Goal: Task Accomplishment & Management: Manage account settings

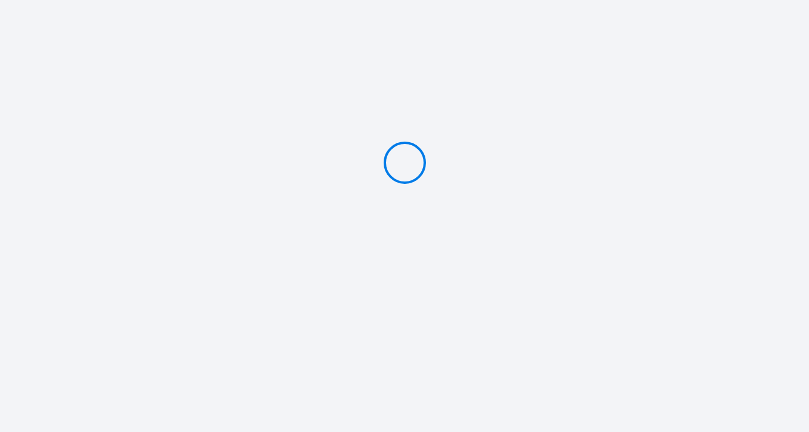
type input "PAYER 105 €"
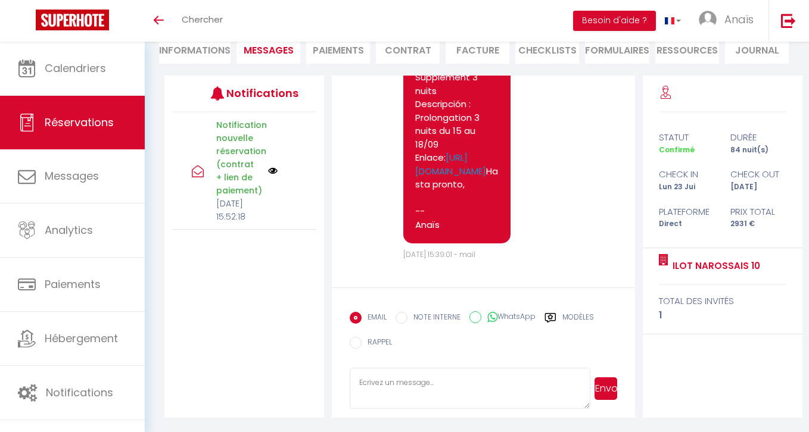
scroll to position [3177, 0]
drag, startPoint x: 440, startPoint y: 227, endPoint x: 416, endPoint y: 242, distance: 27.6
click at [416, 232] on pre "Hola, Lo invitamos a hacer clic en el siguiente enlace para realizar el pago: S…" at bounding box center [456, 64] width 83 height 335
copy pre "[PERSON_NAME], [PERSON_NAME] invitamos a hacer clic en el siguiente enlace para…"
click at [393, 392] on textarea at bounding box center [470, 389] width 241 height 42
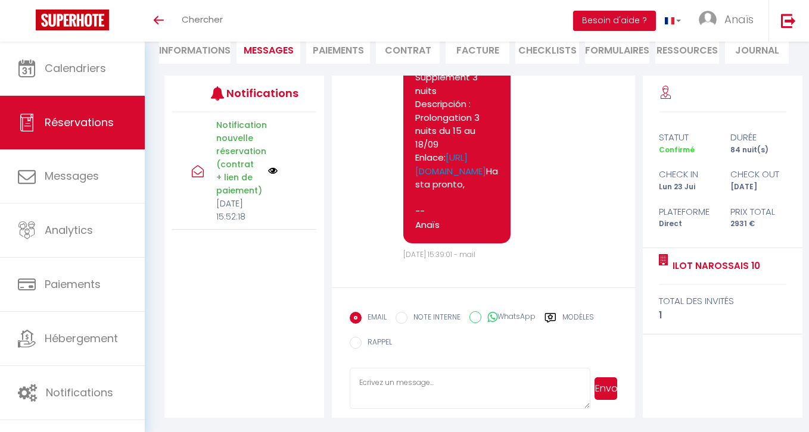
paste textarea "Hola, Lo invitamos a hacer clic en el siguiente enlace para realizar el pago: S…"
type textarea "Hola, Lo invitamos a hacer clic en el siguiente enlace para realizar el pago: S…"
click at [596, 392] on button "Envoyer" at bounding box center [605, 389] width 23 height 23
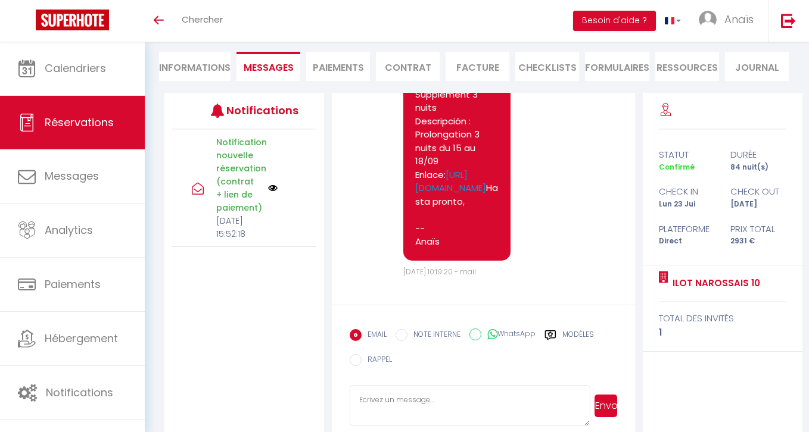
scroll to position [122, 0]
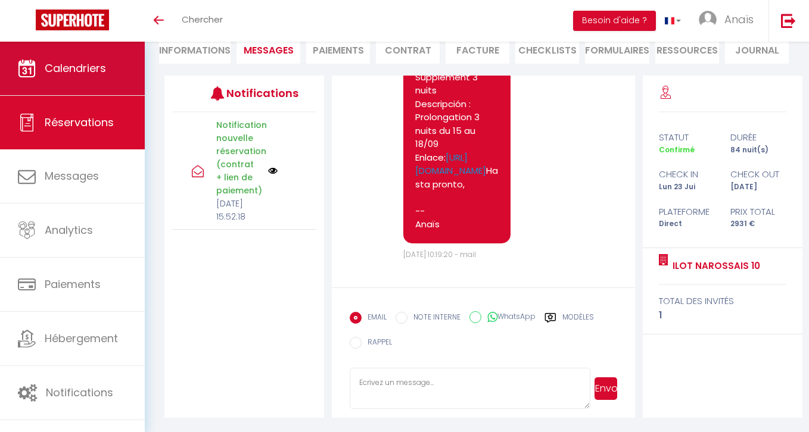
click at [32, 80] on link "Calendriers" at bounding box center [72, 69] width 145 height 54
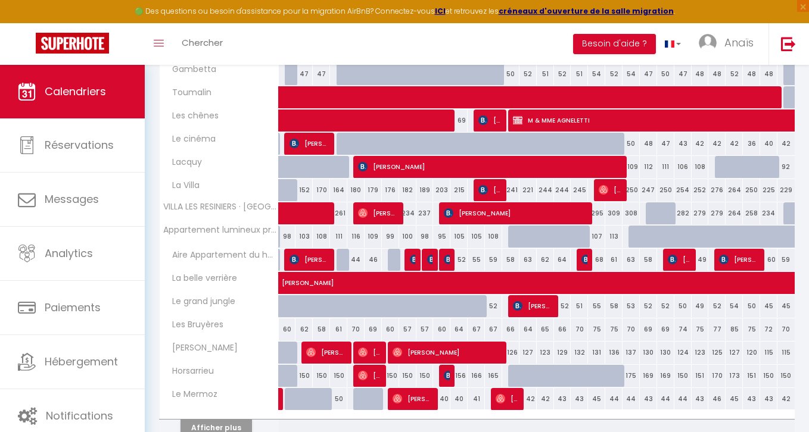
scroll to position [376, 0]
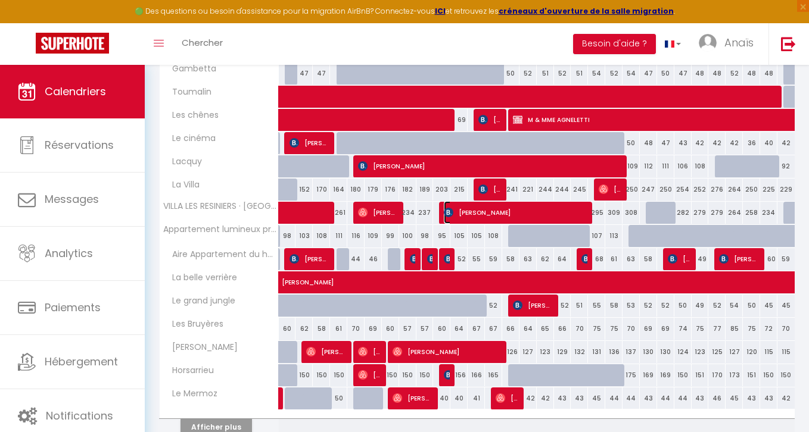
click at [461, 216] on span "[PERSON_NAME]" at bounding box center [516, 212] width 144 height 23
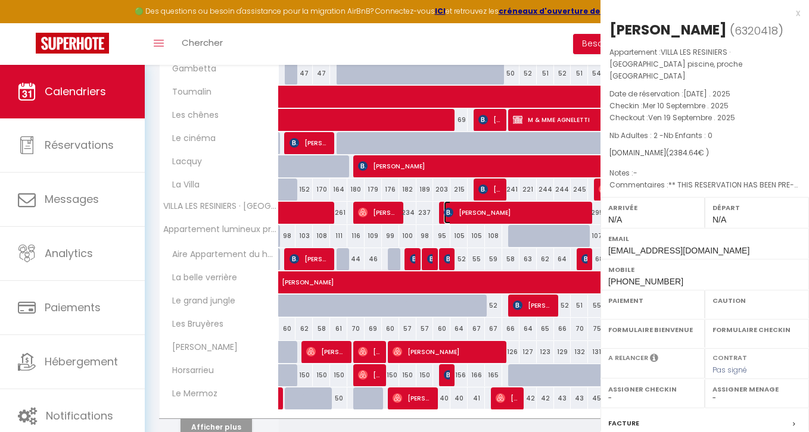
select select "OK"
select select "KO"
select select "0"
select select "1"
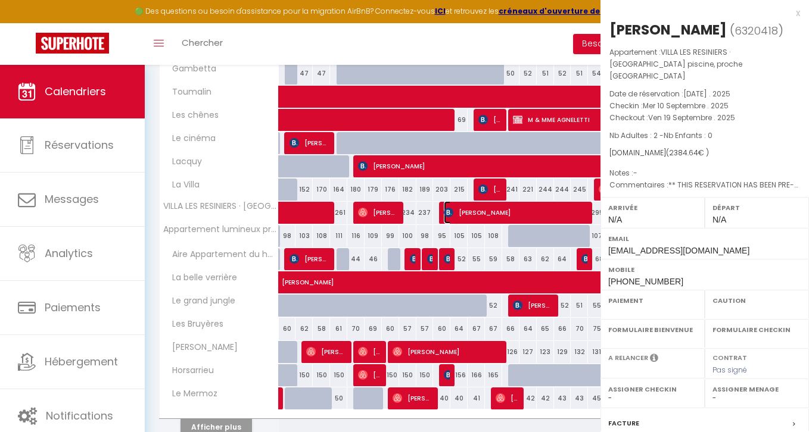
select select
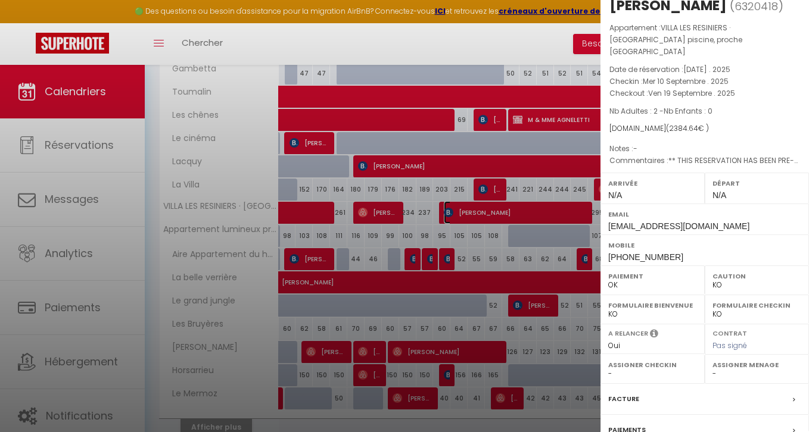
scroll to position [29, 0]
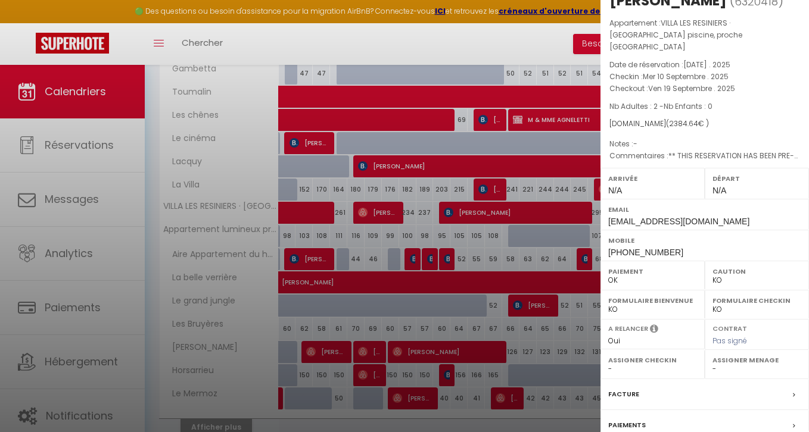
click at [278, 313] on div at bounding box center [404, 216] width 809 height 432
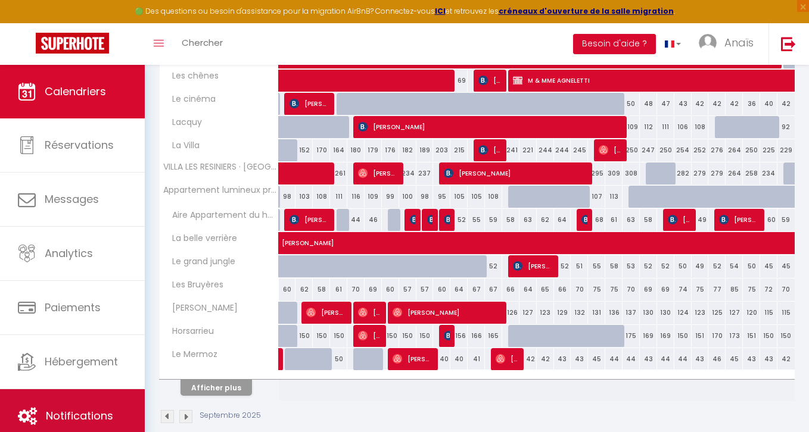
scroll to position [432, 0]
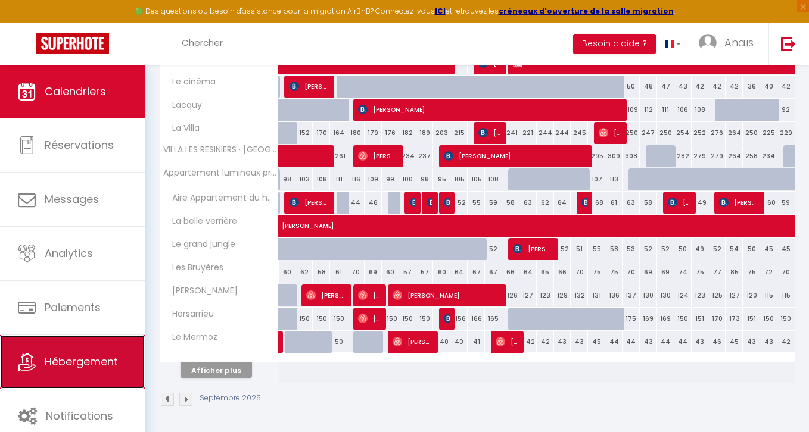
click at [111, 367] on span "Hébergement" at bounding box center [81, 361] width 73 height 15
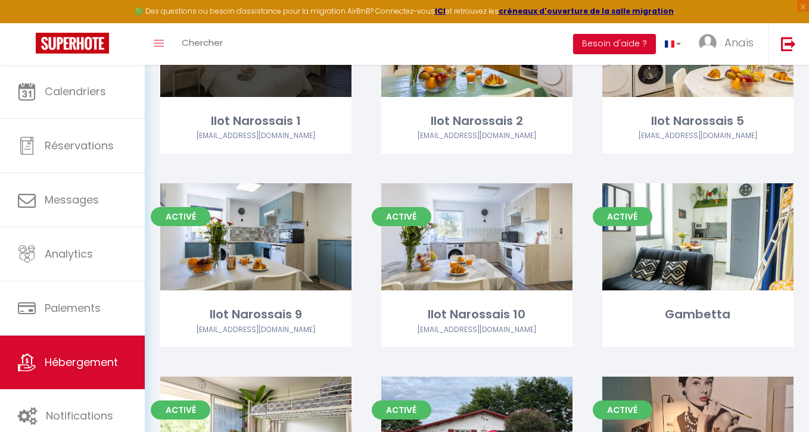
scroll to position [391, 0]
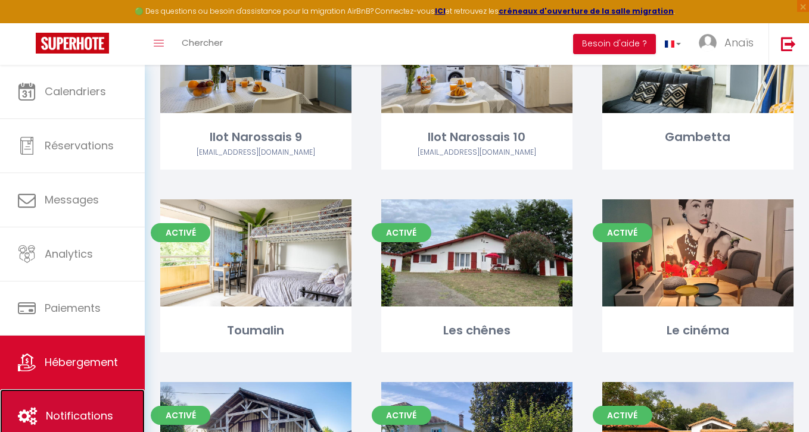
click at [79, 408] on link "Notifications" at bounding box center [72, 417] width 145 height 54
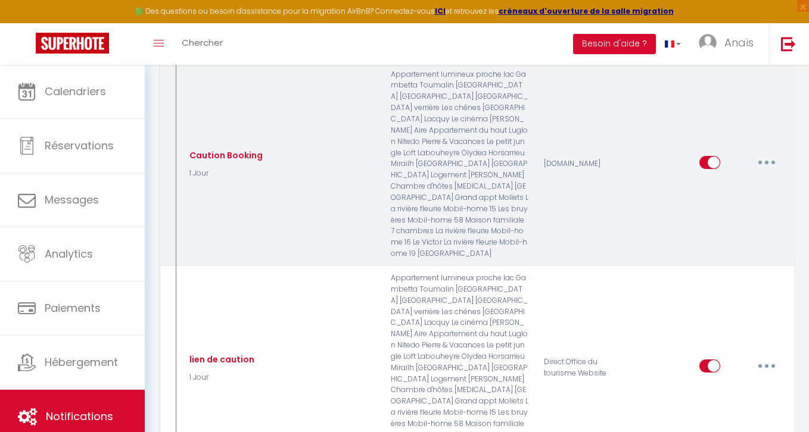
scroll to position [1332, 0]
click at [758, 155] on button "button" at bounding box center [766, 164] width 33 height 19
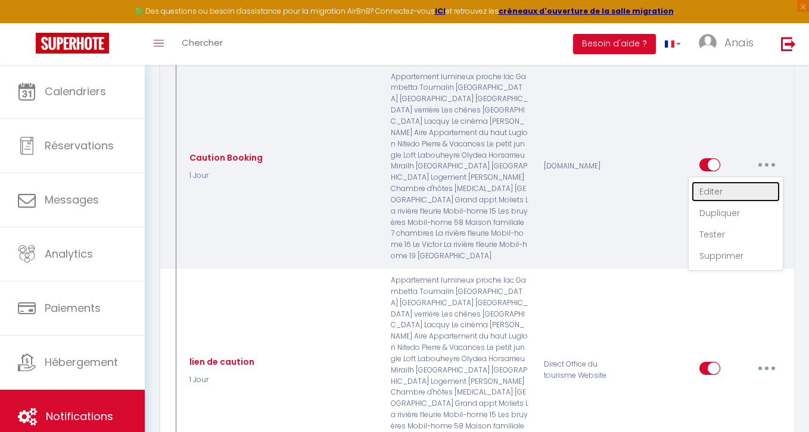
click at [708, 182] on link "Editer" at bounding box center [735, 192] width 88 height 20
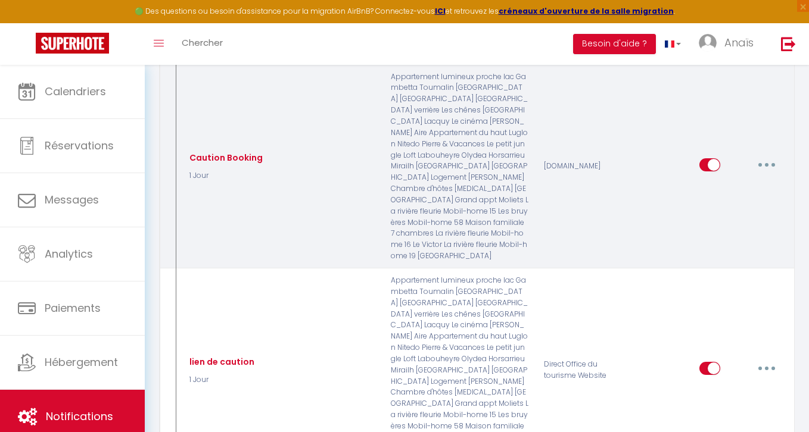
type input "Caution Booking"
select select "1 Jour"
select select
checkbox input "true"
checkbox input "false"
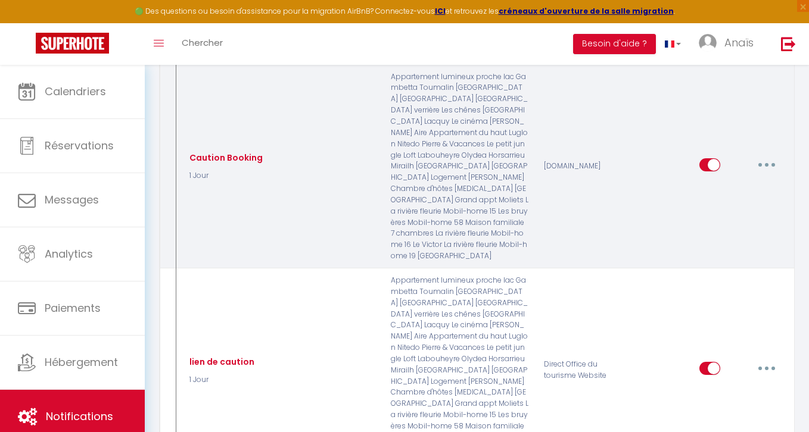
checkbox input "false"
radio input "true"
type input "Prise de caution pour votre location"
checkbox input "true"
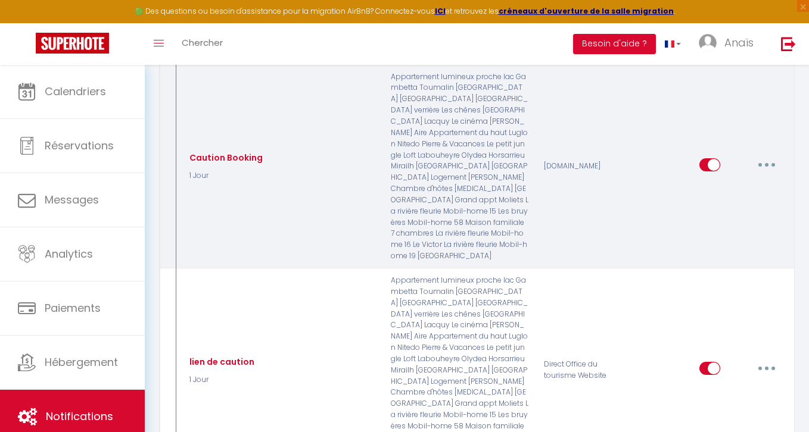
checkbox input "true"
checkbox input "false"
checkbox input "true"
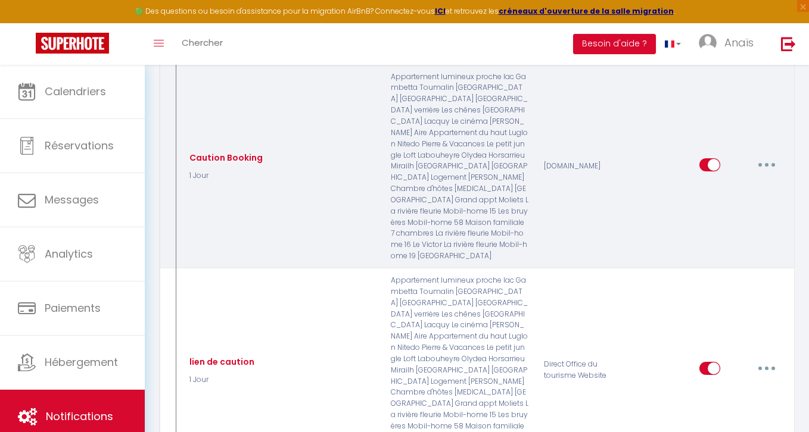
checkbox input "true"
checkbox input "false"
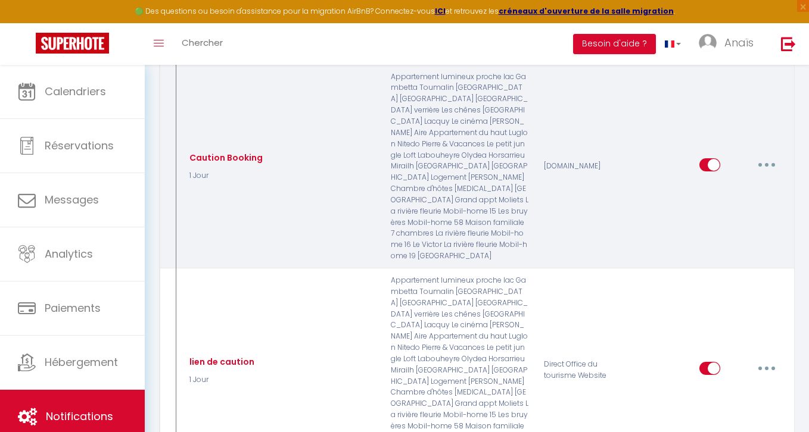
checkbox input "false"
checkbox input "true"
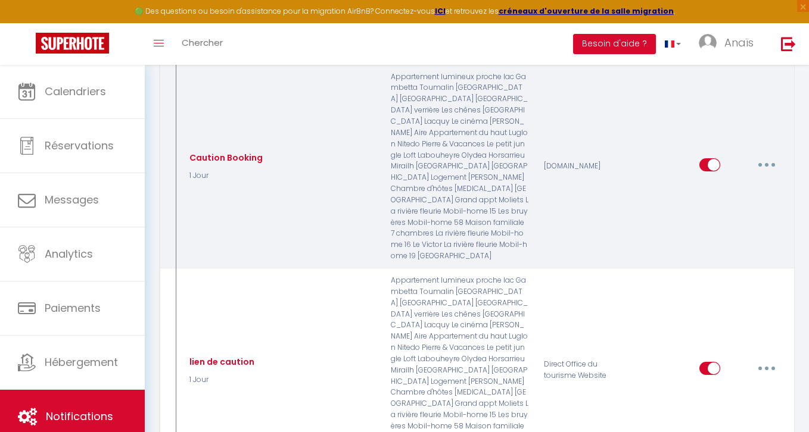
checkbox input "true"
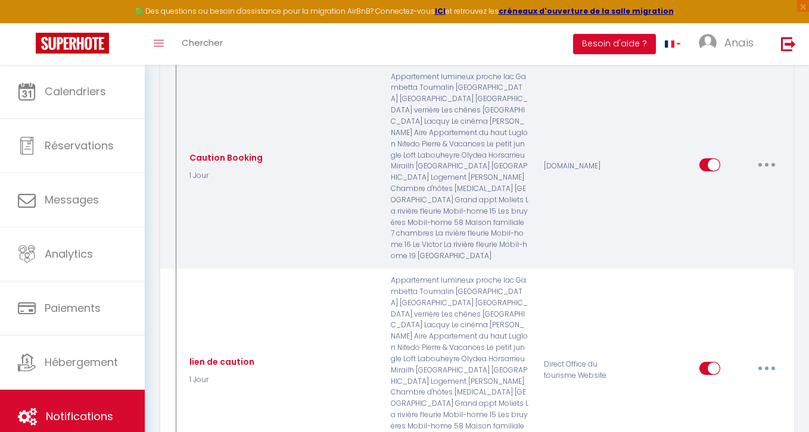
checkbox input "true"
checkbox input "false"
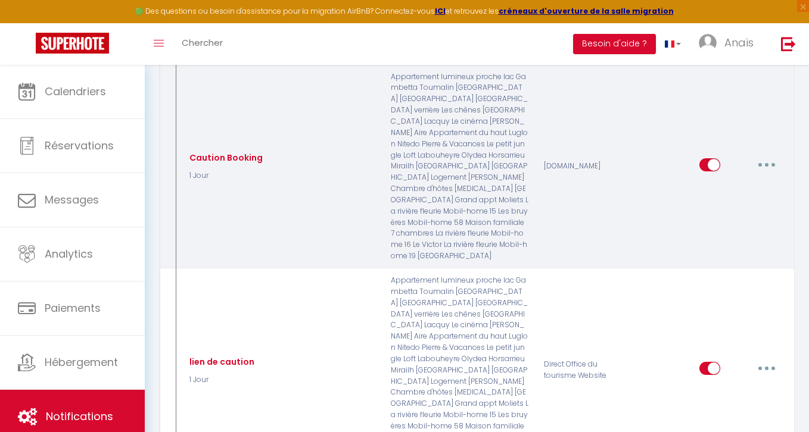
checkbox input "false"
checkbox input "true"
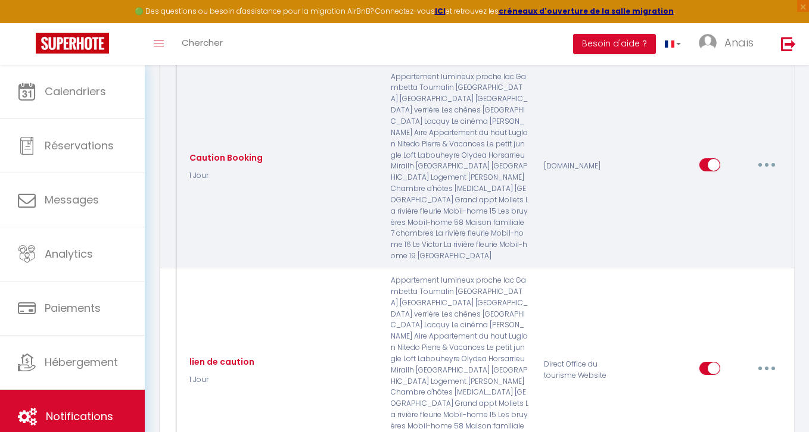
checkbox input "true"
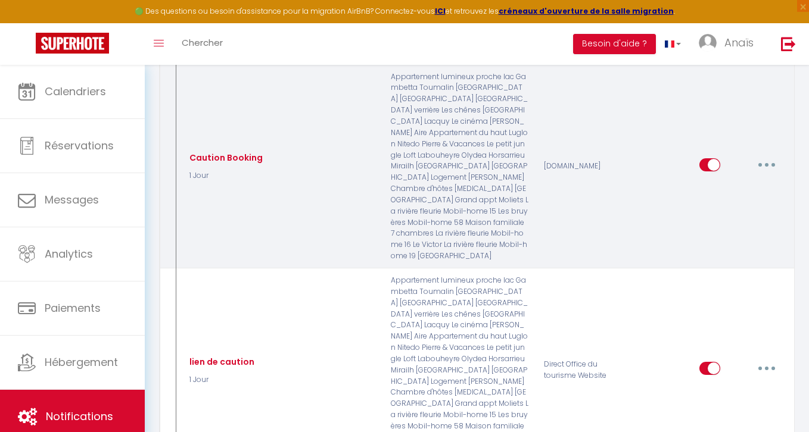
checkbox input "true"
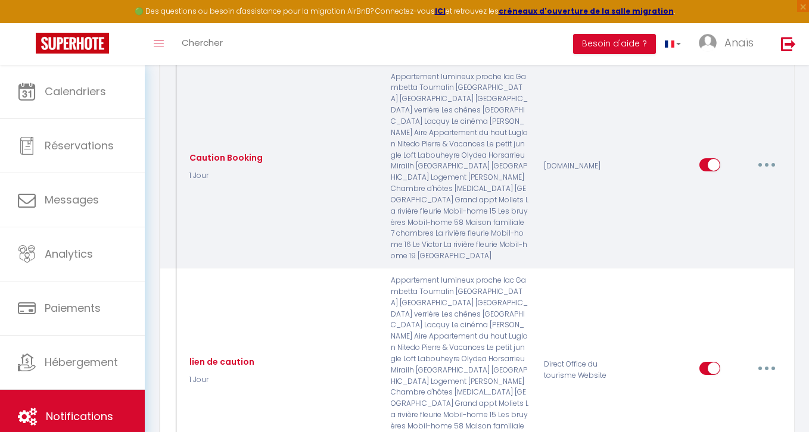
checkbox input "true"
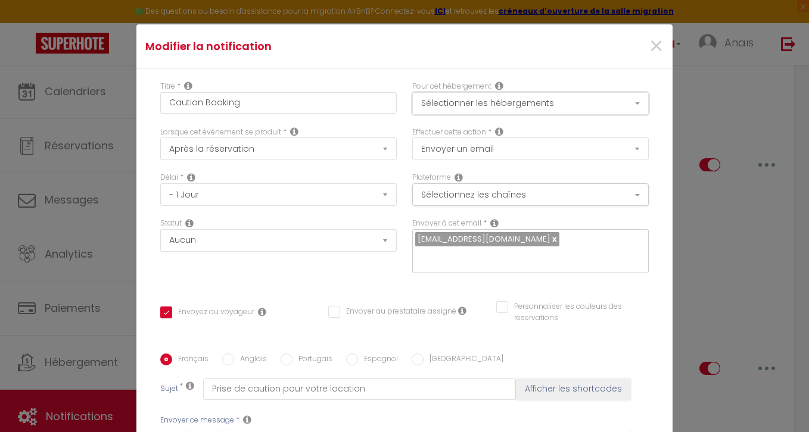
click at [536, 96] on button "Sélectionner les hébergements" at bounding box center [530, 103] width 236 height 23
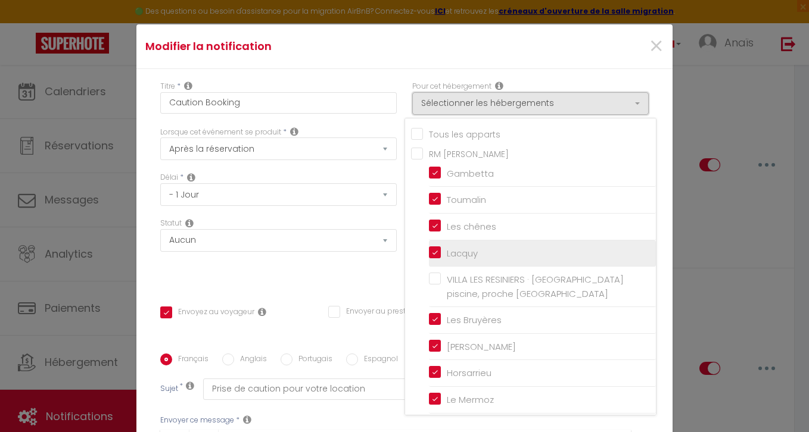
scroll to position [13, 0]
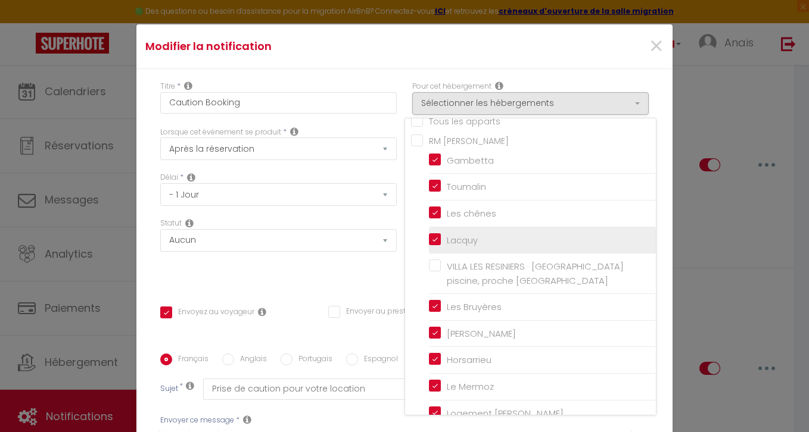
click at [502, 261] on span "VILLA LES RESINIERS · [GEOGRAPHIC_DATA] piscine, proche [GEOGRAPHIC_DATA]" at bounding box center [535, 273] width 177 height 27
click at [502, 268] on input "VILLA LES RESINIERS · [GEOGRAPHIC_DATA] piscine, proche [GEOGRAPHIC_DATA]" at bounding box center [542, 274] width 227 height 12
checkbox input "true"
checkbox input "false"
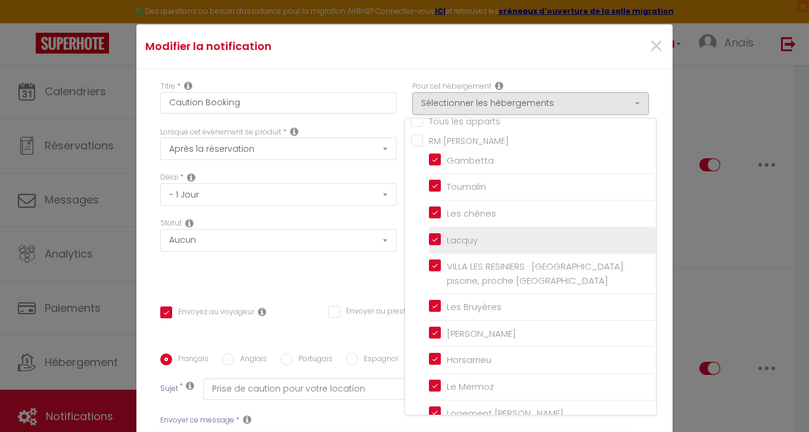
checkbox input "false"
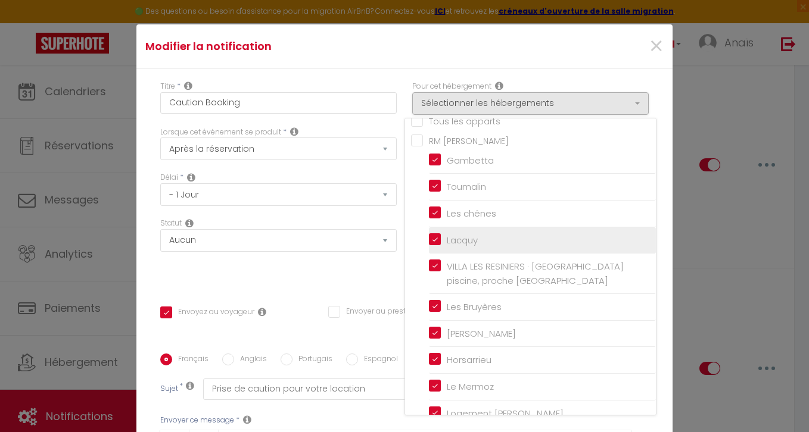
checkbox input "false"
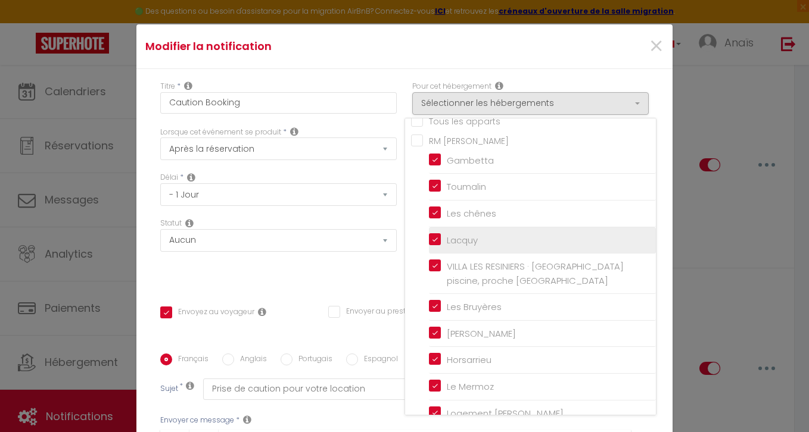
checkbox input "false"
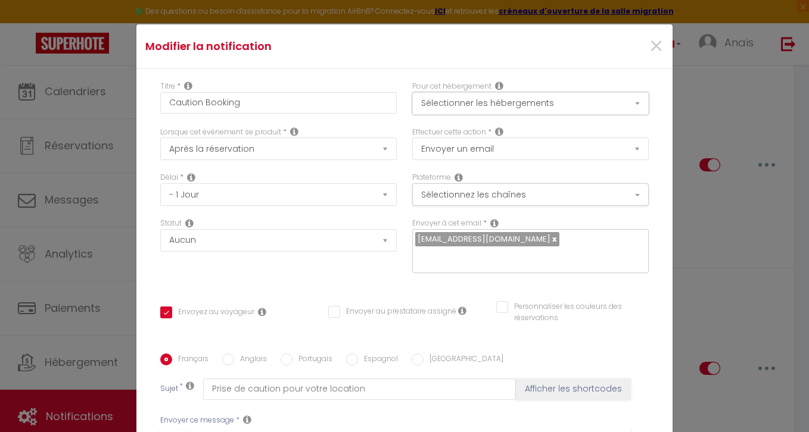
click at [482, 108] on button "Sélectionner les hébergements" at bounding box center [530, 103] width 236 height 23
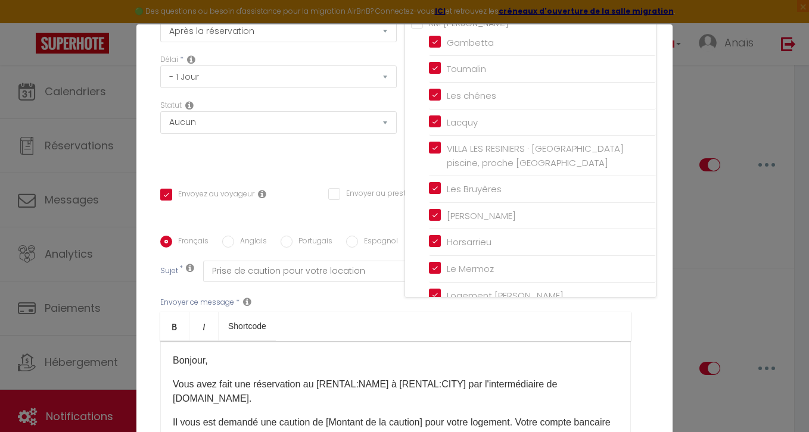
scroll to position [249, 0]
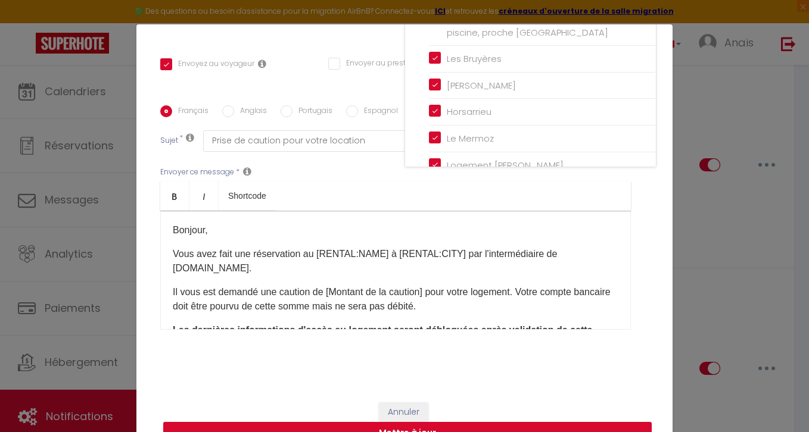
click at [282, 427] on button "Mettre à jour" at bounding box center [407, 433] width 488 height 23
checkbox input "true"
checkbox input "false"
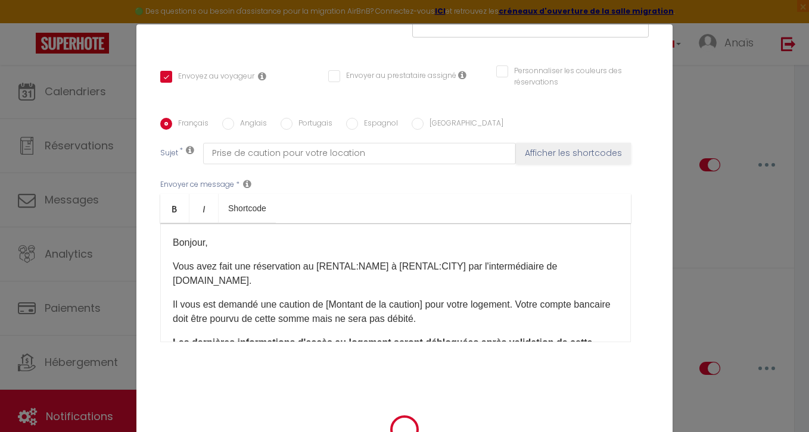
scroll to position [236, 0]
select select "1"
select select
checkbox input "false"
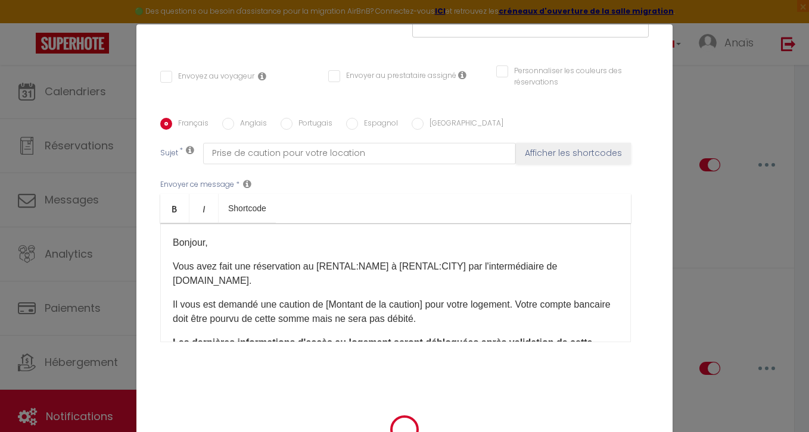
checkbox input "false"
radio input "false"
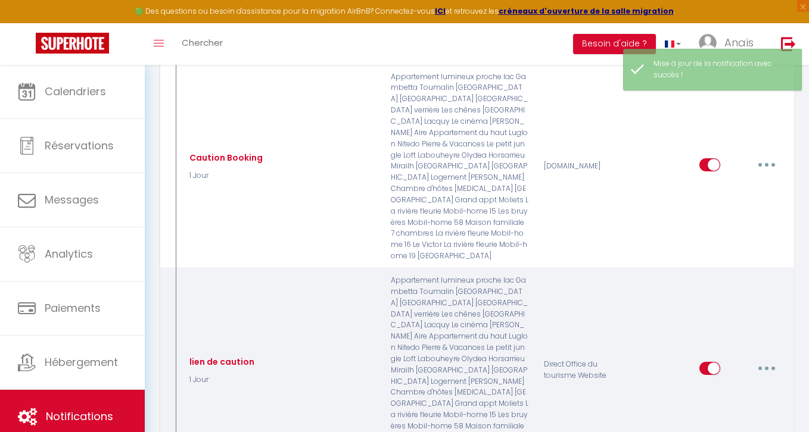
select select
checkbox input "false"
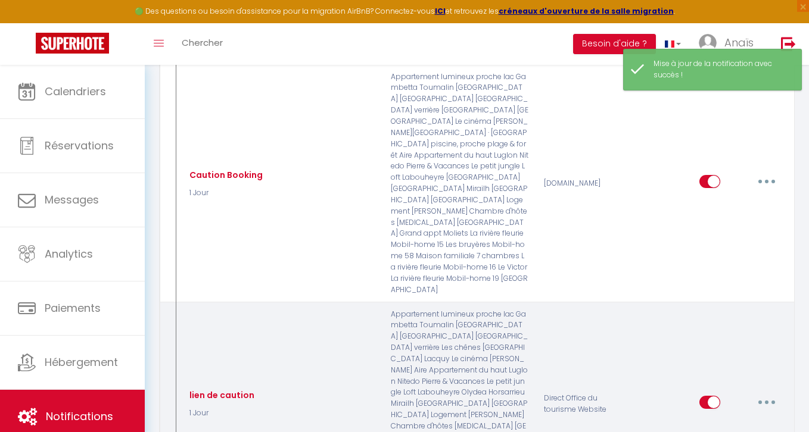
click at [767, 393] on button "button" at bounding box center [766, 402] width 33 height 19
click at [706, 419] on link "Editer" at bounding box center [735, 429] width 88 height 20
type input "lien de caution"
select select "1 Jour"
select select
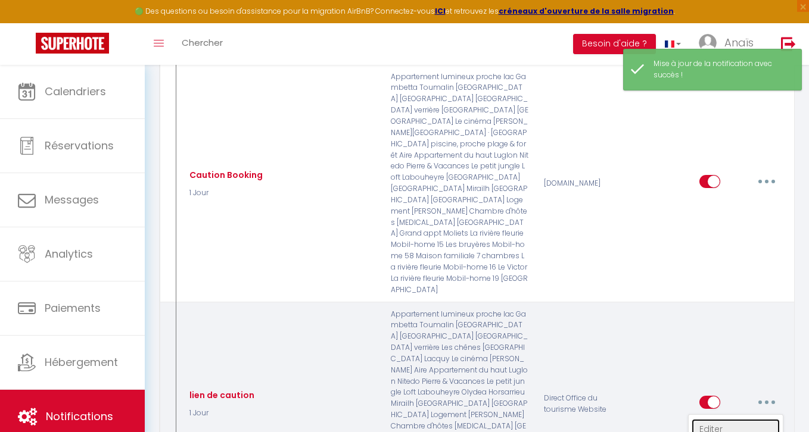
checkbox input "true"
checkbox input "false"
radio input "true"
type input "Voici le lien pour votre caution"
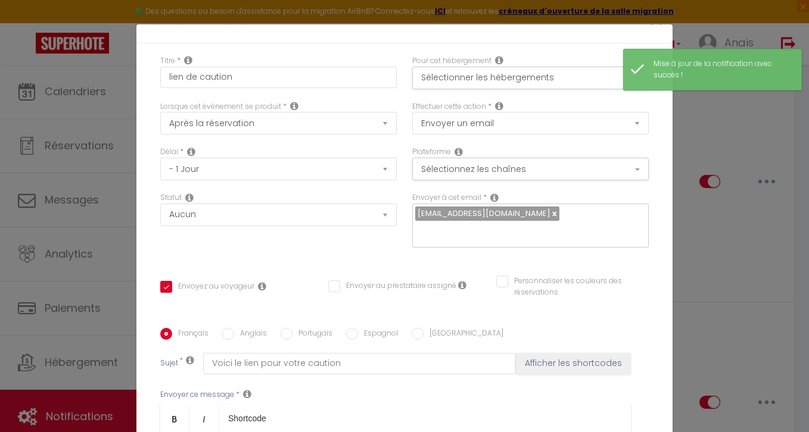
scroll to position [0, 0]
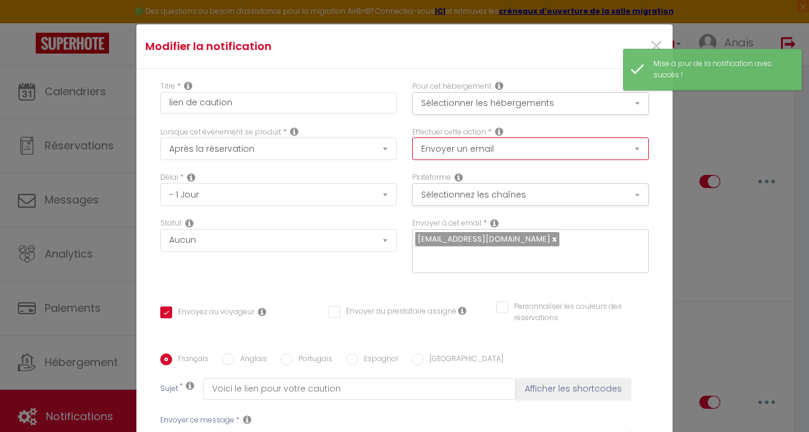
click at [496, 149] on select "Envoyer un email Envoyer un SMS Envoyer une notification push" at bounding box center [530, 149] width 236 height 23
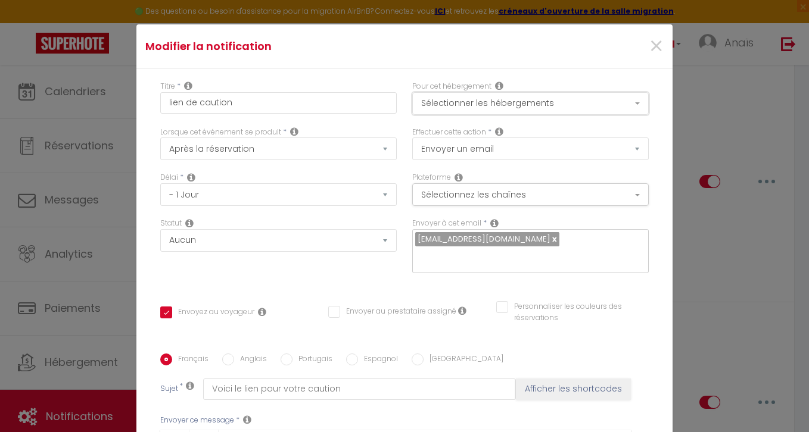
click at [473, 110] on button "Sélectionner les hébergements" at bounding box center [530, 103] width 236 height 23
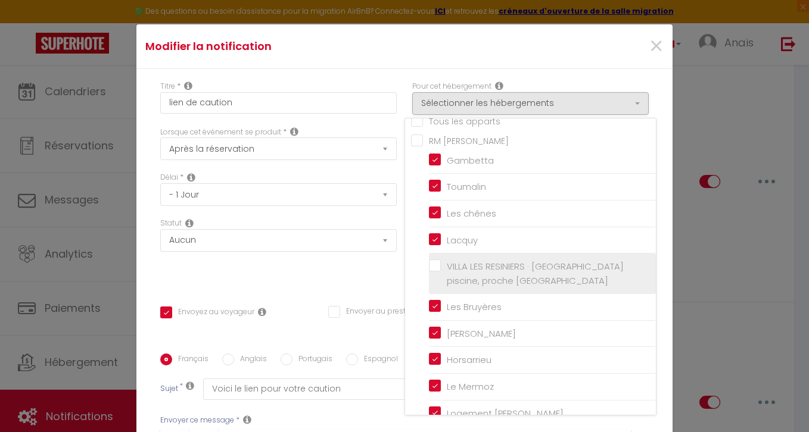
click at [441, 263] on label "VILLA LES RESINIERS · [GEOGRAPHIC_DATA] piscine, proche [GEOGRAPHIC_DATA]" at bounding box center [544, 274] width 207 height 28
click at [434, 268] on input "VILLA LES RESINIERS · [GEOGRAPHIC_DATA] piscine, proche [GEOGRAPHIC_DATA]" at bounding box center [542, 274] width 227 height 12
checkbox input "true"
checkbox input "false"
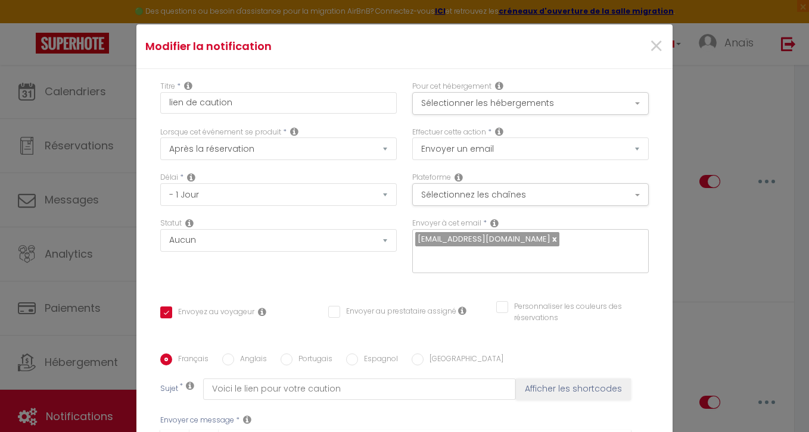
click at [322, 267] on div "Statut Aucun Si la réservation est payée Si réservation non payée Si la caution…" at bounding box center [278, 251] width 252 height 67
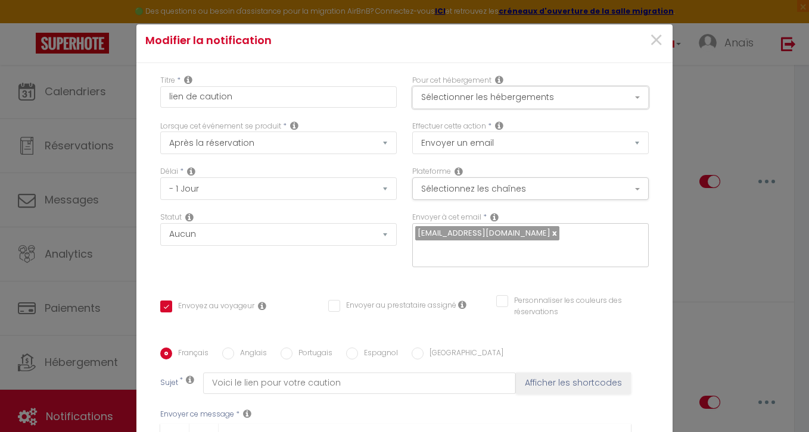
click at [488, 104] on button "Sélectionner les hébergements" at bounding box center [530, 97] width 236 height 23
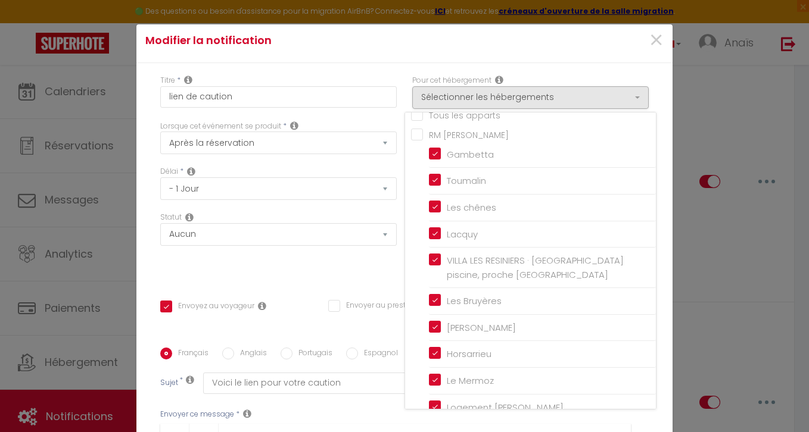
click at [339, 252] on div "Statut Aucun Si la réservation est payée Si réservation non payée Si la caution…" at bounding box center [278, 245] width 252 height 67
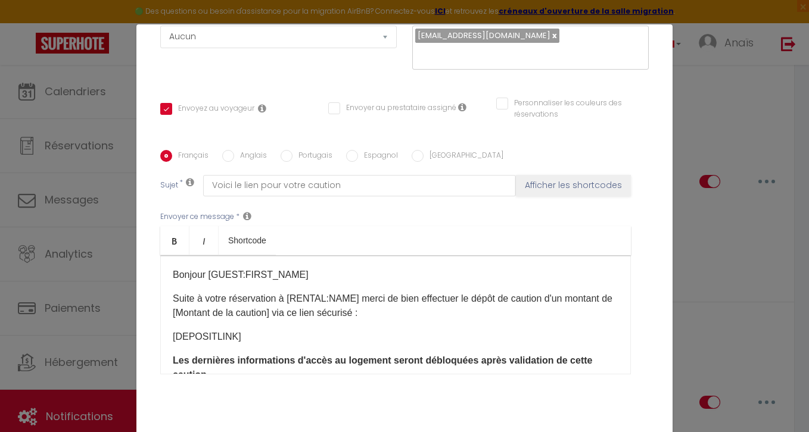
scroll to position [249, 0]
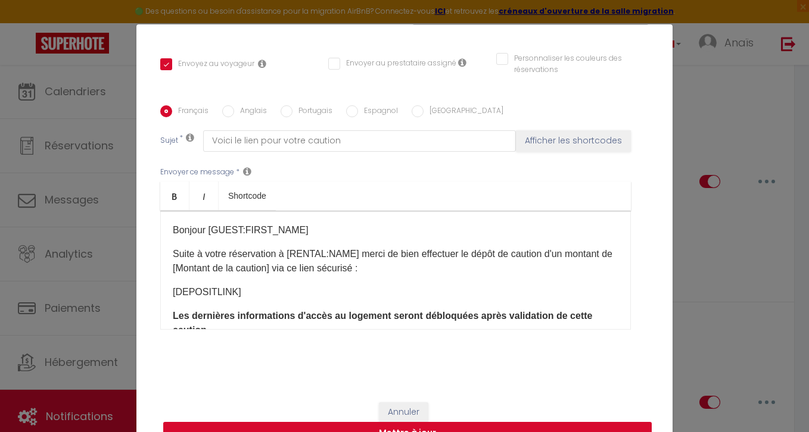
click at [249, 428] on button "Mettre à jour" at bounding box center [407, 433] width 488 height 23
checkbox input "true"
checkbox input "false"
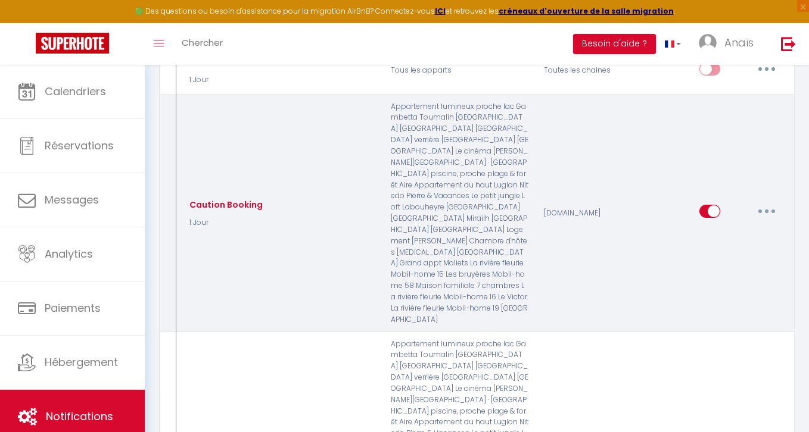
scroll to position [1290, 0]
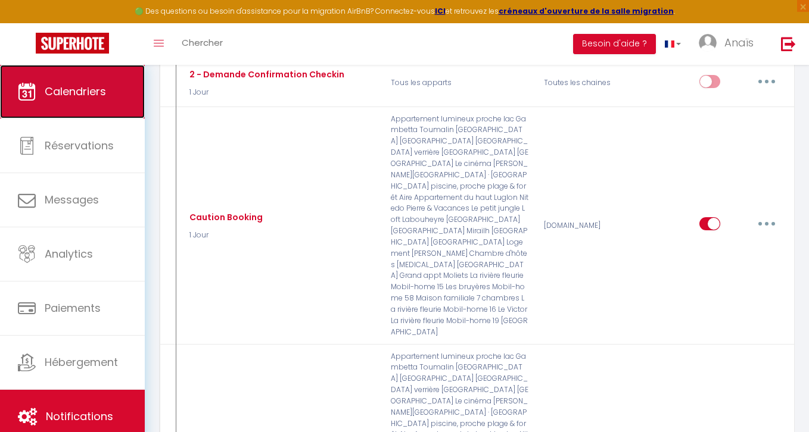
click at [80, 76] on link "Calendriers" at bounding box center [72, 92] width 145 height 54
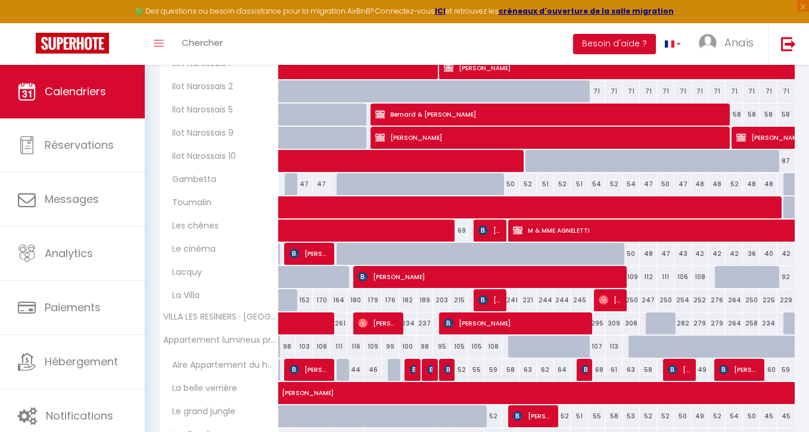
scroll to position [279, 0]
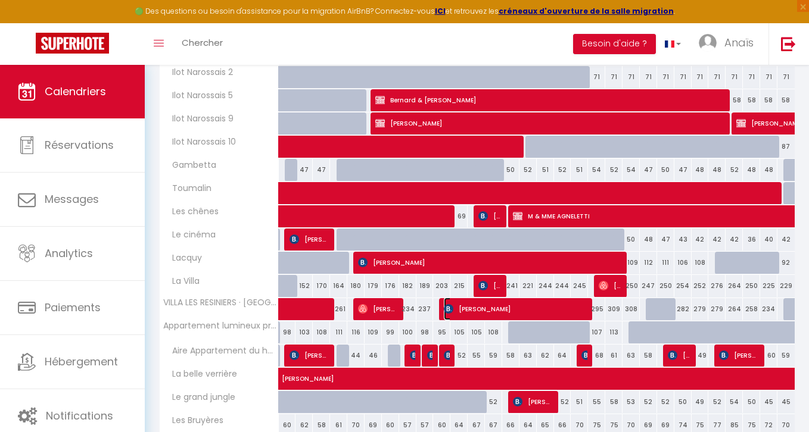
click at [499, 313] on span "[PERSON_NAME]" at bounding box center [516, 309] width 144 height 23
select select "OK"
select select "KO"
select select "0"
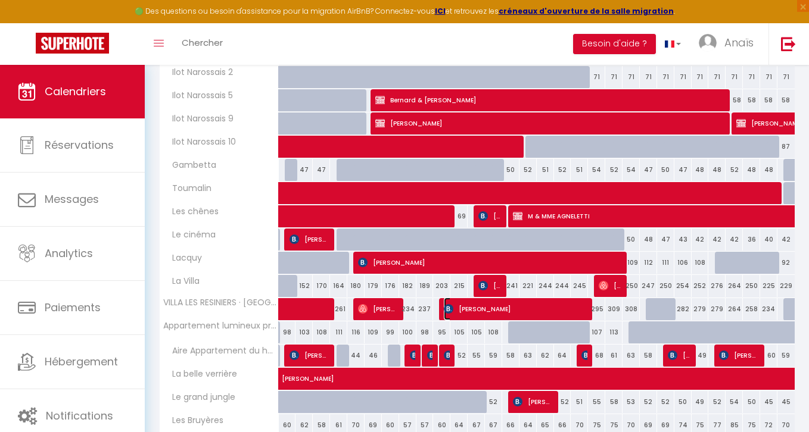
select select "1"
select select
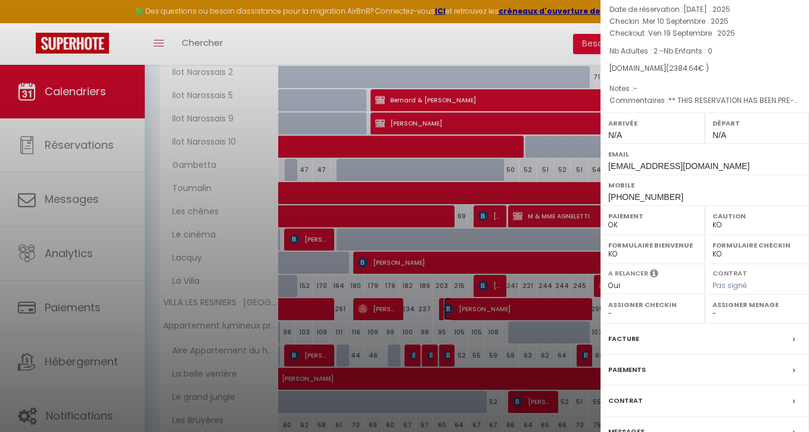
scroll to position [135, 0]
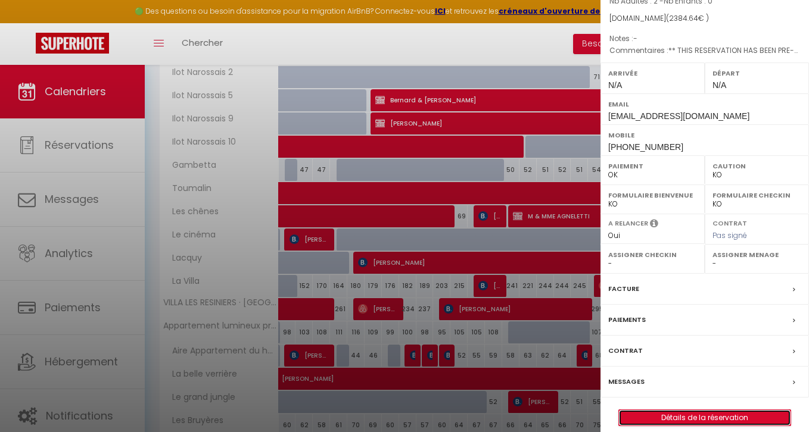
click at [640, 410] on link "Détails de la réservation" at bounding box center [705, 417] width 172 height 15
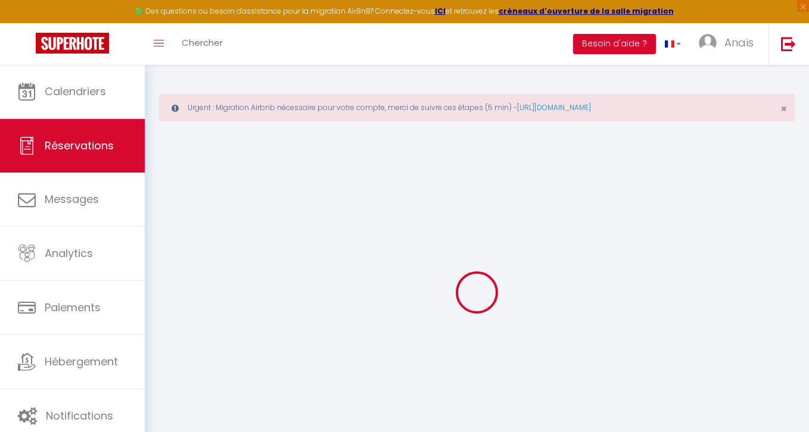
type input "[PERSON_NAME]"
type input "Anciaux"
type input "[EMAIL_ADDRESS][DOMAIN_NAME]"
type input "[PHONE_NUMBER]"
type input "."
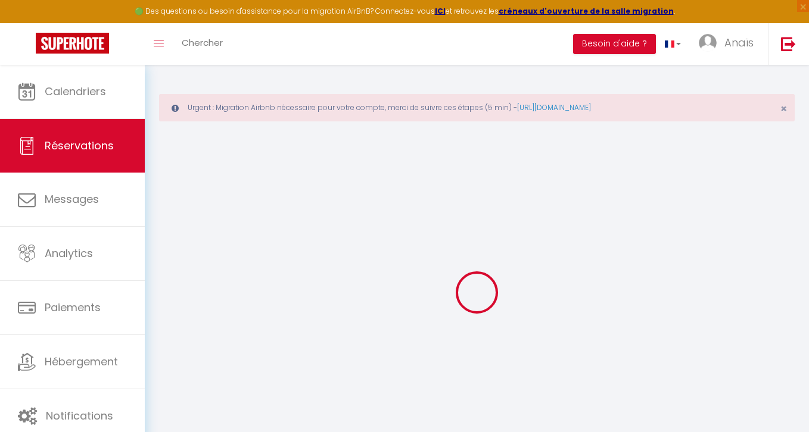
select select "FR"
type input "342.14"
type input "33.38"
select select "64427"
select select "1"
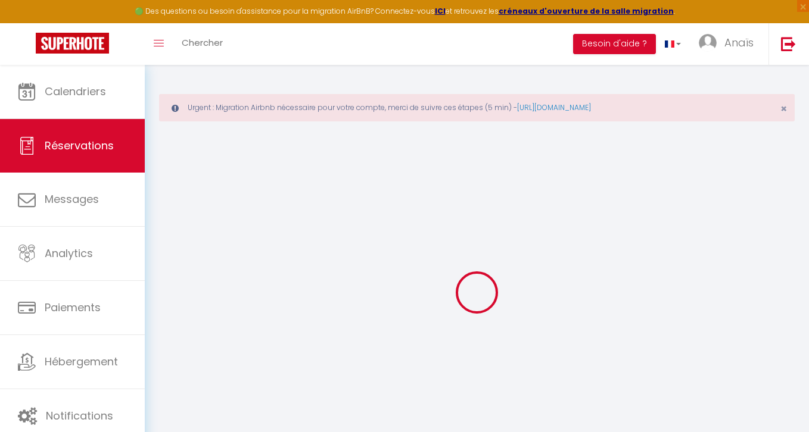
select select
type input "2"
select select "12"
select select "14"
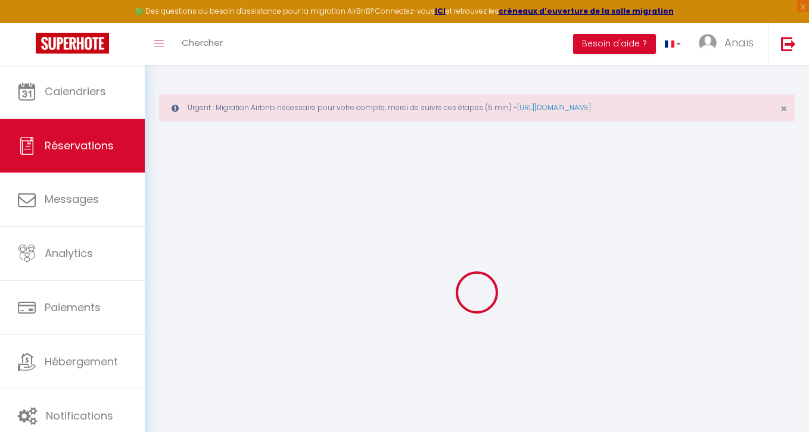
type input "1830.96"
checkbox input "false"
type input "0"
select select "2"
type input "0"
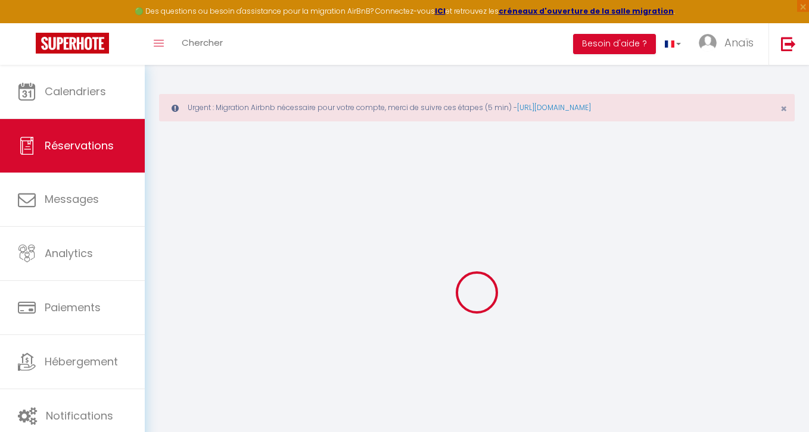
type input "0"
select select
checkbox input "false"
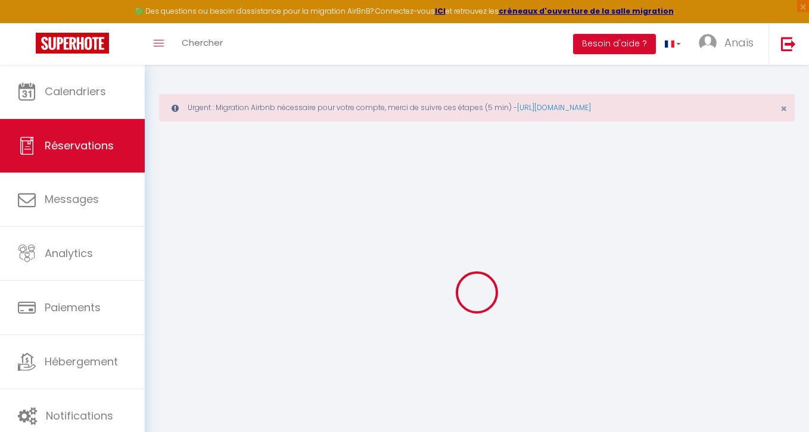
select select
checkbox input "false"
select select
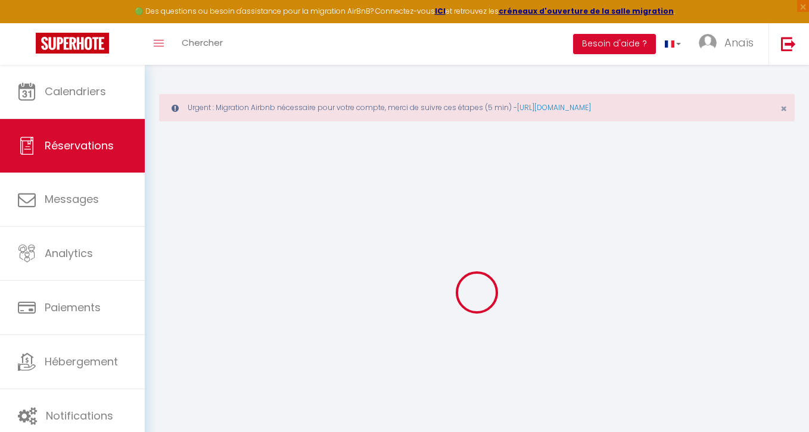
checkbox input "false"
select select
checkbox input "false"
type textarea "** THIS RESERVATION HAS BEEN PRE-PAID ** BOOKING NOTE : Payment charge is EUR 3…"
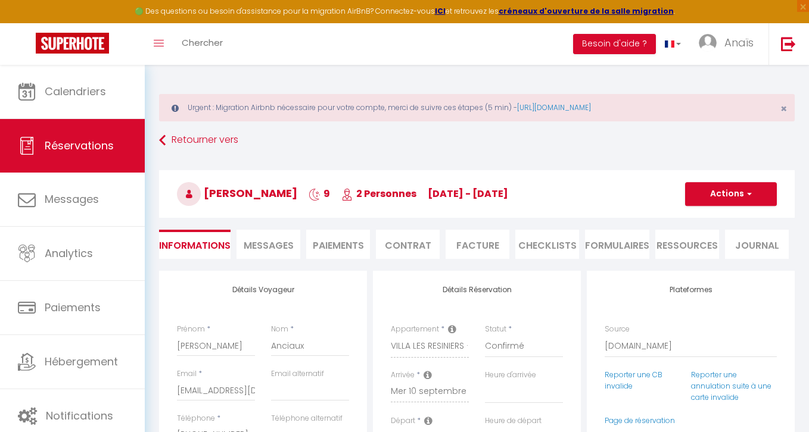
type input "450"
type input "103.68"
select select
checkbox input "false"
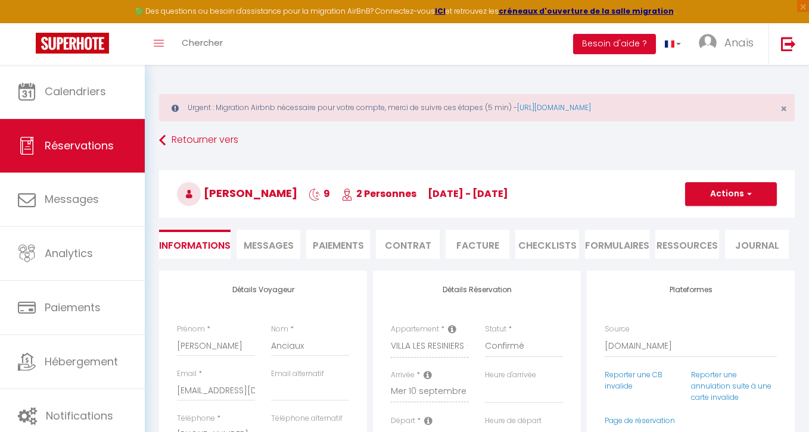
select select
click at [264, 241] on span "Messages" at bounding box center [269, 246] width 50 height 14
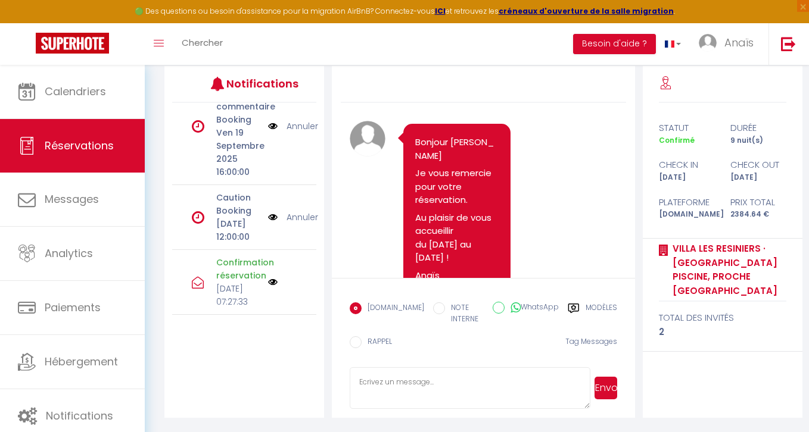
scroll to position [61, 0]
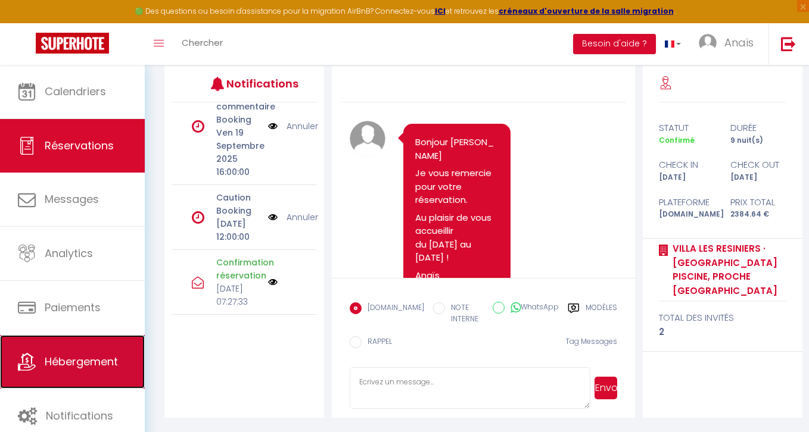
click at [87, 367] on span "Hébergement" at bounding box center [81, 361] width 73 height 15
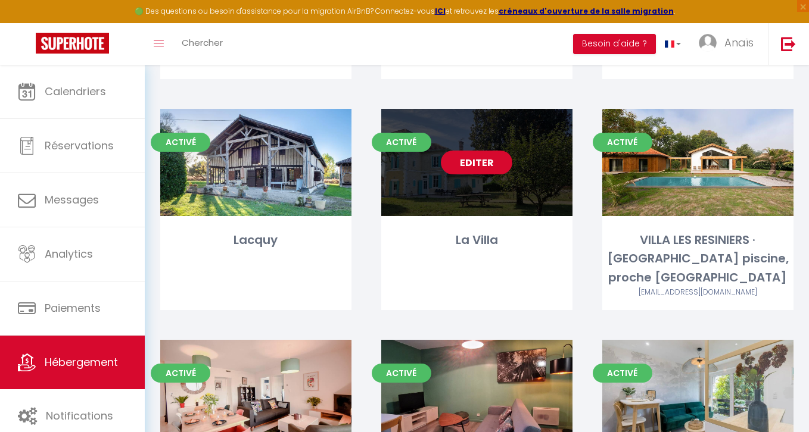
scroll to position [659, 0]
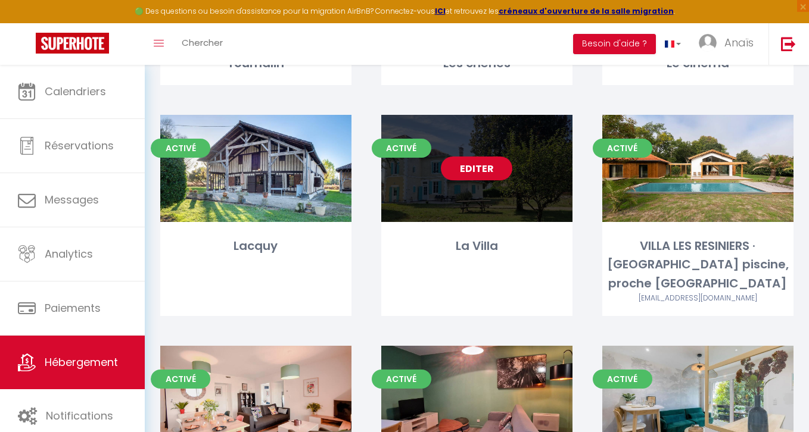
click at [471, 166] on link "Editer" at bounding box center [476, 169] width 71 height 24
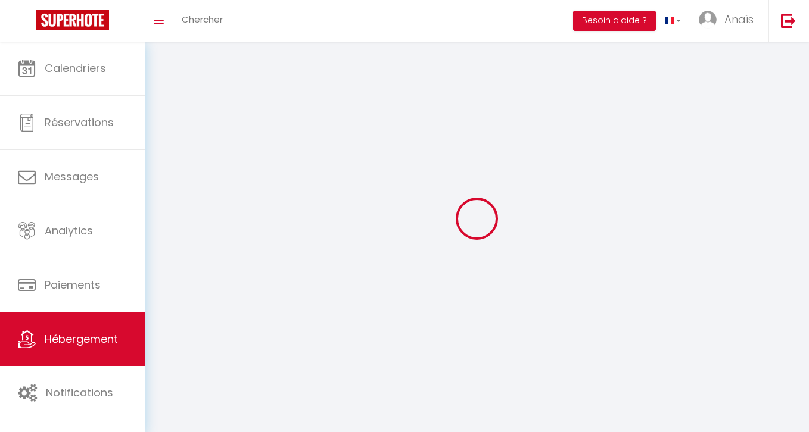
select select
select select "28"
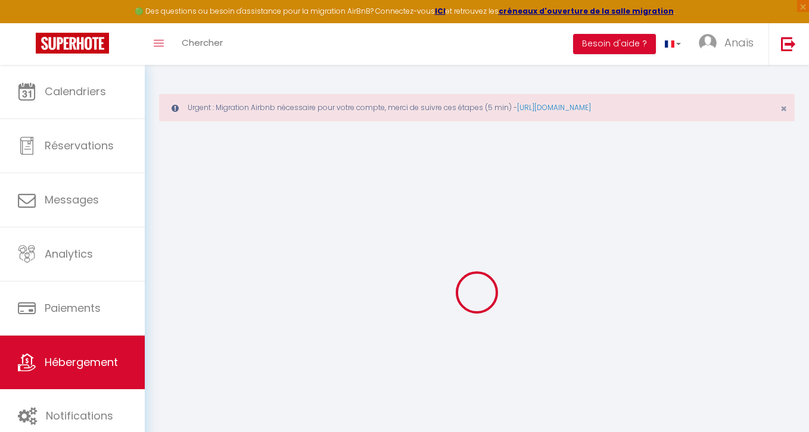
select select
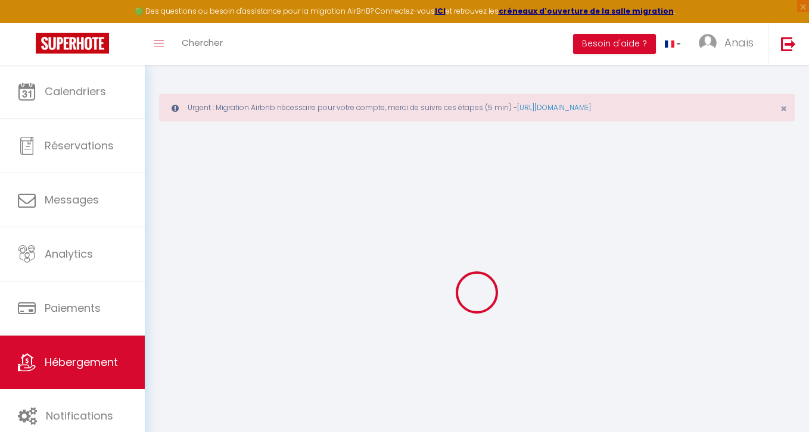
select select
checkbox input "false"
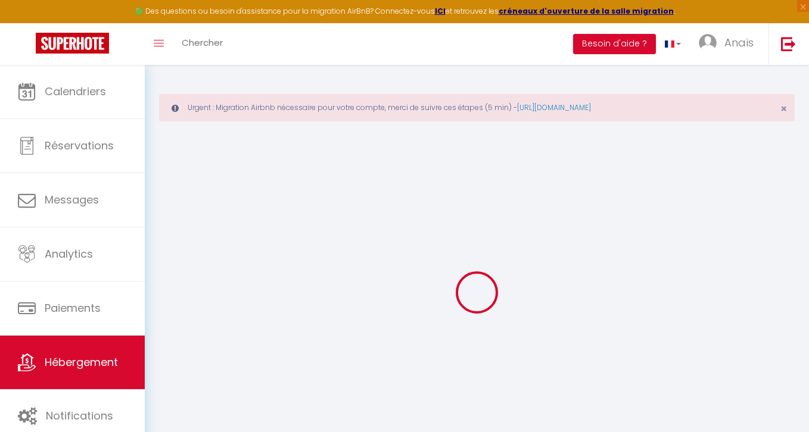
select select
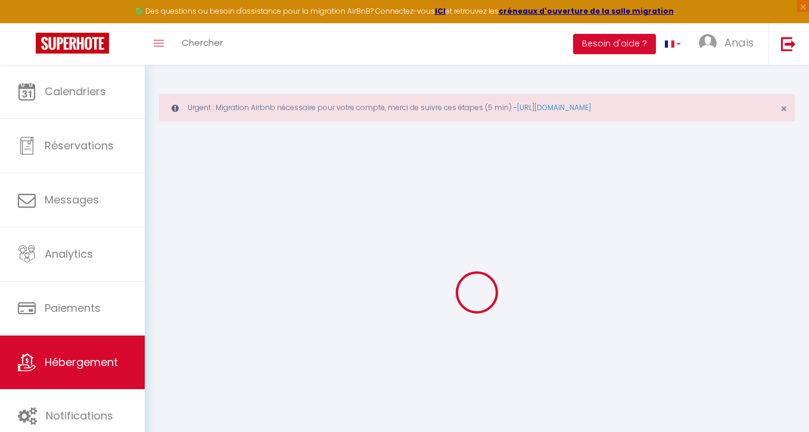
select select
checkbox input "false"
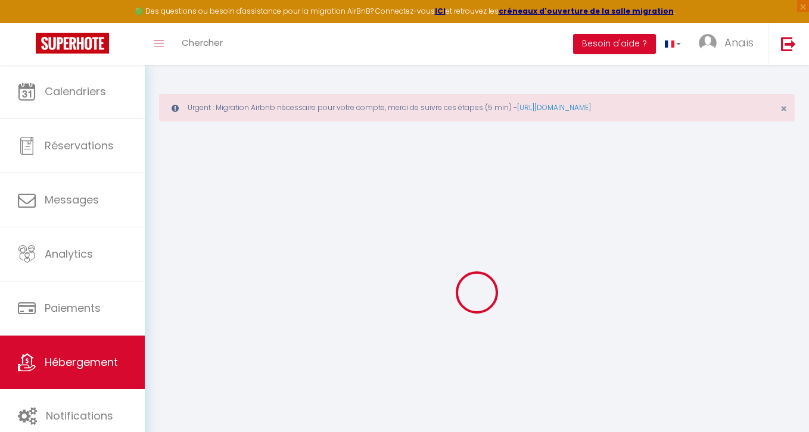
checkbox input "false"
select select
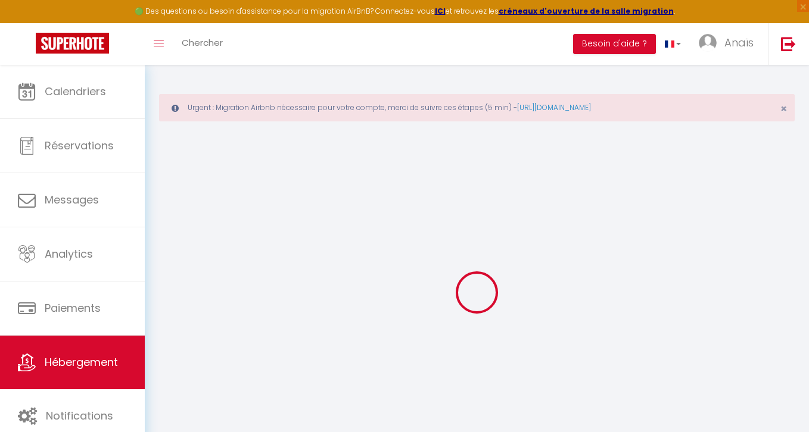
select select
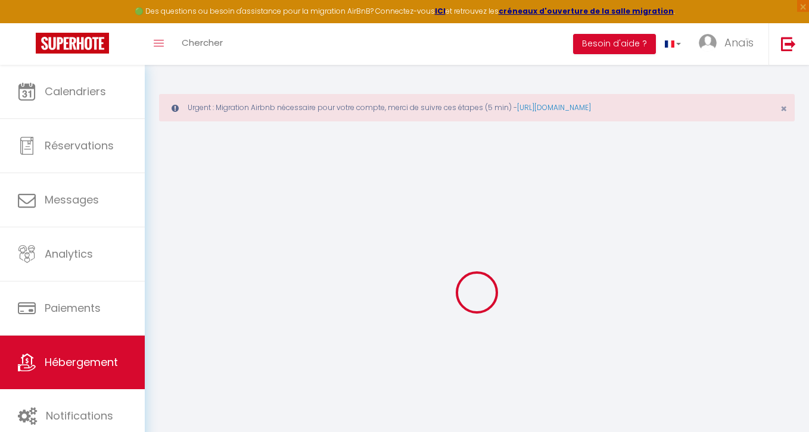
checkbox input "false"
select select
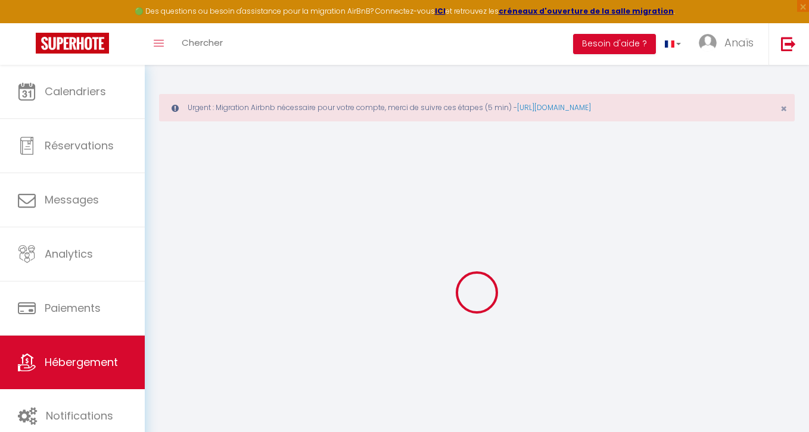
select select
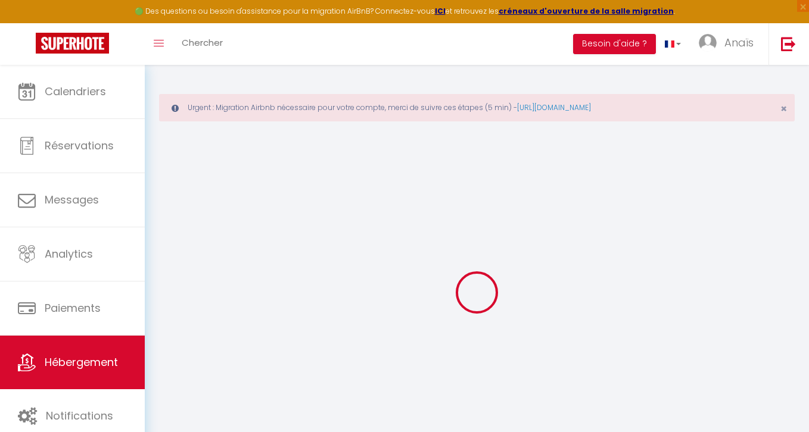
select select
checkbox input "false"
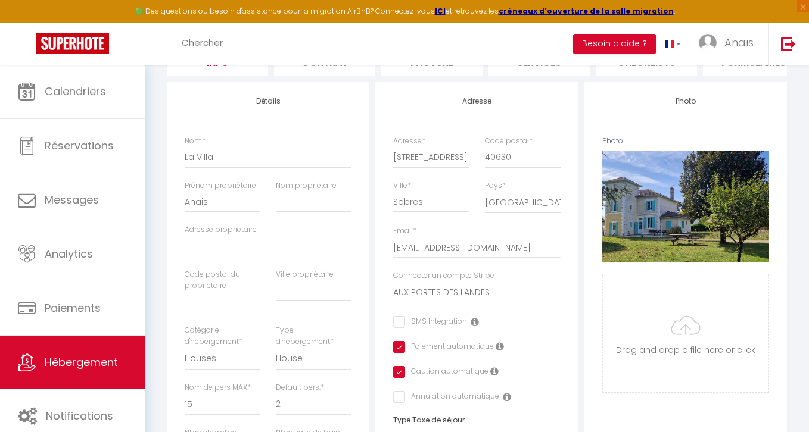
scroll to position [188, 0]
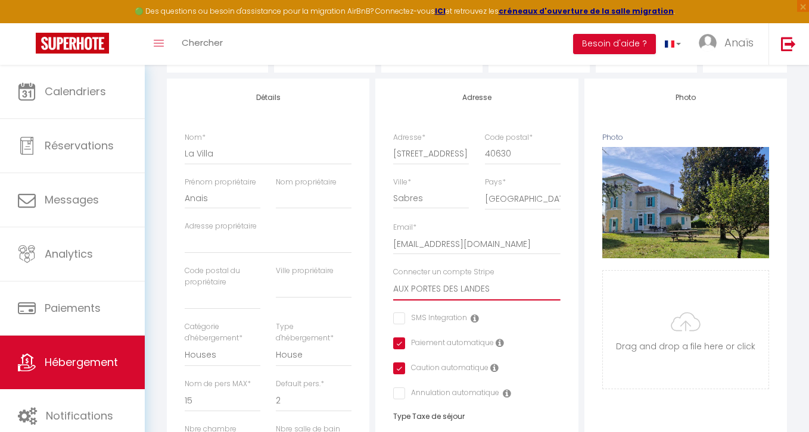
click at [432, 292] on select "AUX PORTES DES LANDES MEYNADIER [GEOGRAPHIC_DATA] guillemot LEYRE TOURISME [PER…" at bounding box center [476, 289] width 167 height 23
click at [393, 278] on select "AUX PORTES DES LANDES MEYNADIER [GEOGRAPHIC_DATA] guillemot LEYRE TOURISME [PER…" at bounding box center [476, 289] width 167 height 23
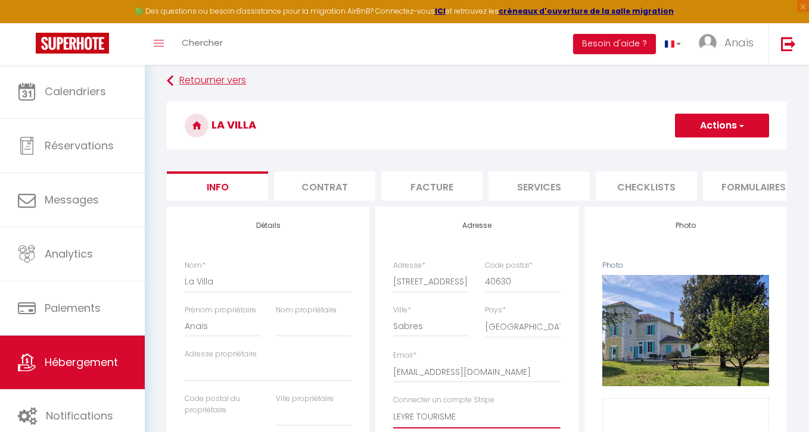
scroll to position [32, 0]
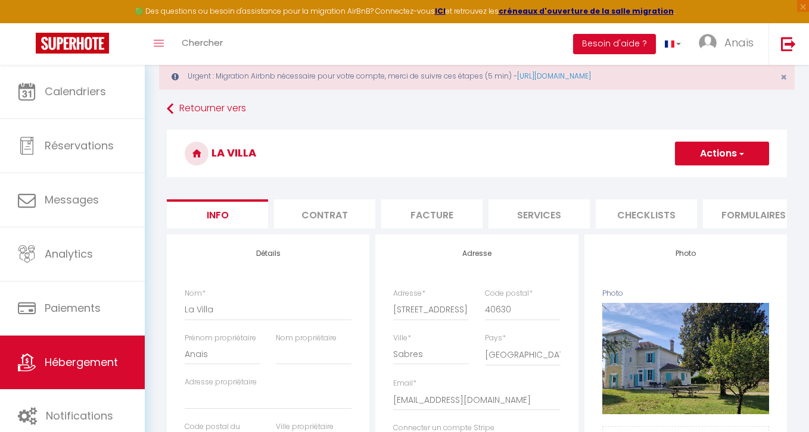
click at [733, 161] on button "Actions" at bounding box center [722, 154] width 94 height 24
click at [669, 175] on input "Enregistrer" at bounding box center [675, 180] width 44 height 12
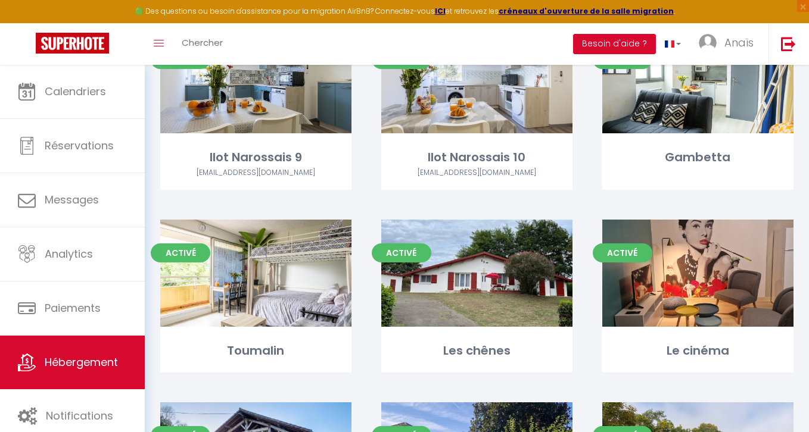
scroll to position [369, 0]
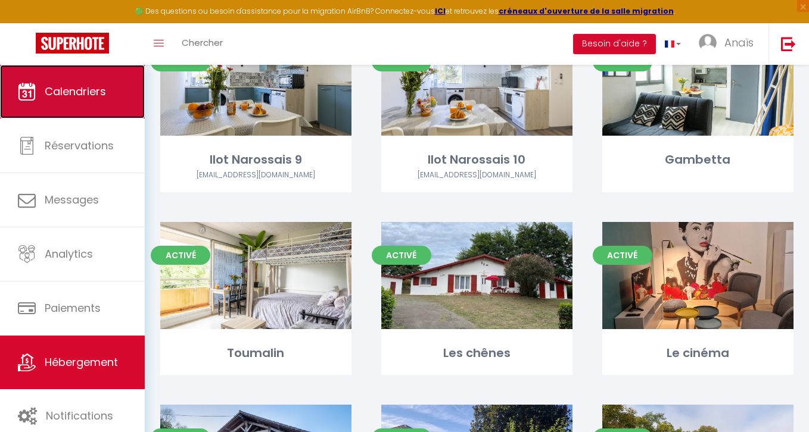
click at [49, 98] on span "Calendriers" at bounding box center [75, 91] width 61 height 15
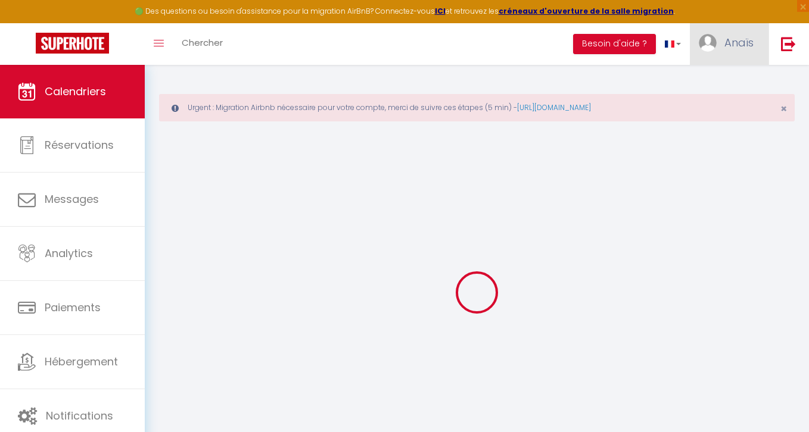
click at [727, 38] on span "Anaïs" at bounding box center [738, 42] width 29 height 15
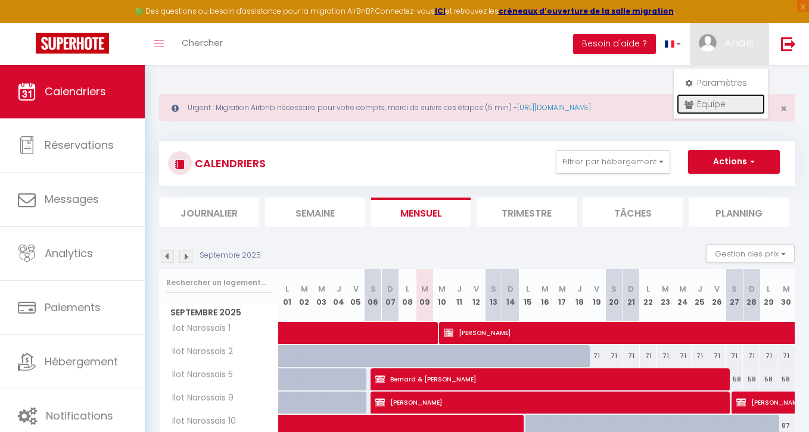
click at [700, 102] on link "Équipe" at bounding box center [721, 104] width 88 height 20
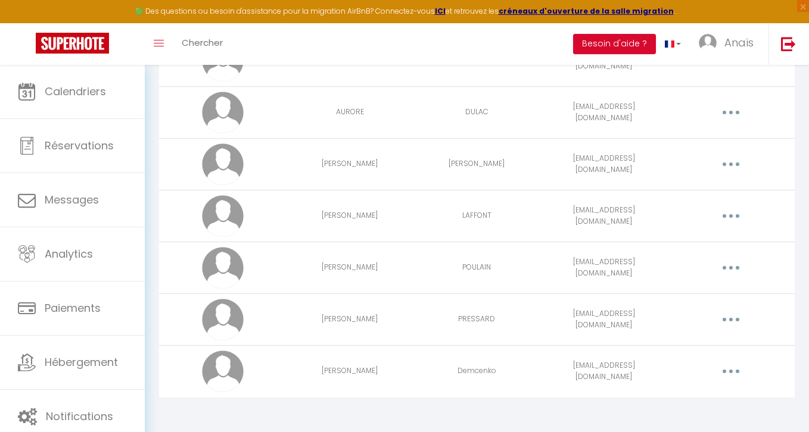
scroll to position [1471, 0]
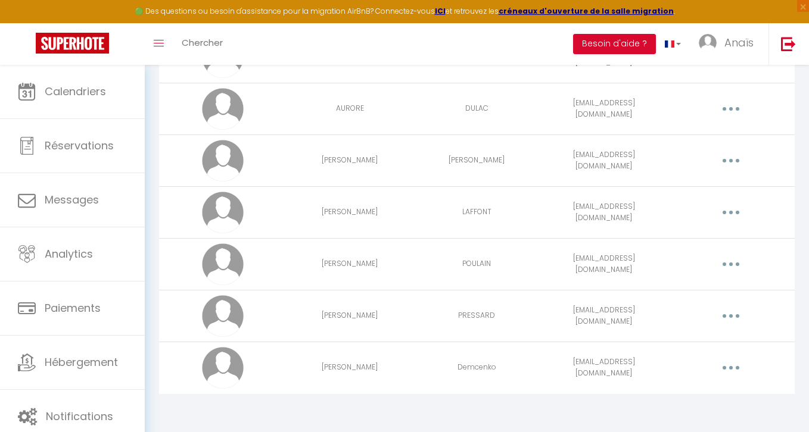
click at [737, 313] on button "button" at bounding box center [730, 316] width 33 height 19
click at [693, 338] on link "Editer" at bounding box center [700, 344] width 88 height 20
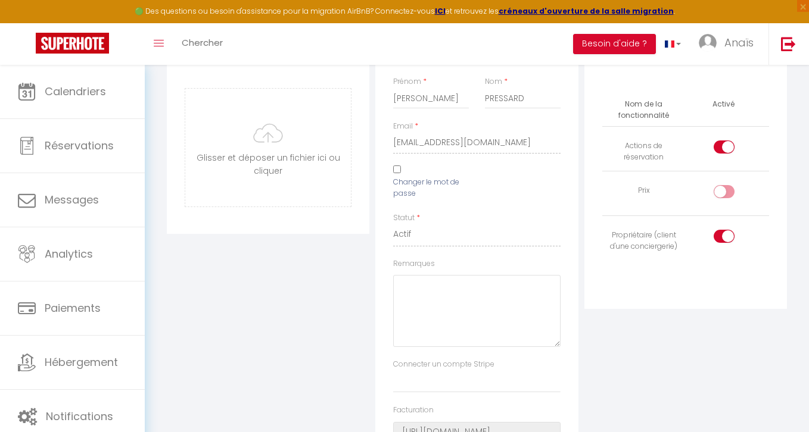
scroll to position [182, 0]
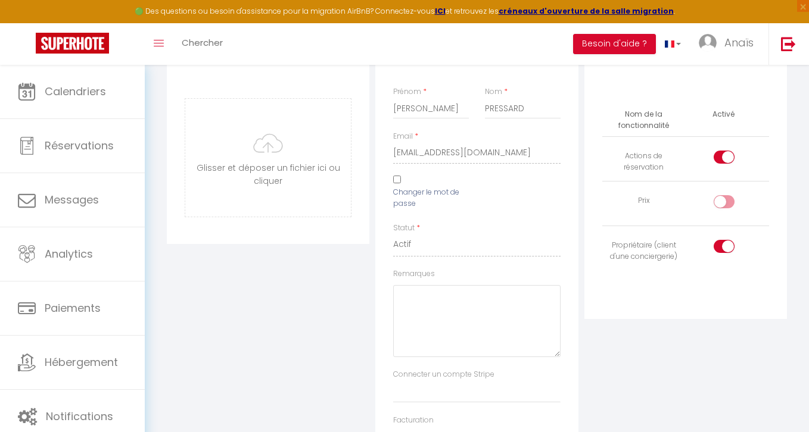
click at [728, 198] on input "checkbox" at bounding box center [734, 204] width 21 height 18
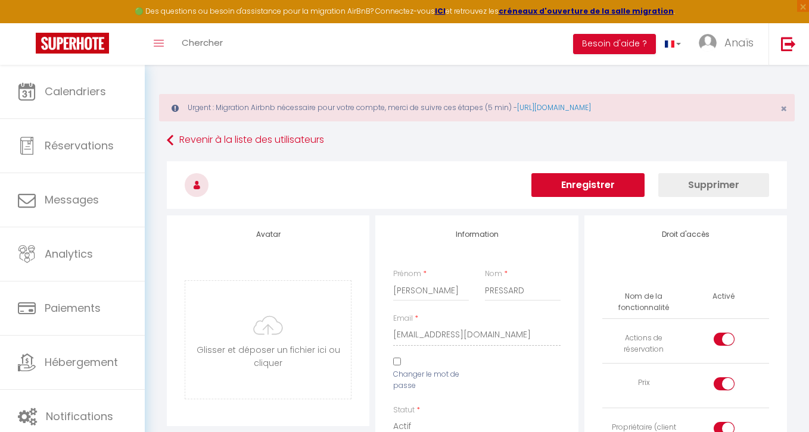
click at [607, 186] on button "Enregistrer" at bounding box center [587, 185] width 113 height 24
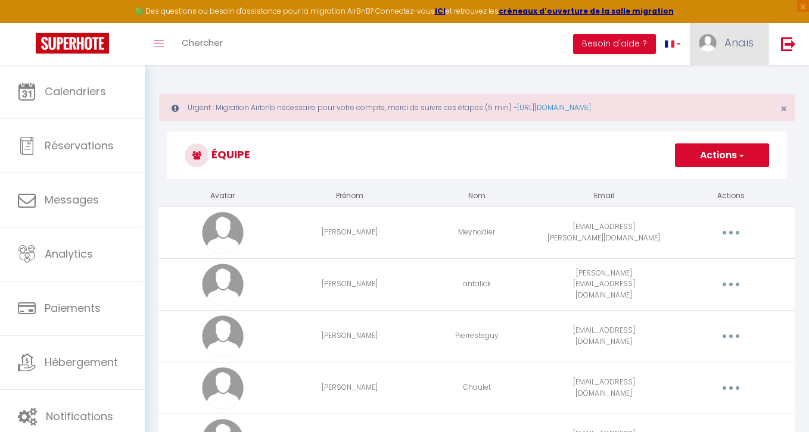
click at [742, 46] on span "Anaïs" at bounding box center [738, 42] width 29 height 15
click at [706, 103] on link "Équipe" at bounding box center [721, 104] width 88 height 20
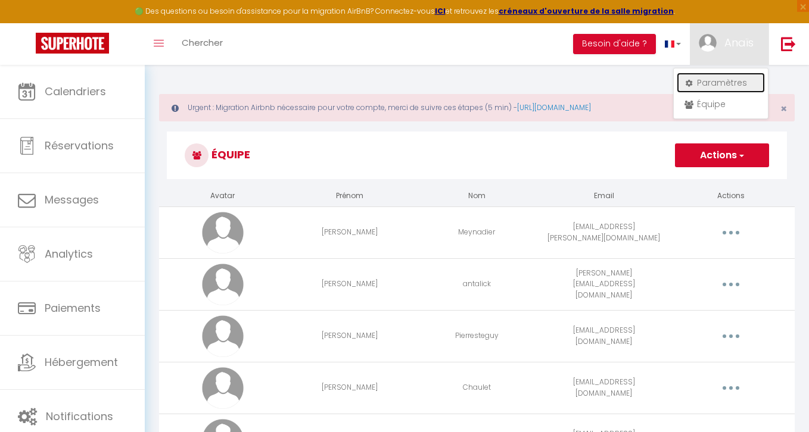
click at [695, 76] on link "Paramètres" at bounding box center [721, 83] width 88 height 20
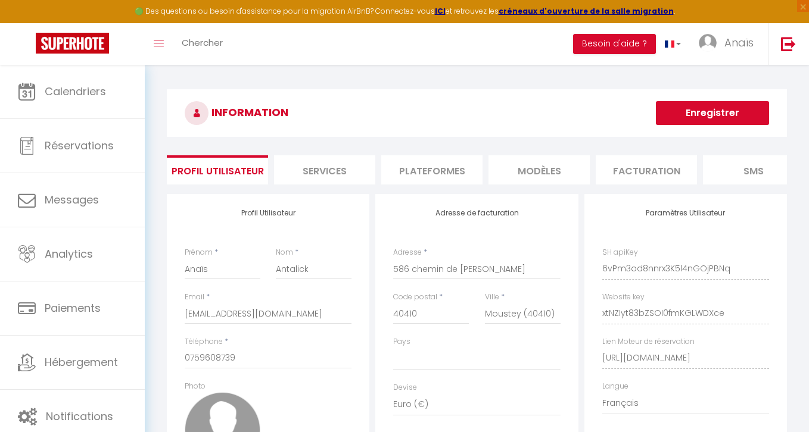
click at [340, 164] on li "Services" at bounding box center [324, 169] width 101 height 29
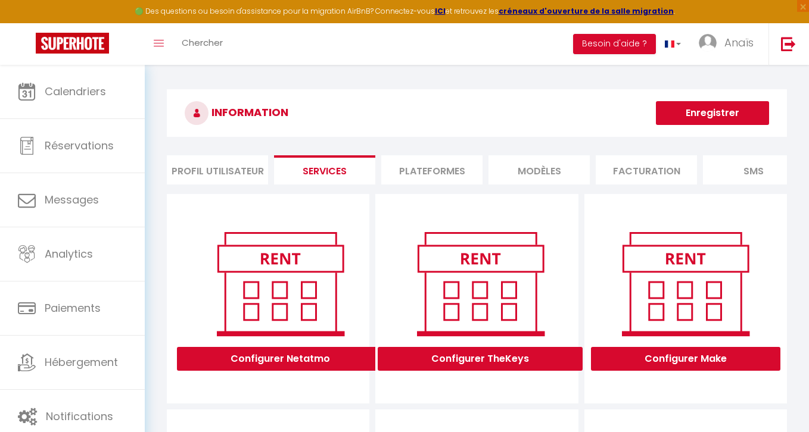
click at [416, 169] on li "Plateformes" at bounding box center [431, 169] width 101 height 29
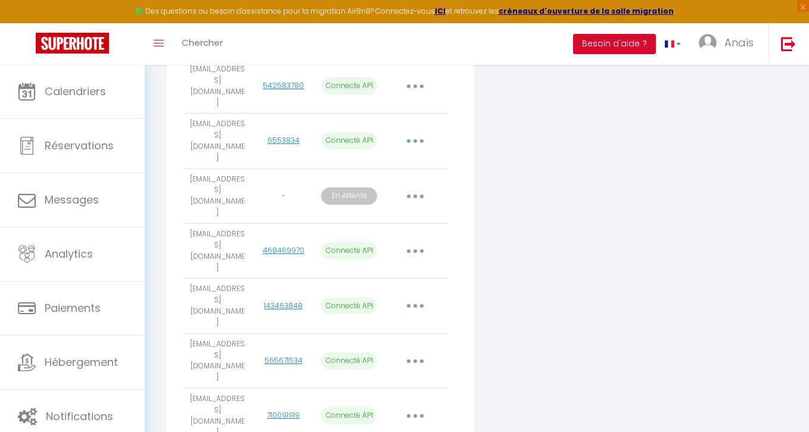
scroll to position [315, 0]
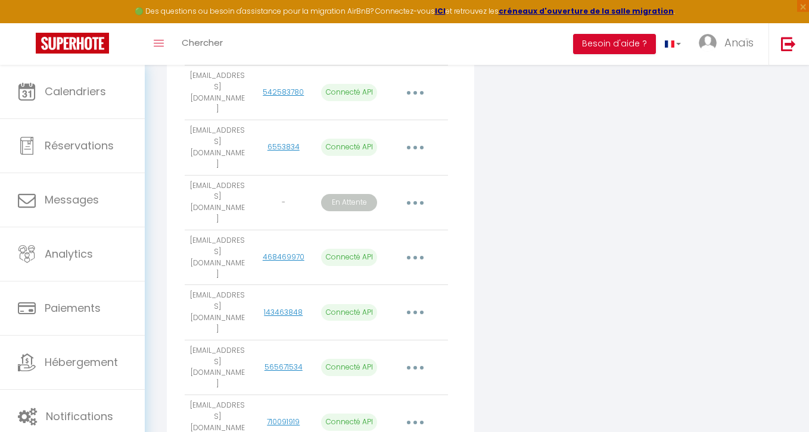
drag, startPoint x: 245, startPoint y: 164, endPoint x: 189, endPoint y: 153, distance: 57.0
click at [189, 175] on td "[EMAIL_ADDRESS][DOMAIN_NAME]" at bounding box center [218, 202] width 66 height 55
copy td "[EMAIL_ADDRESS][DOMAIN_NAME]"
click at [410, 194] on button "button" at bounding box center [414, 203] width 33 height 19
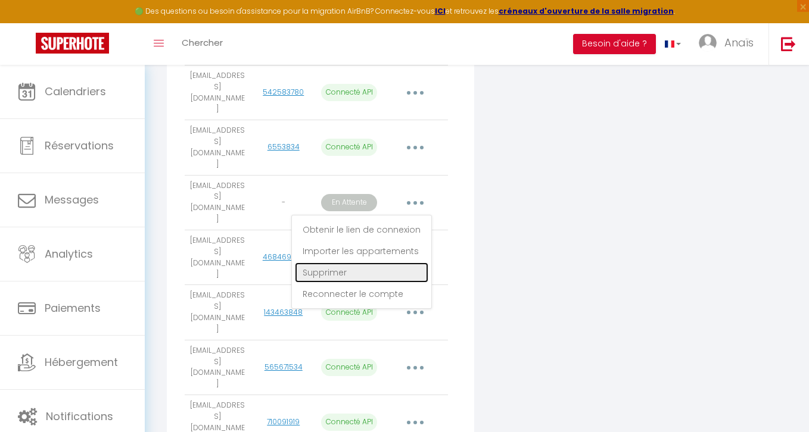
click at [338, 263] on link "Supprimer" at bounding box center [361, 273] width 133 height 20
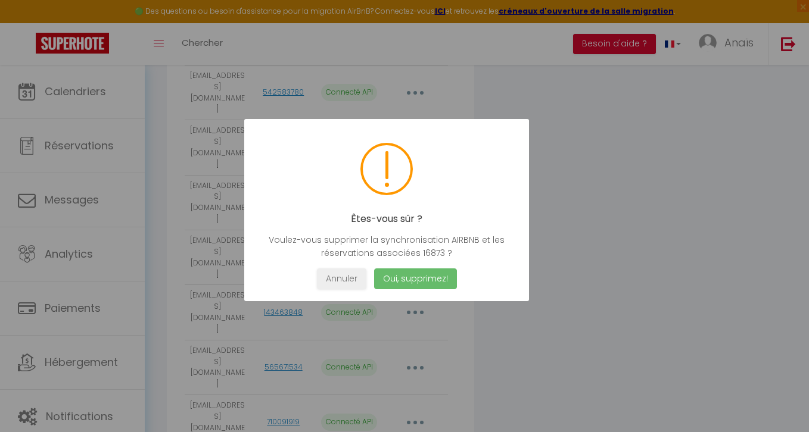
click at [412, 274] on button "Oui, supprimez!" at bounding box center [415, 279] width 83 height 21
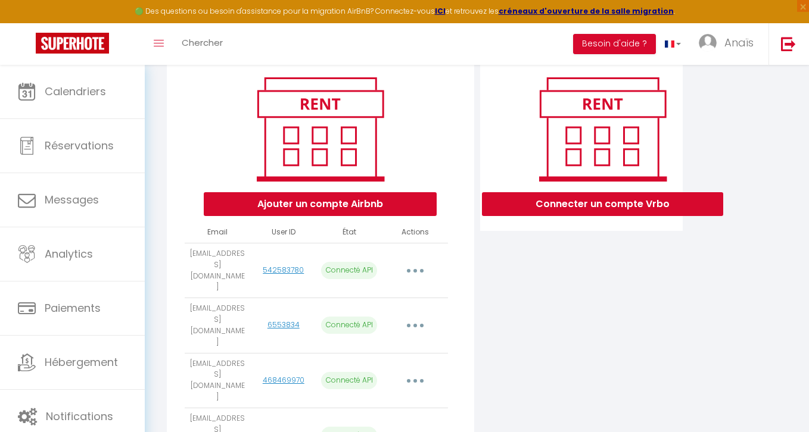
scroll to position [136, 0]
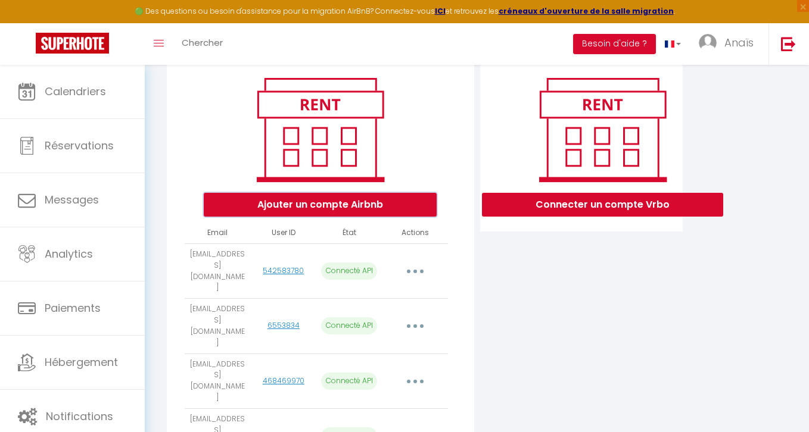
click at [347, 204] on button "Ajouter un compte Airbnb" at bounding box center [320, 205] width 233 height 24
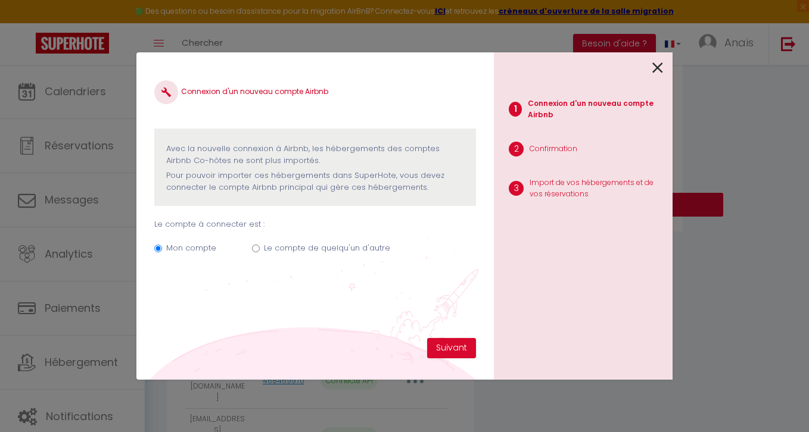
click at [291, 245] on label "Le compte de quelqu'un d'autre" at bounding box center [327, 248] width 126 height 12
click at [260, 245] on input "Le compte de quelqu'un d'autre" at bounding box center [256, 249] width 8 height 8
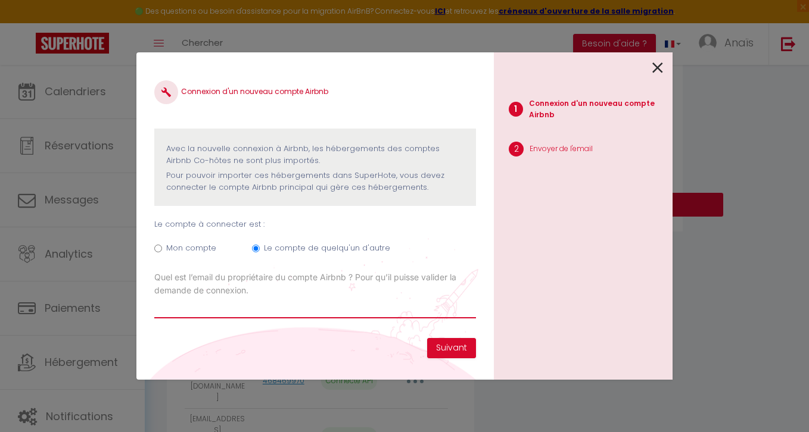
click at [220, 304] on input "Email connexion Airbnb" at bounding box center [315, 307] width 322 height 21
paste input "[EMAIL_ADDRESS][DOMAIN_NAME]"
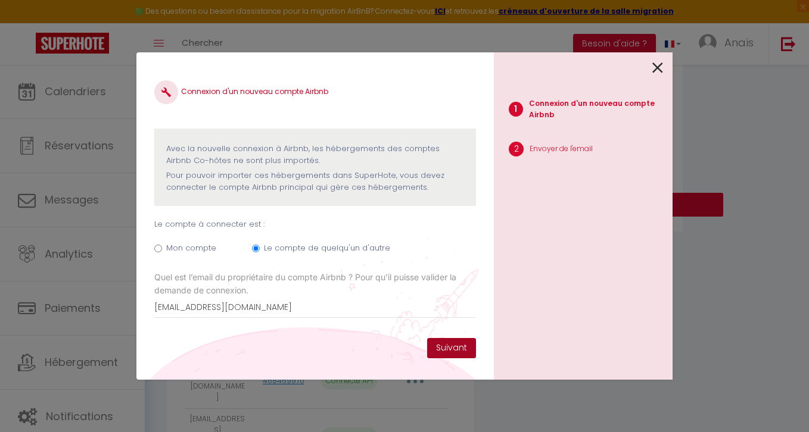
click at [438, 348] on button "Suivant" at bounding box center [451, 348] width 49 height 20
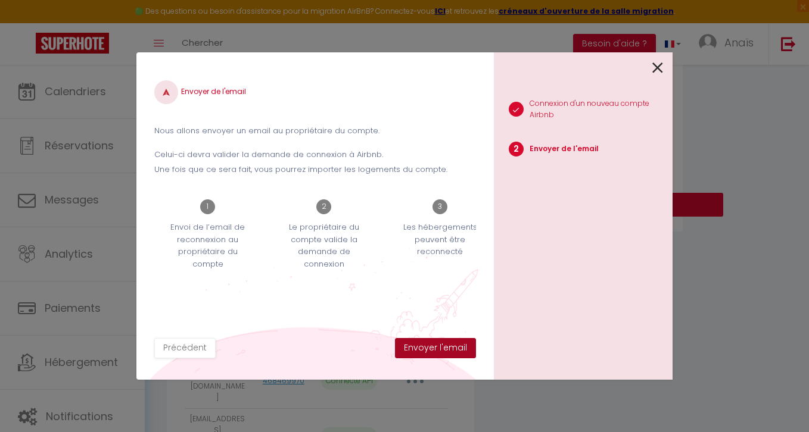
click at [438, 348] on button "Envoyer l'email" at bounding box center [435, 348] width 81 height 20
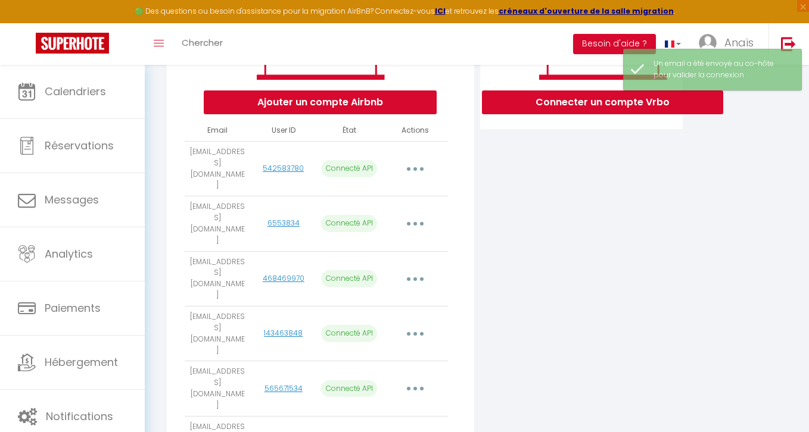
scroll to position [0, 0]
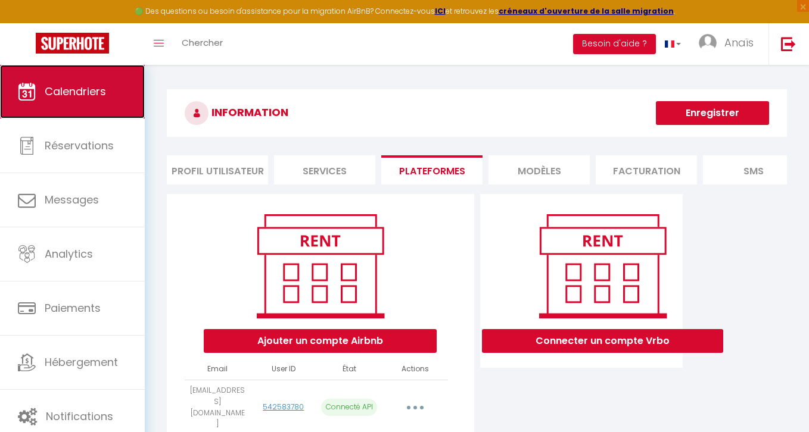
click at [67, 77] on link "Calendriers" at bounding box center [72, 92] width 145 height 54
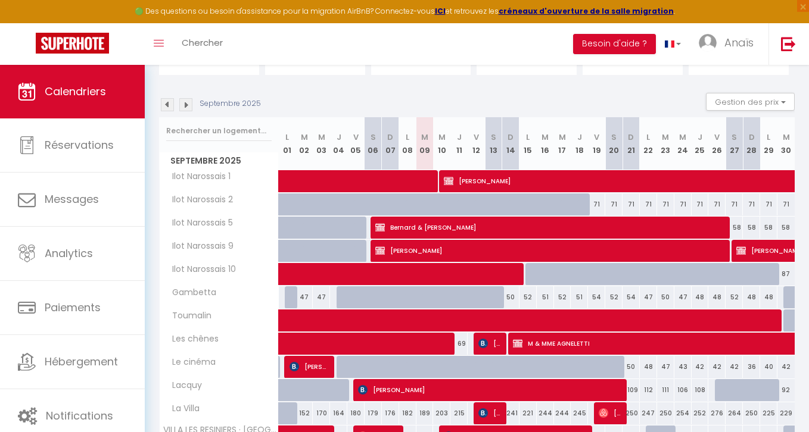
scroll to position [149, 0]
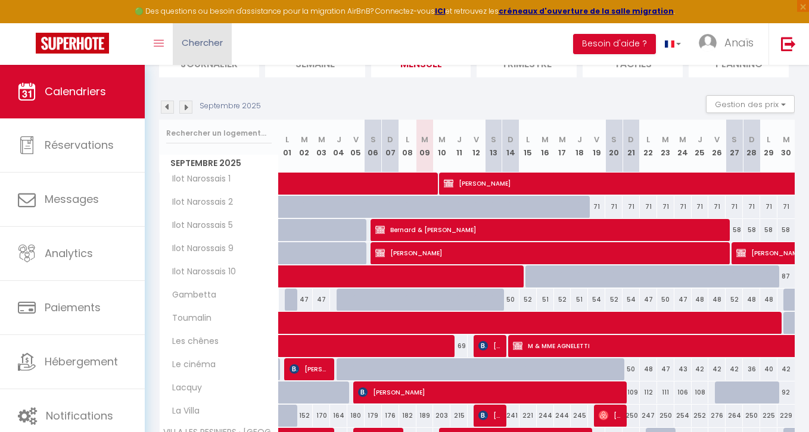
click at [203, 51] on link "Chercher" at bounding box center [202, 44] width 59 height 42
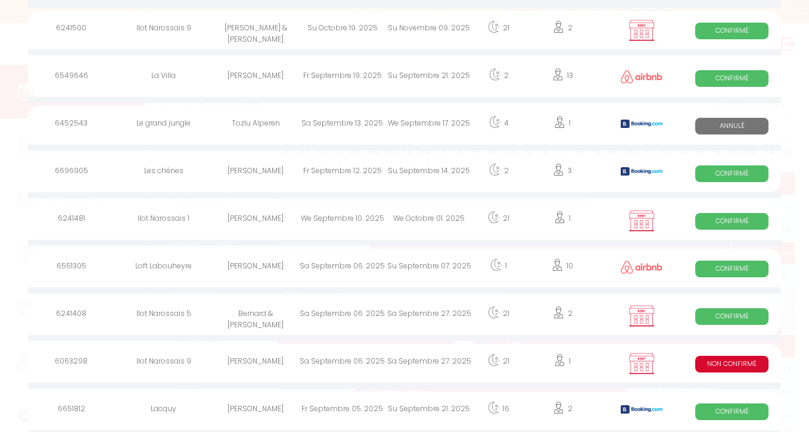
scroll to position [0, 0]
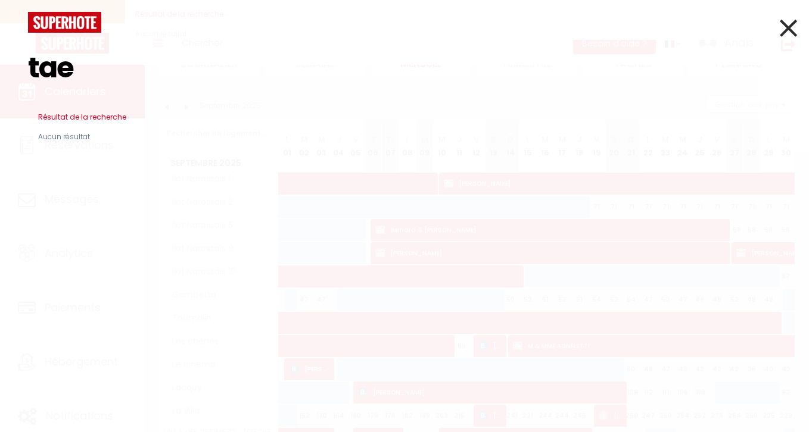
click at [785, 26] on icon at bounding box center [788, 28] width 17 height 30
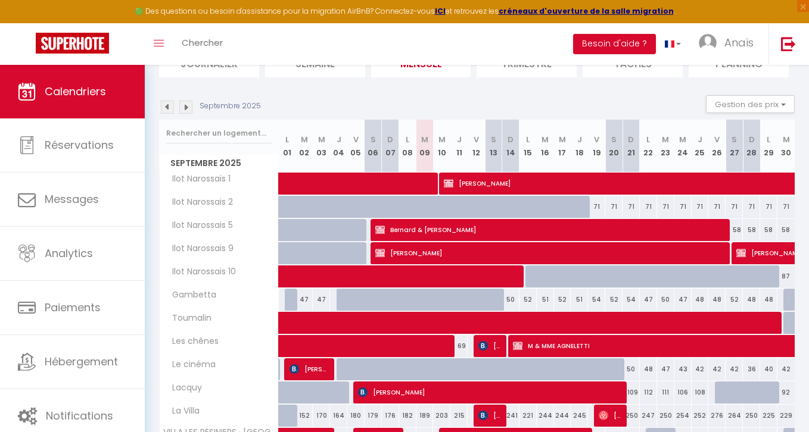
scroll to position [185, 0]
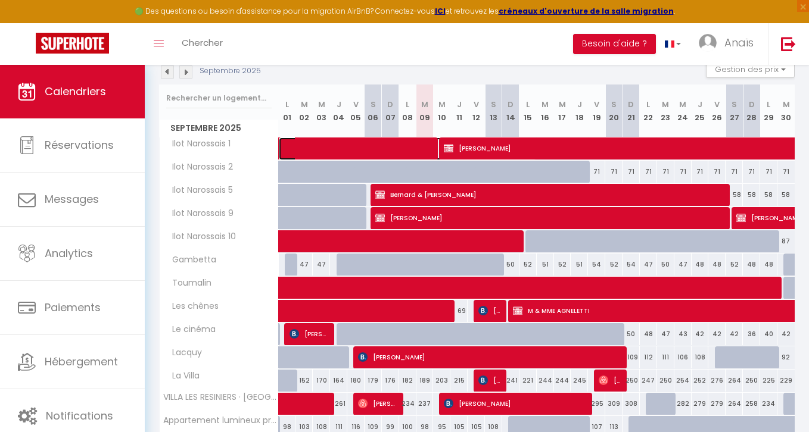
click at [390, 151] on span at bounding box center [412, 149] width 247 height 23
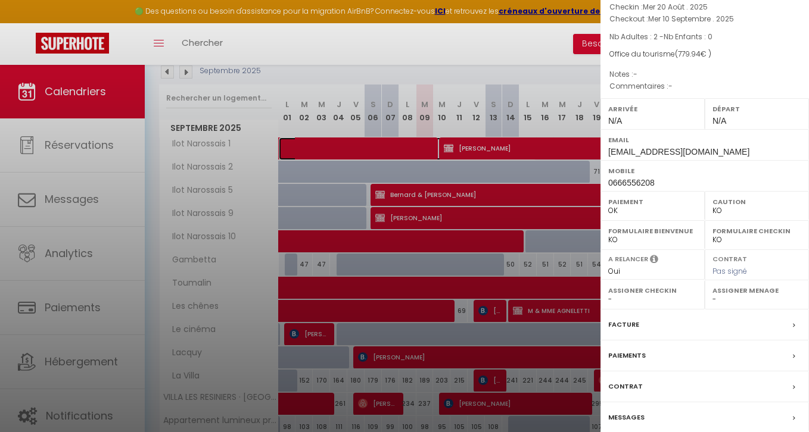
scroll to position [123, 0]
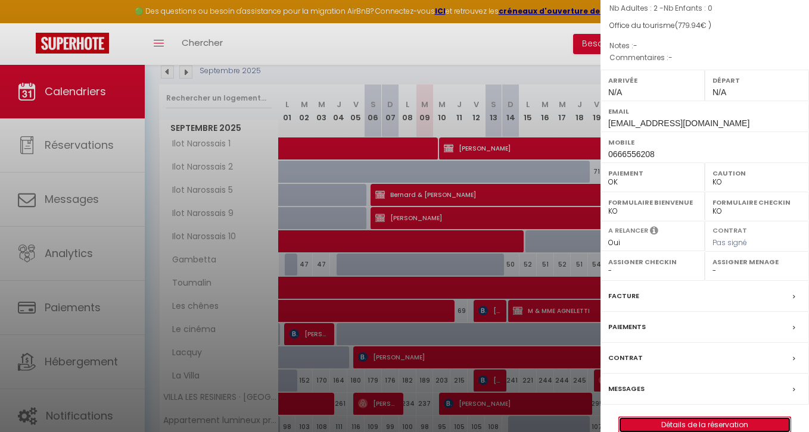
click at [642, 418] on link "Détails de la réservation" at bounding box center [705, 425] width 172 height 15
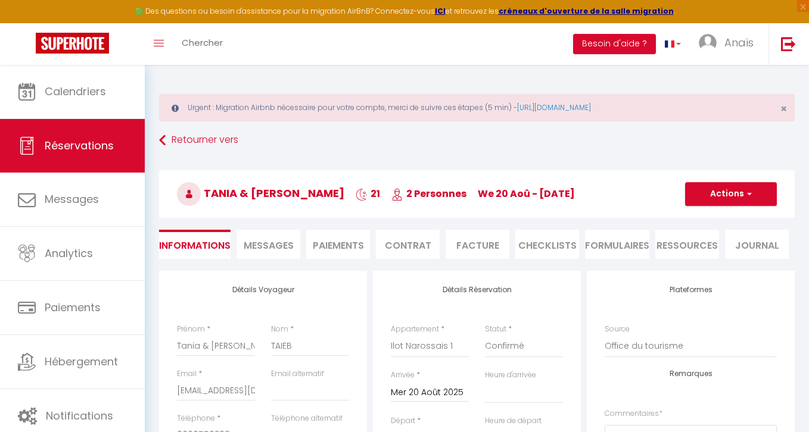
click at [254, 232] on li "Messages" at bounding box center [268, 244] width 64 height 29
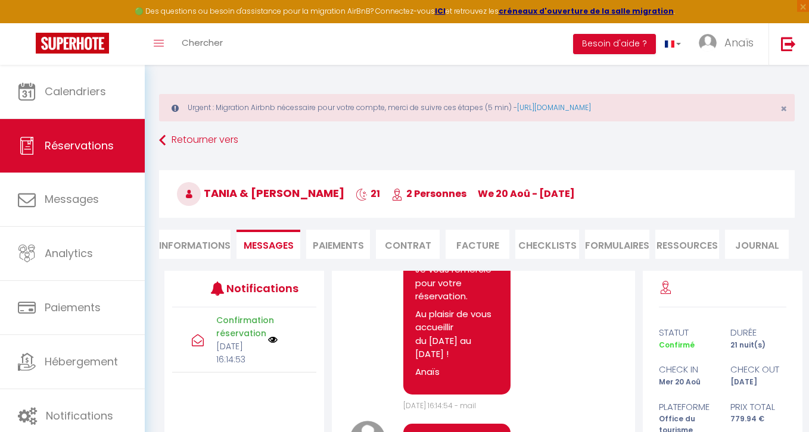
scroll to position [141, 0]
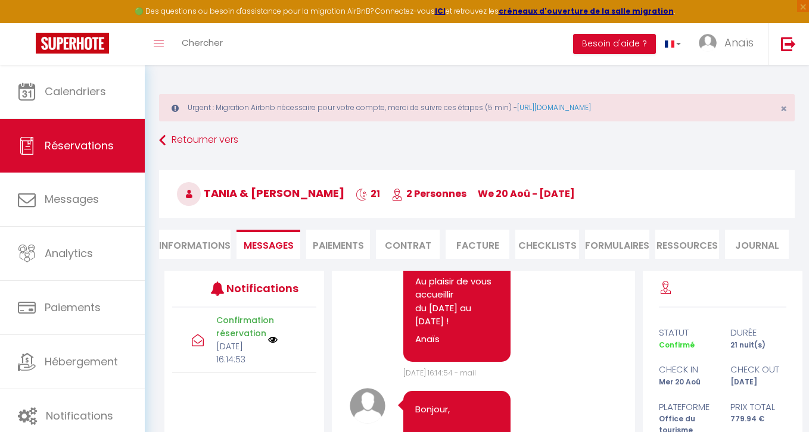
click at [313, 250] on li "Paiements" at bounding box center [338, 244] width 64 height 29
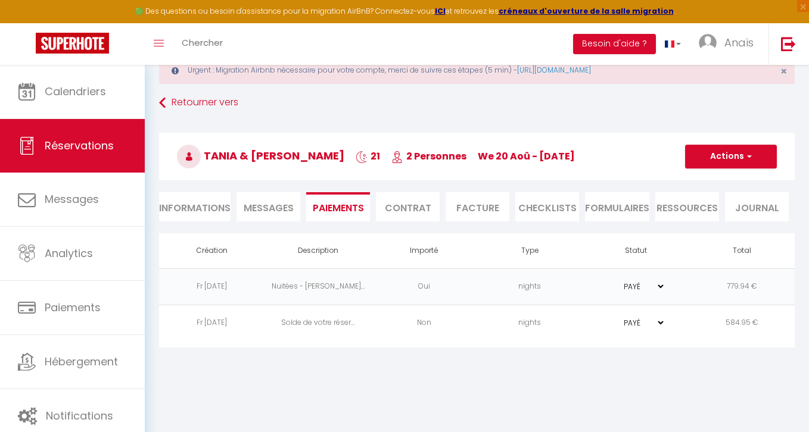
scroll to position [42, 0]
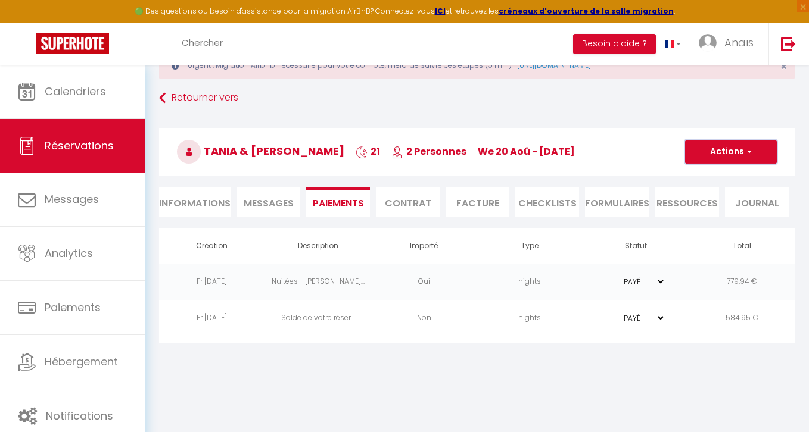
click at [737, 142] on button "Actions" at bounding box center [731, 152] width 92 height 24
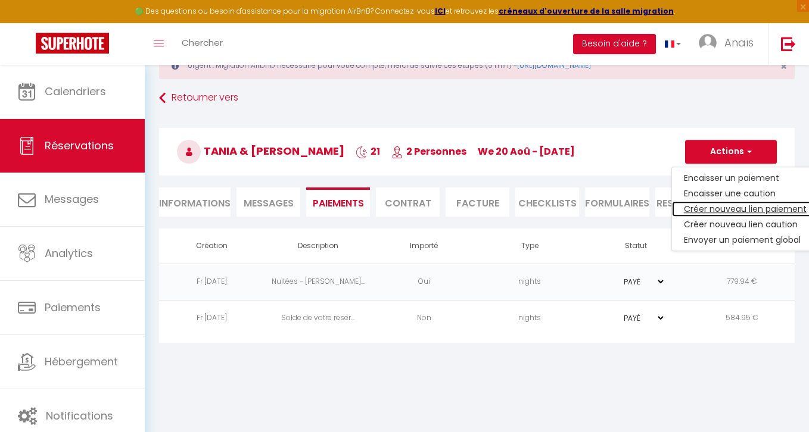
click at [714, 211] on link "Créer nouveau lien paiement" at bounding box center [745, 208] width 147 height 15
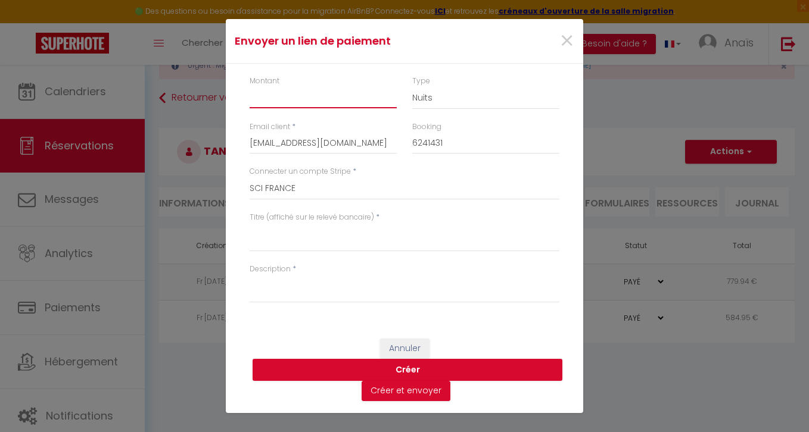
click at [306, 101] on input "Montant" at bounding box center [323, 97] width 147 height 21
click at [425, 95] on select "Nuits Frais de ménage Taxe de séjour [GEOGRAPHIC_DATA]" at bounding box center [485, 98] width 147 height 23
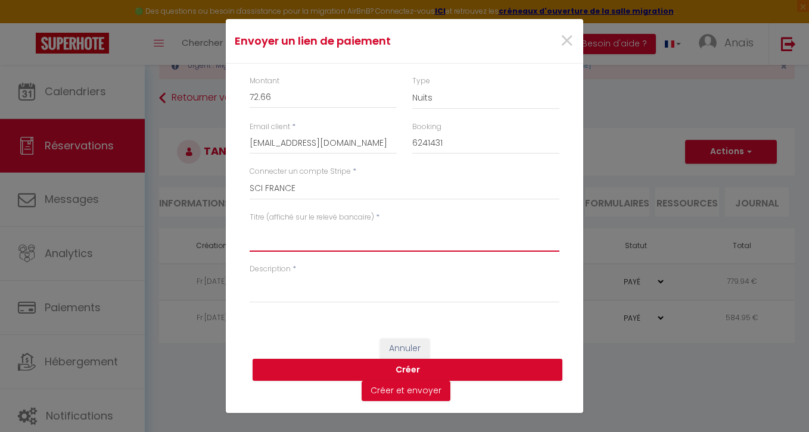
click at [303, 234] on textarea "Titre (affiché sur le relevé bancaire)" at bounding box center [405, 237] width 310 height 29
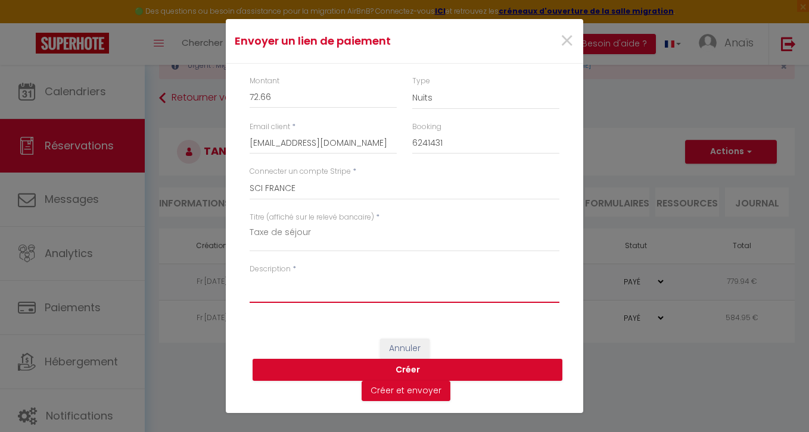
click at [285, 303] on textarea "Description" at bounding box center [405, 289] width 310 height 29
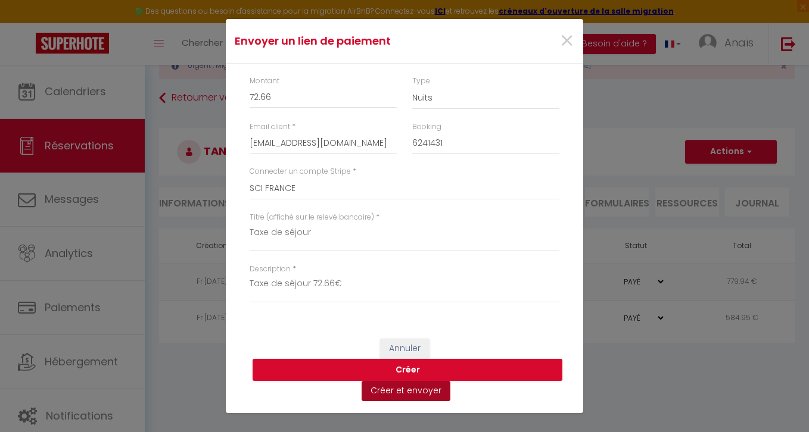
click at [400, 395] on button "Créer et envoyer" at bounding box center [406, 391] width 89 height 20
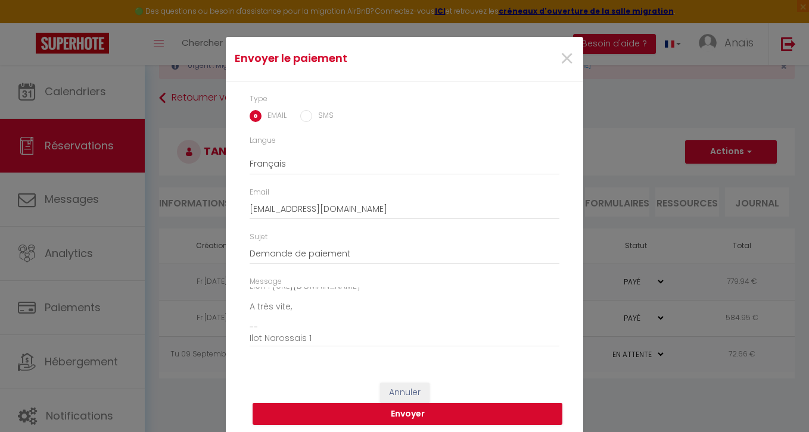
scroll to position [26, 0]
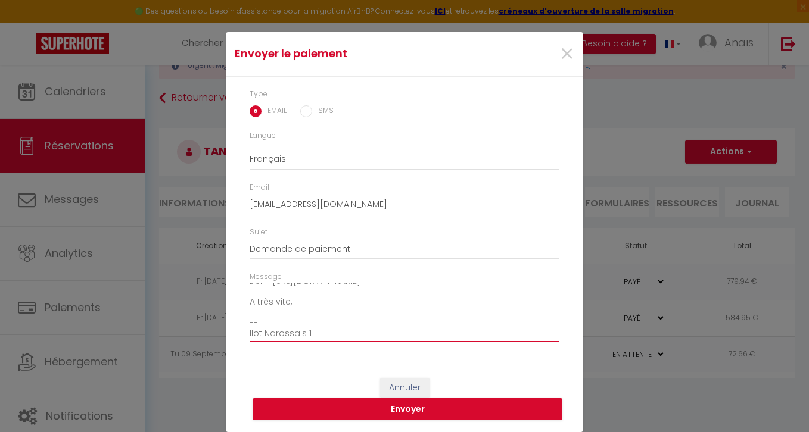
drag, startPoint x: 328, startPoint y: 334, endPoint x: 157, endPoint y: 328, distance: 171.0
click at [157, 328] on div "Envoyer le paiement × Type EMAIL SMS Langue Anglais Français Espagnol Portugais…" at bounding box center [404, 216] width 809 height 432
click at [383, 413] on button "Envoyer" at bounding box center [408, 409] width 310 height 23
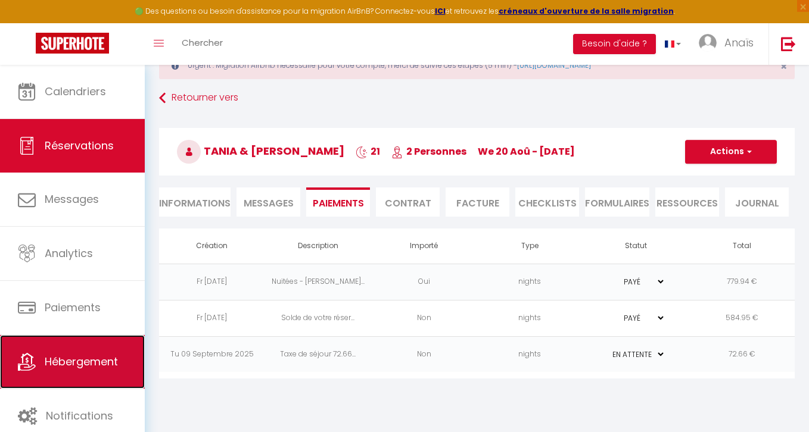
click at [31, 368] on icon at bounding box center [27, 362] width 18 height 18
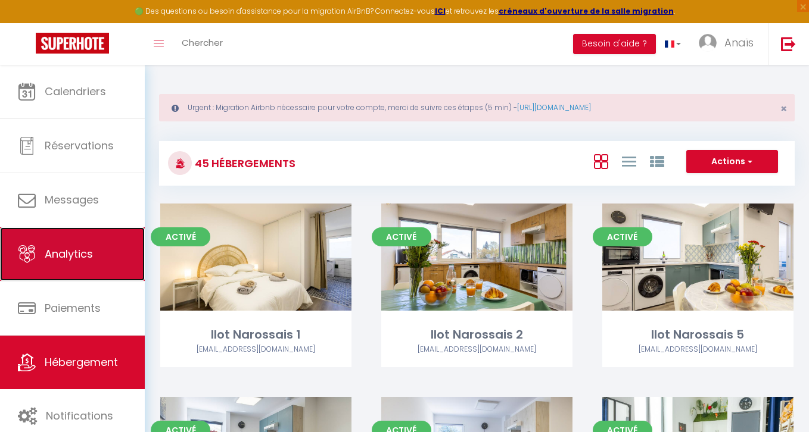
click at [89, 242] on link "Analytics" at bounding box center [72, 255] width 145 height 54
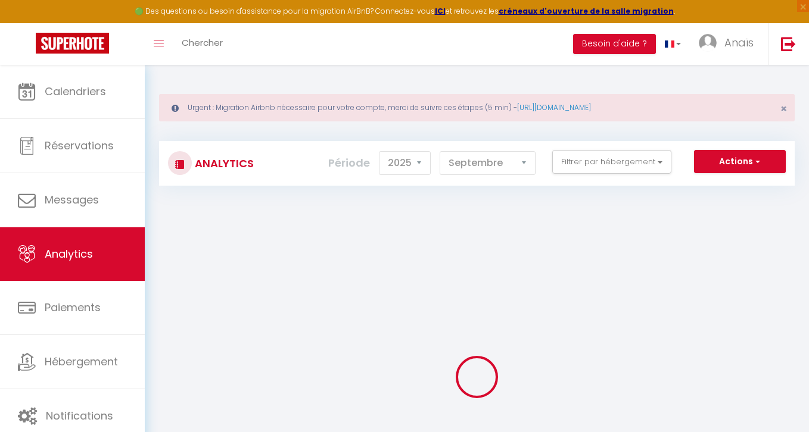
click at [571, 176] on div "Actions Génération SuperConciergerie Génération SuperAnalyzer Génération SuperE…" at bounding box center [530, 163] width 528 height 27
click at [573, 166] on button "Filtrer par hébergement" at bounding box center [611, 162] width 119 height 24
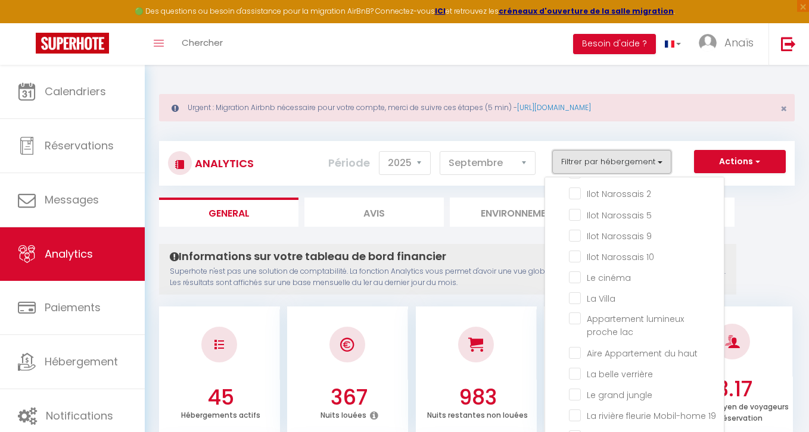
scroll to position [587, 0]
click at [579, 291] on Villa "checkbox" at bounding box center [646, 297] width 155 height 12
click at [749, 223] on ul "General Avis Environnement Marché" at bounding box center [476, 212] width 635 height 29
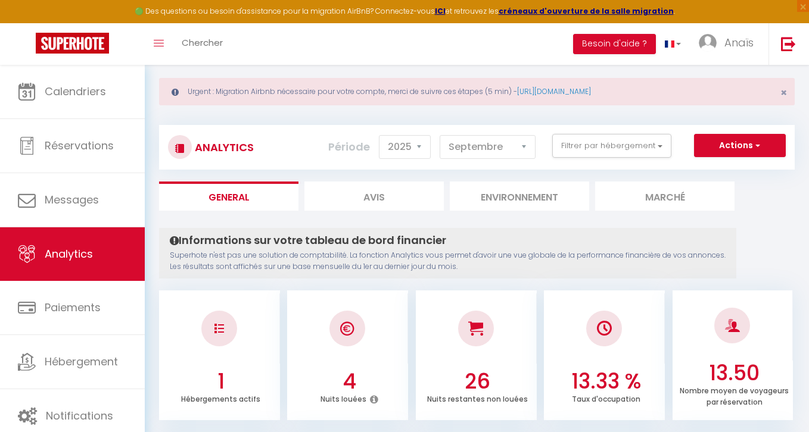
scroll to position [9, 0]
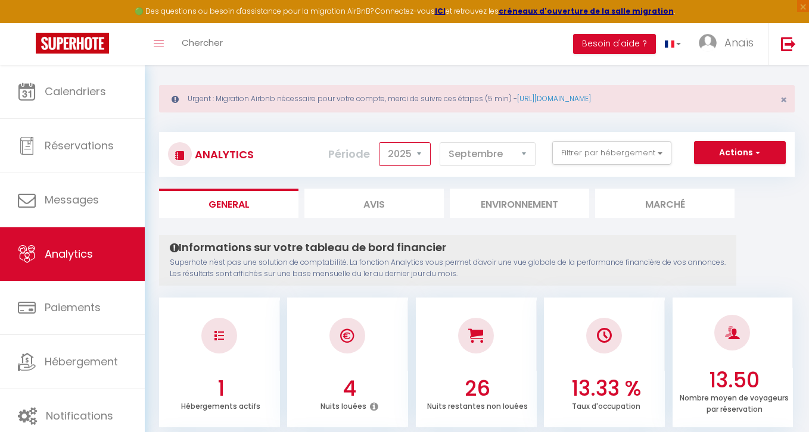
click at [382, 160] on select "2014 2015 2016 2017 2018 2019 2020 2021 2022 2023 2024 2025 2026 2027" at bounding box center [405, 154] width 52 height 24
click at [489, 156] on select "[PERSON_NAME] Mars Avril Mai Juin Juillet Août Septembre Octobre Novembre Décem…" at bounding box center [488, 154] width 96 height 24
click at [396, 164] on select "2014 2015 2016 2017 2018 2019 2020 2021 2022 2023 2024 2025 2026 2027" at bounding box center [405, 154] width 52 height 24
click at [380, 142] on select "2014 2015 2016 2017 2018 2019 2020 2021 2022 2023 2024 2025 2026 2027" at bounding box center [405, 154] width 52 height 24
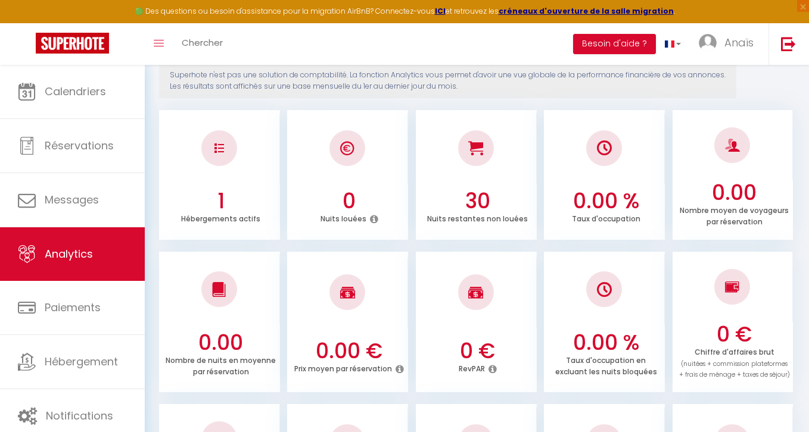
scroll to position [66, 0]
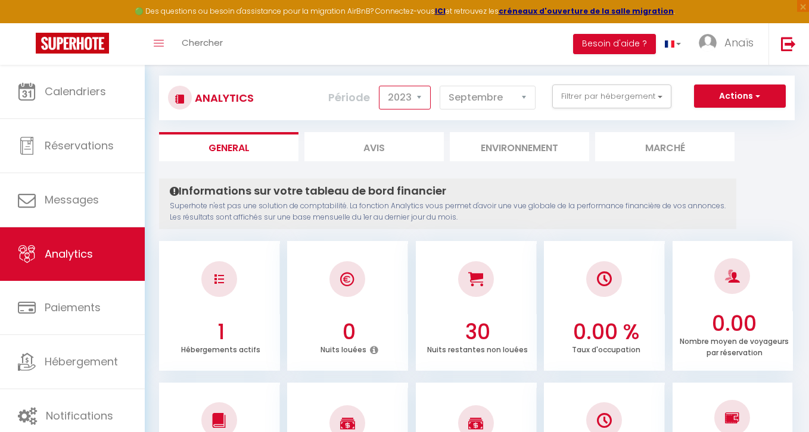
click at [394, 105] on select "2014 2015 2016 2017 2018 2019 2020 2021 2022 2023 2024 2025 2026 2027" at bounding box center [405, 98] width 52 height 24
click at [380, 86] on select "2014 2015 2016 2017 2018 2019 2020 2021 2022 2023 2024 2025 2026 2027" at bounding box center [405, 98] width 52 height 24
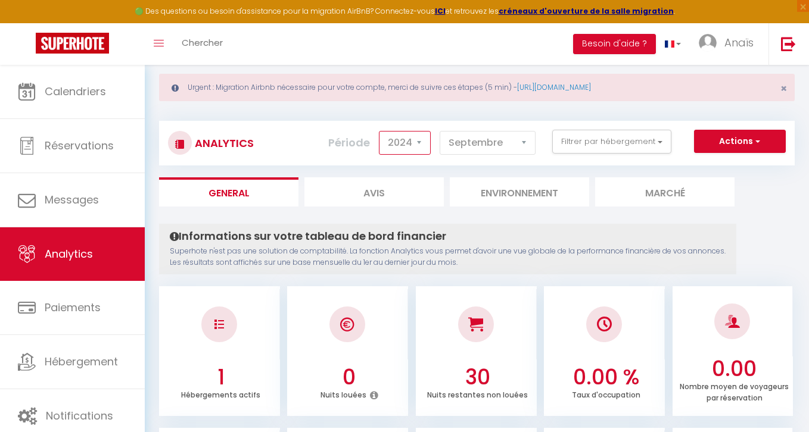
scroll to position [0, 0]
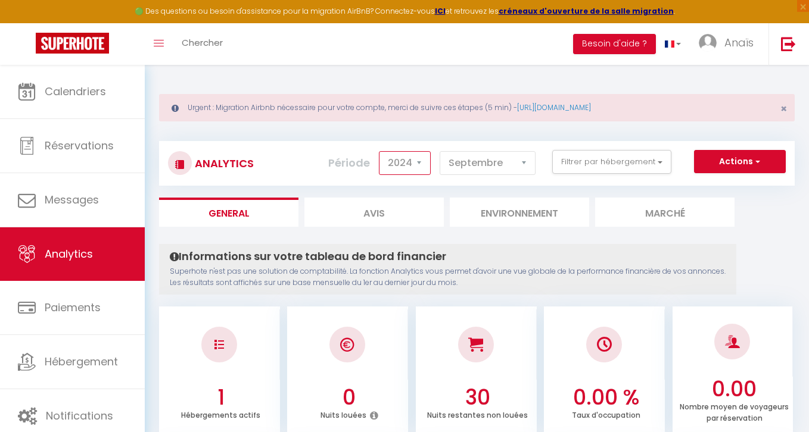
click at [385, 166] on select "2014 2015 2016 2017 2018 2019 2020 2021 2022 2023 2024 2025 2026 2027" at bounding box center [405, 163] width 52 height 24
click at [380, 151] on select "2014 2015 2016 2017 2018 2019 2020 2021 2022 2023 2024 2025 2026 2027" at bounding box center [405, 163] width 52 height 24
click at [412, 161] on select "2014 2015 2016 2017 2018 2019 2020 2021 2022 2023 2024 2025 2026 2027" at bounding box center [405, 163] width 52 height 24
click at [380, 151] on select "2014 2015 2016 2017 2018 2019 2020 2021 2022 2023 2024 2025 2026 2027" at bounding box center [405, 163] width 52 height 24
click at [486, 163] on select "[PERSON_NAME] Mars Avril Mai Juin Juillet Août Septembre Octobre Novembre Décem…" at bounding box center [488, 163] width 96 height 24
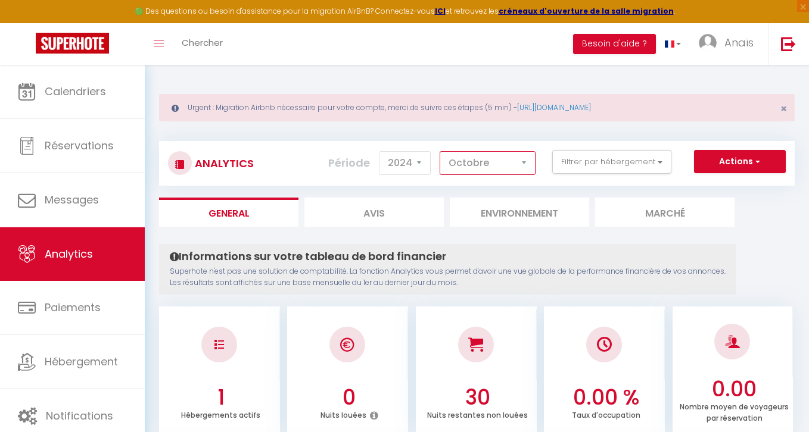
click at [440, 151] on select "[PERSON_NAME] Mars Avril Mai Juin Juillet Août Septembre Octobre Novembre Décem…" at bounding box center [488, 163] width 96 height 24
click at [522, 167] on select "[PERSON_NAME] Mars Avril Mai Juin Juillet Août Septembre Octobre Novembre Décem…" at bounding box center [488, 163] width 96 height 24
click at [440, 151] on select "[PERSON_NAME] Mars Avril Mai Juin Juillet Août Septembre Octobre Novembre Décem…" at bounding box center [488, 163] width 96 height 24
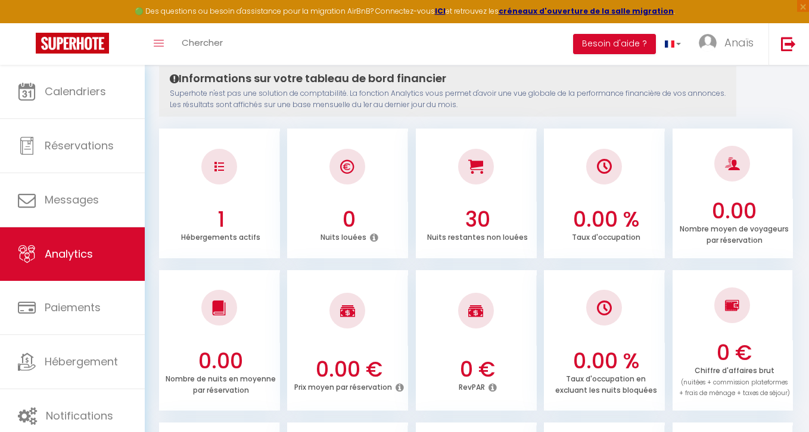
scroll to position [13, 0]
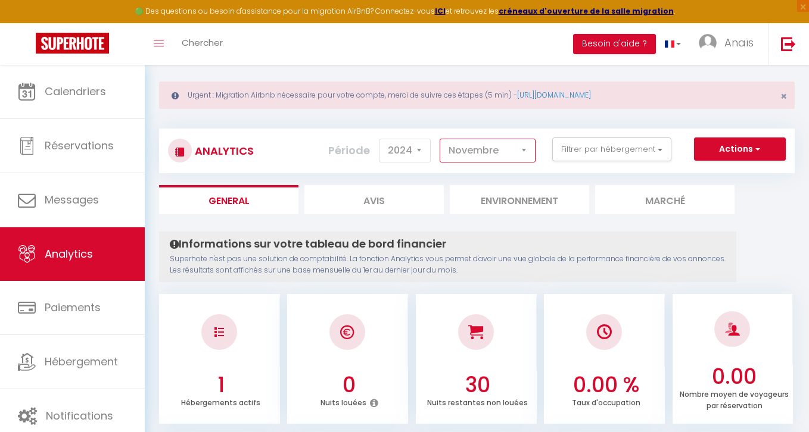
click at [495, 148] on select "[PERSON_NAME] Mars Avril Mai Juin Juillet Août Septembre Octobre Novembre Décem…" at bounding box center [488, 151] width 96 height 24
click at [440, 139] on select "[PERSON_NAME] Mars Avril Mai Juin Juillet Août Septembre Octobre Novembre Décem…" at bounding box center [488, 151] width 96 height 24
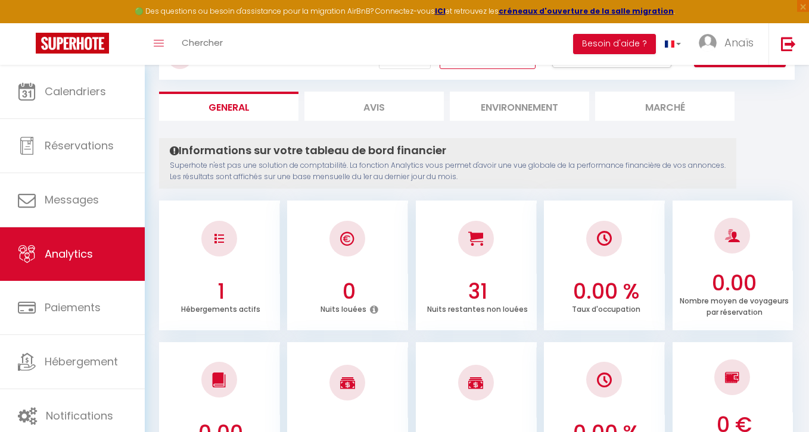
scroll to position [15, 0]
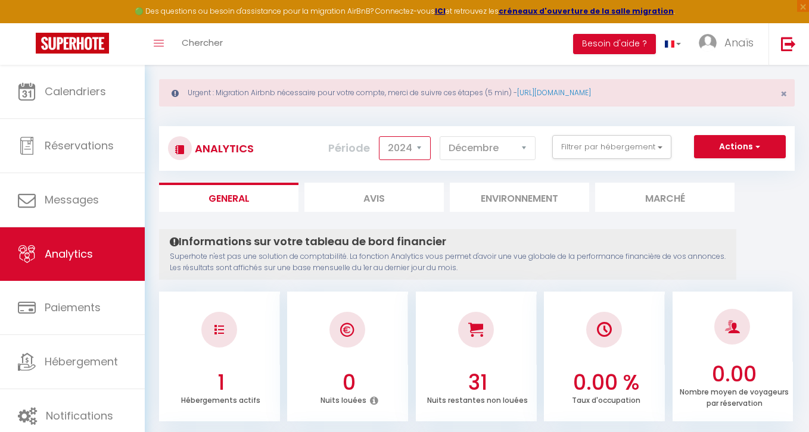
click at [410, 144] on select "2014 2015 2016 2017 2018 2019 2020 2021 2022 2023 2024 2025 2026 2027" at bounding box center [405, 148] width 52 height 24
click at [380, 136] on select "2014 2015 2016 2017 2018 2019 2020 2021 2022 2023 2024 2025 2026 2027" at bounding box center [405, 148] width 52 height 24
click at [485, 142] on select "[PERSON_NAME] Mars Avril Mai Juin Juillet Août Septembre Octobre Novembre Décem…" at bounding box center [488, 148] width 96 height 24
click at [440, 136] on select "[PERSON_NAME] Mars Avril Mai Juin Juillet Août Septembre Octobre Novembre Décem…" at bounding box center [488, 148] width 96 height 24
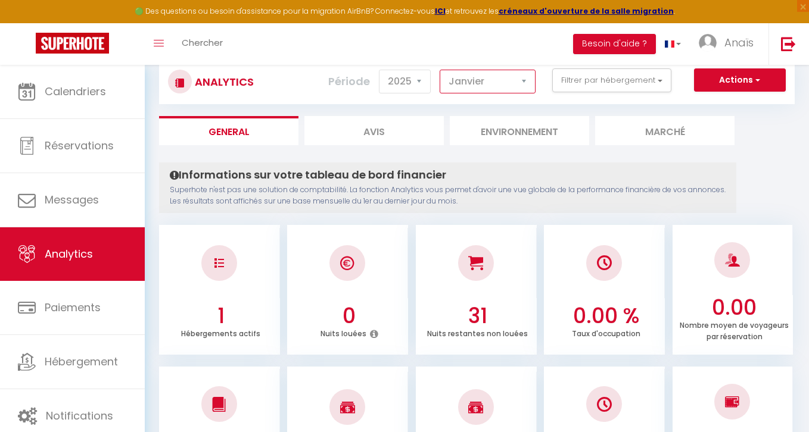
scroll to position [74, 0]
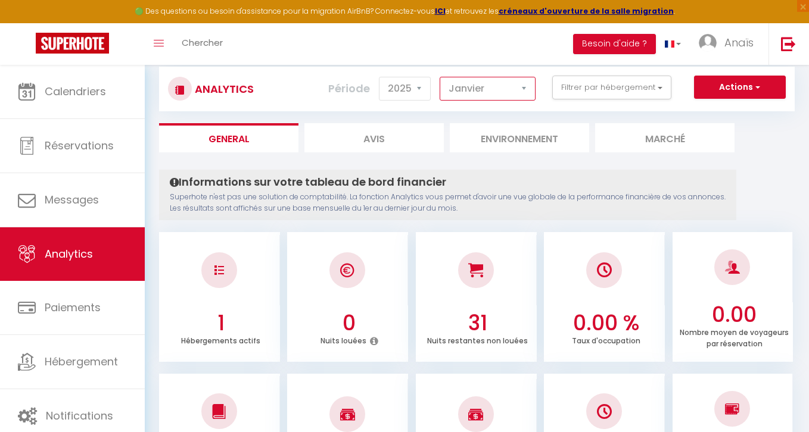
click at [496, 89] on select "[PERSON_NAME] Mars Avril Mai Juin Juillet Août Septembre Octobre Novembre Décem…" at bounding box center [488, 89] width 96 height 24
click at [440, 77] on select "[PERSON_NAME] Mars Avril Mai Juin Juillet Août Septembre Octobre Novembre Décem…" at bounding box center [488, 89] width 96 height 24
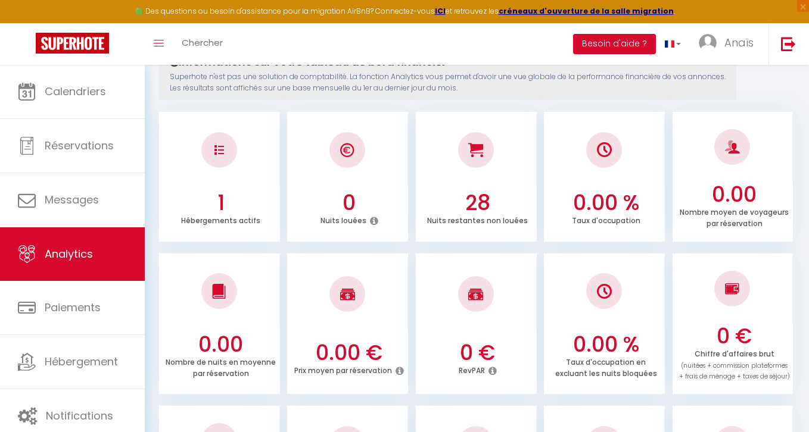
scroll to position [0, 0]
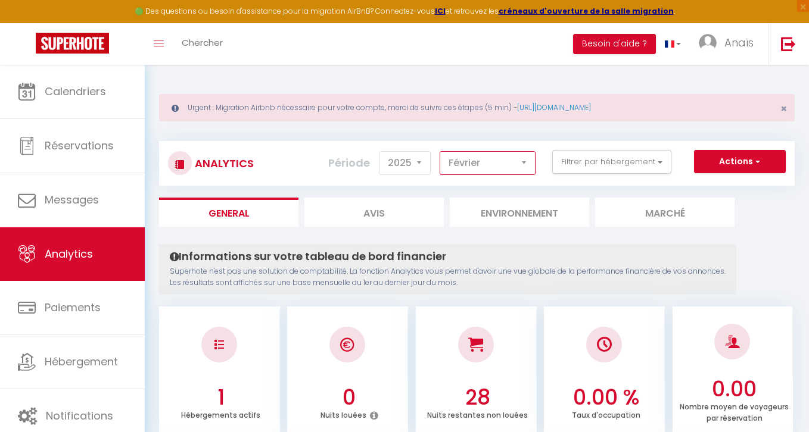
click at [491, 173] on select "[PERSON_NAME] Mars Avril Mai Juin Juillet Août Septembre Octobre Novembre Décem…" at bounding box center [488, 163] width 96 height 24
click at [440, 151] on select "[PERSON_NAME] Mars Avril Mai Juin Juillet Août Septembre Octobre Novembre Décem…" at bounding box center [488, 163] width 96 height 24
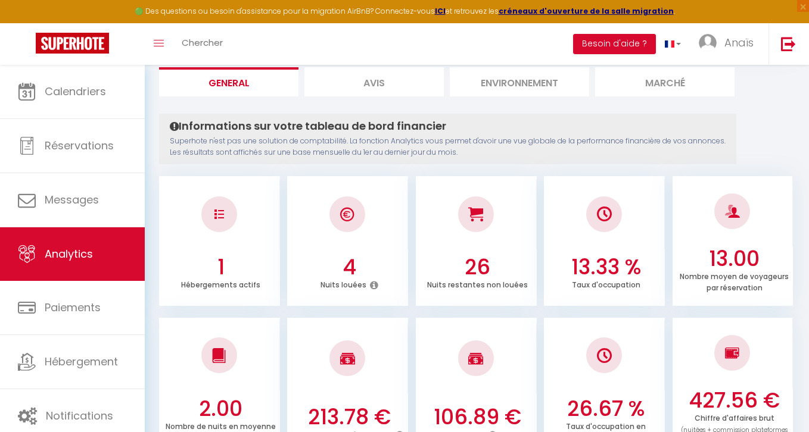
scroll to position [66, 0]
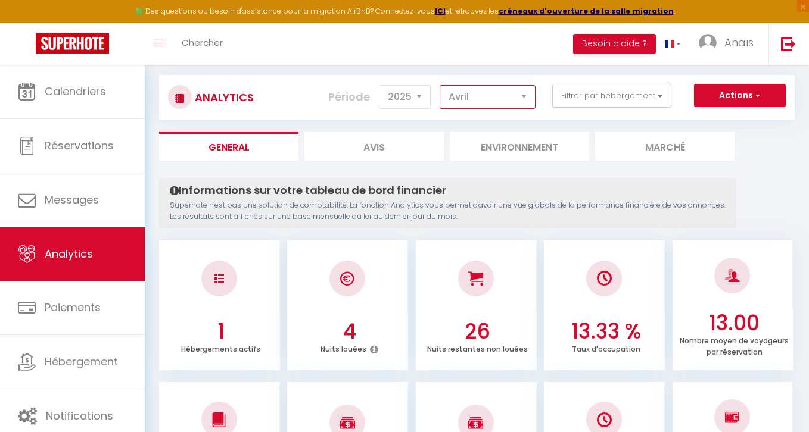
click at [507, 92] on select "[PERSON_NAME] Mars Avril Mai Juin Juillet Août Septembre Octobre Novembre Décem…" at bounding box center [488, 97] width 96 height 24
click at [440, 85] on select "[PERSON_NAME] Mars Avril Mai Juin Juillet Août Septembre Octobre Novembre Décem…" at bounding box center [488, 97] width 96 height 24
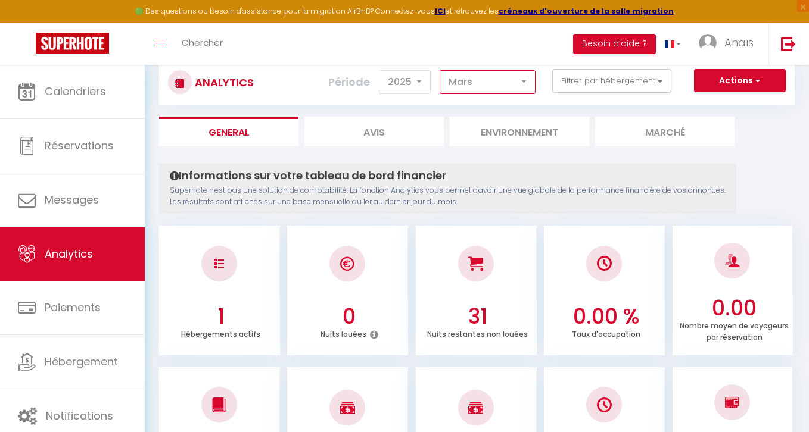
scroll to position [0, 0]
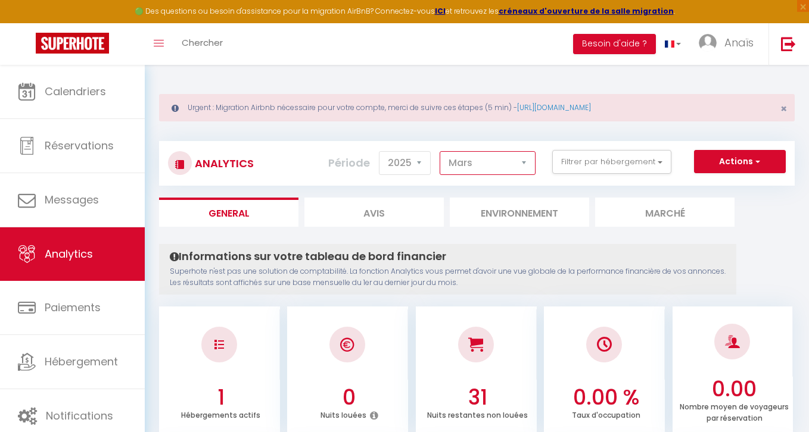
click at [503, 166] on select "[PERSON_NAME] Mars Avril Mai Juin Juillet Août Septembre Octobre Novembre Décem…" at bounding box center [488, 163] width 96 height 24
click at [440, 151] on select "[PERSON_NAME] Mars Avril Mai Juin Juillet Août Septembre Octobre Novembre Décem…" at bounding box center [488, 163] width 96 height 24
click at [370, 209] on li "Avis" at bounding box center [373, 212] width 139 height 29
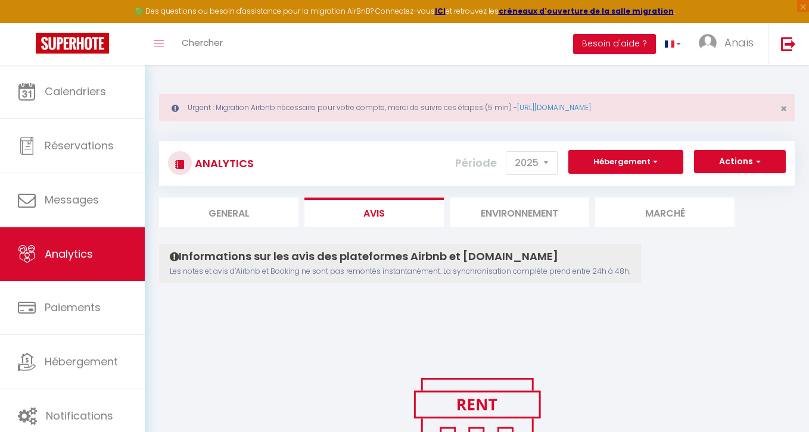
click at [515, 214] on li "Environnement" at bounding box center [519, 212] width 139 height 29
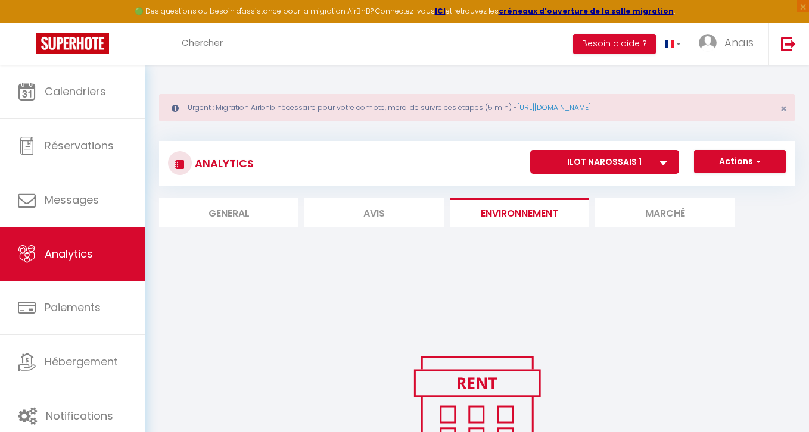
click at [662, 210] on li "Marché" at bounding box center [664, 212] width 139 height 29
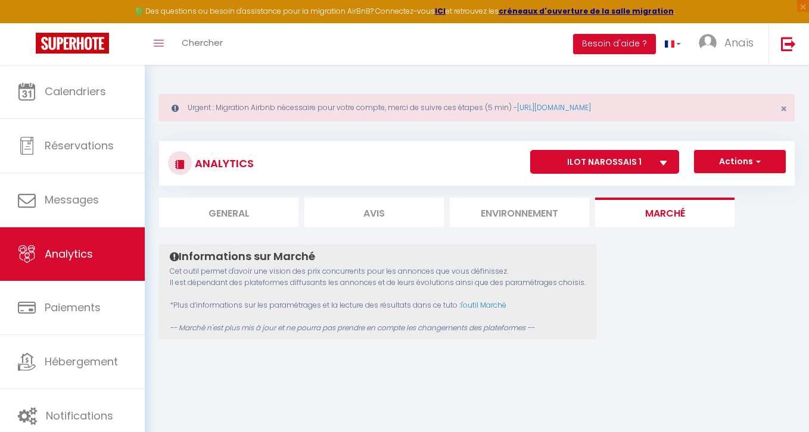
click at [359, 219] on li "Avis" at bounding box center [373, 212] width 139 height 29
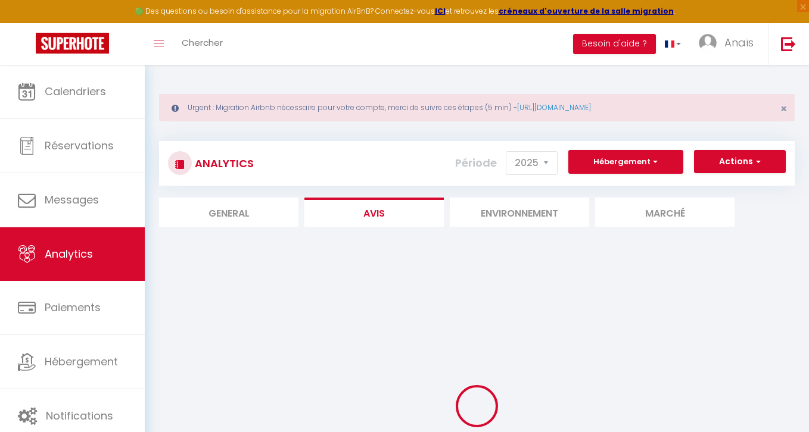
click at [234, 202] on li "General" at bounding box center [228, 212] width 139 height 29
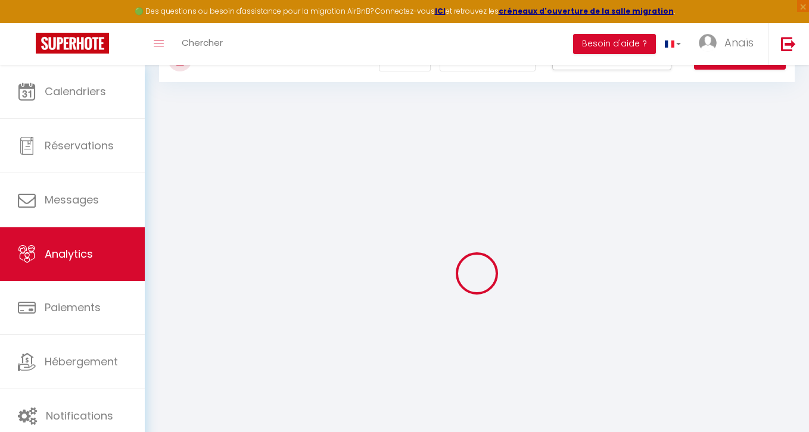
scroll to position [83, 0]
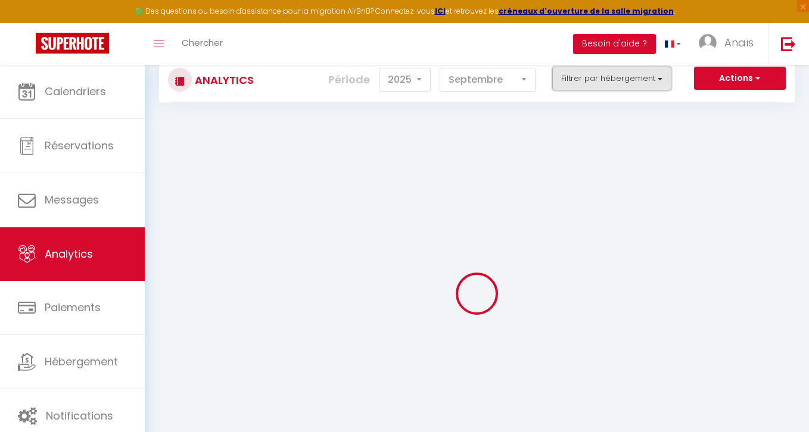
click at [621, 88] on button "Filtrer par hébergement" at bounding box center [611, 79] width 119 height 24
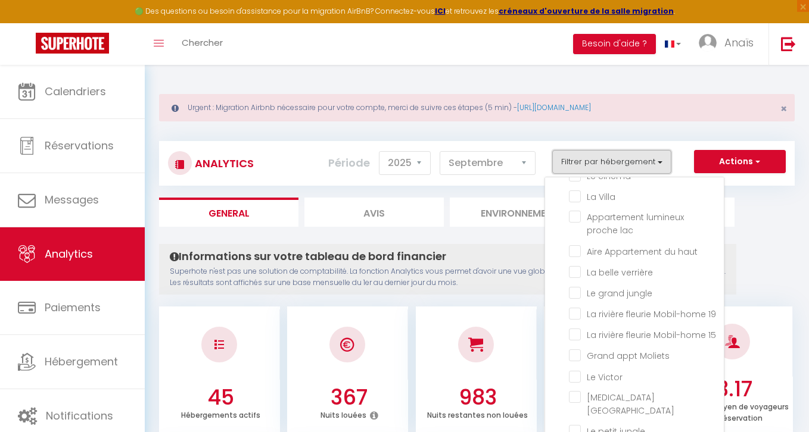
scroll to position [667, 0]
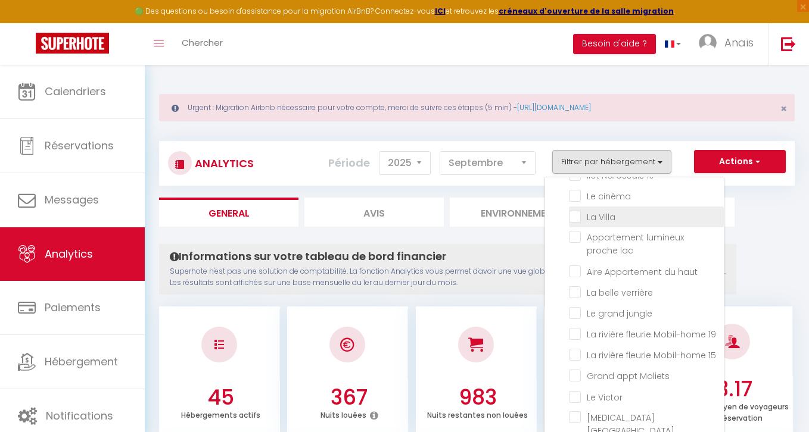
click at [574, 210] on Villa "checkbox" at bounding box center [646, 216] width 155 height 12
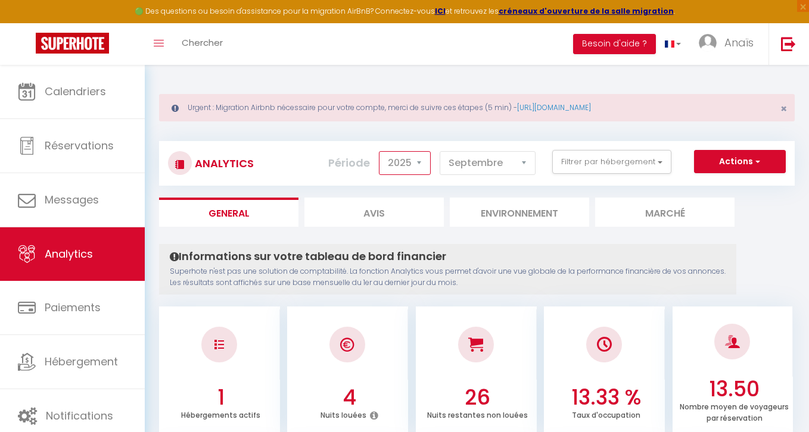
click at [397, 164] on select "2014 2015 2016 2017 2018 2019 2020 2021 2022 2023 2024 2025 2026 2027" at bounding box center [405, 163] width 52 height 24
click at [380, 151] on select "2014 2015 2016 2017 2018 2019 2020 2021 2022 2023 2024 2025 2026 2027" at bounding box center [405, 163] width 52 height 24
click at [488, 163] on select "[PERSON_NAME] Mars Avril Mai Juin Juillet Août Septembre Octobre Novembre Décem…" at bounding box center [488, 163] width 96 height 24
click at [440, 151] on select "[PERSON_NAME] Mars Avril Mai Juin Juillet Août Septembre Octobre Novembre Décem…" at bounding box center [488, 163] width 96 height 24
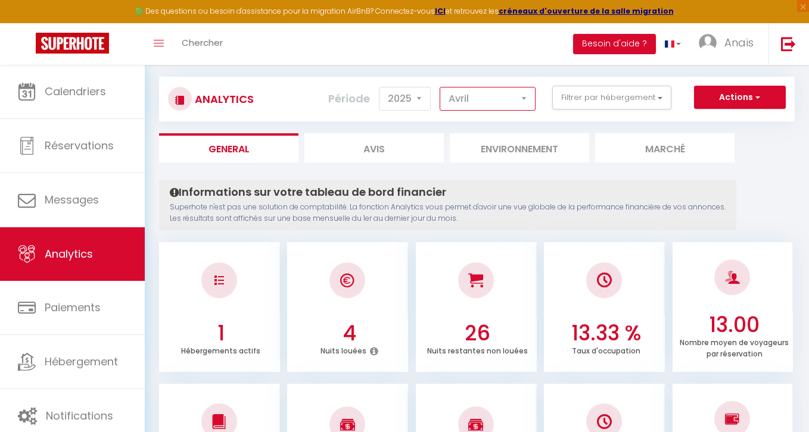
scroll to position [0, 0]
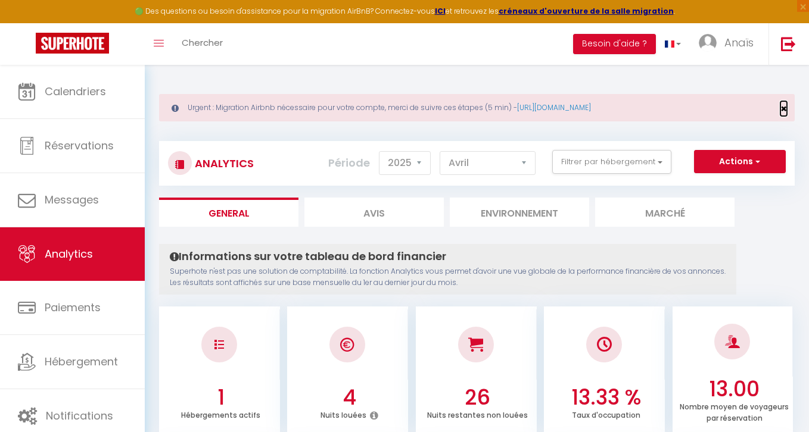
click at [783, 107] on span "×" at bounding box center [783, 108] width 7 height 15
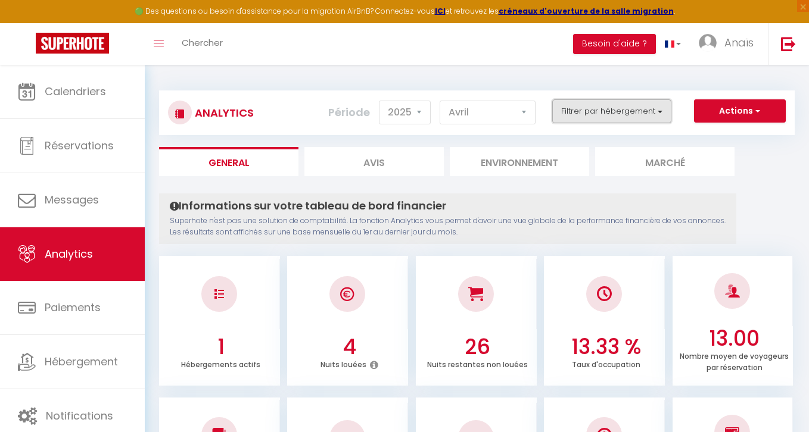
click at [647, 111] on button "Filtrer par hébergement" at bounding box center [611, 111] width 119 height 24
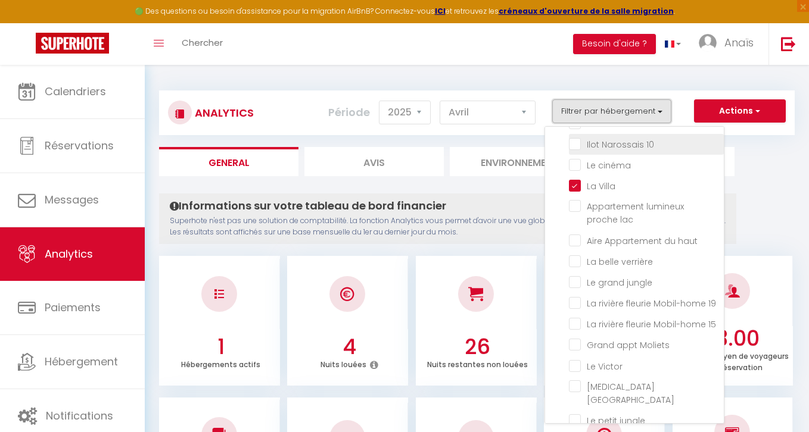
scroll to position [642, 0]
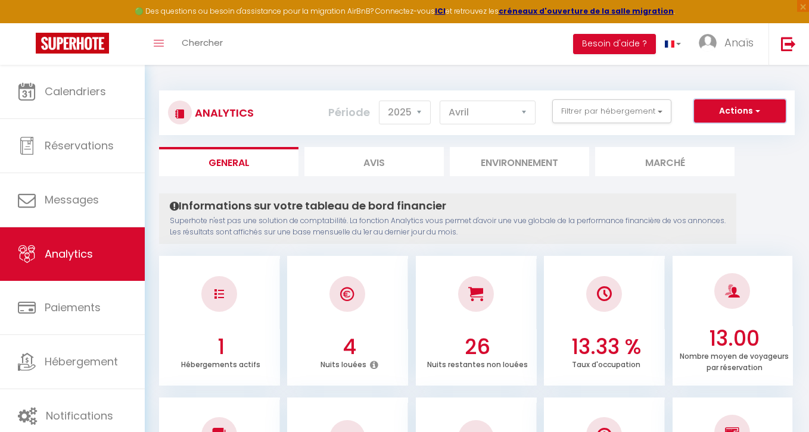
click at [719, 114] on button "Actions" at bounding box center [740, 111] width 92 height 24
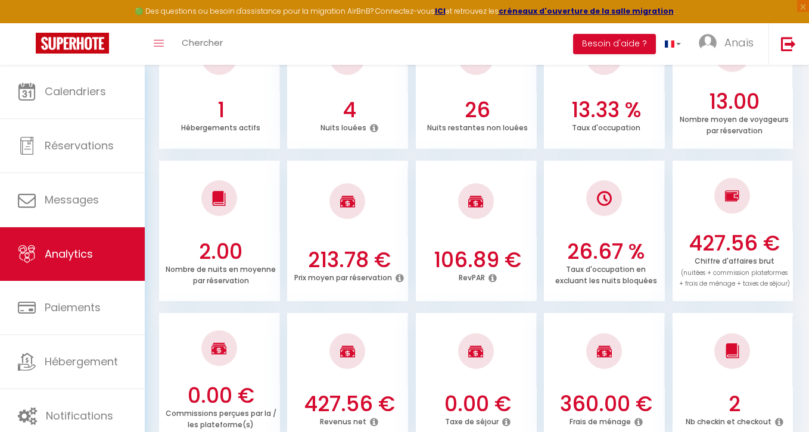
scroll to position [0, 0]
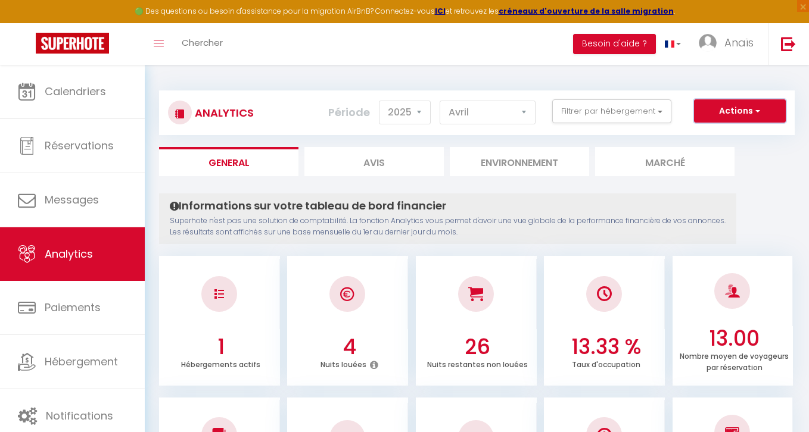
click at [767, 107] on button "Actions" at bounding box center [740, 111] width 92 height 24
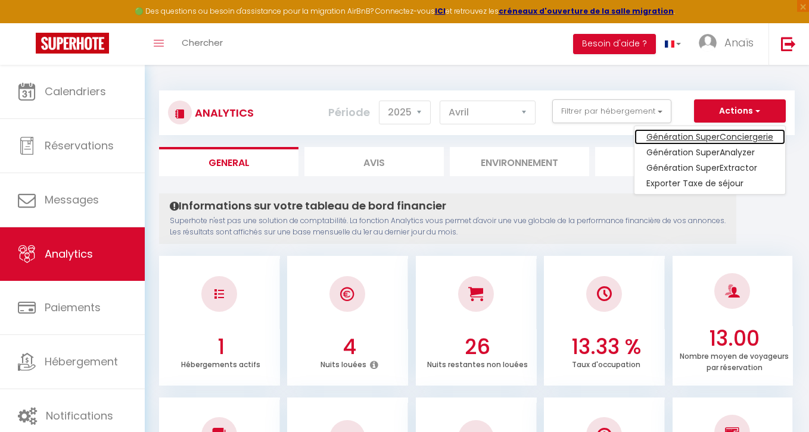
click at [725, 141] on link "Génération SuperConciergerie" at bounding box center [709, 136] width 151 height 15
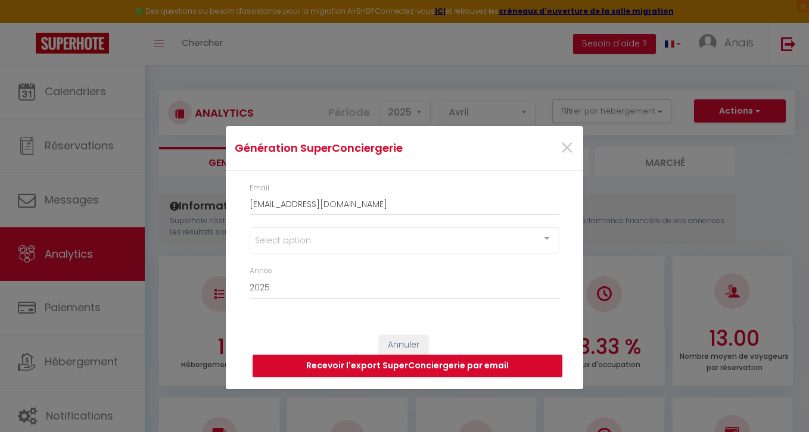
click at [391, 239] on div "Select option" at bounding box center [405, 241] width 310 height 26
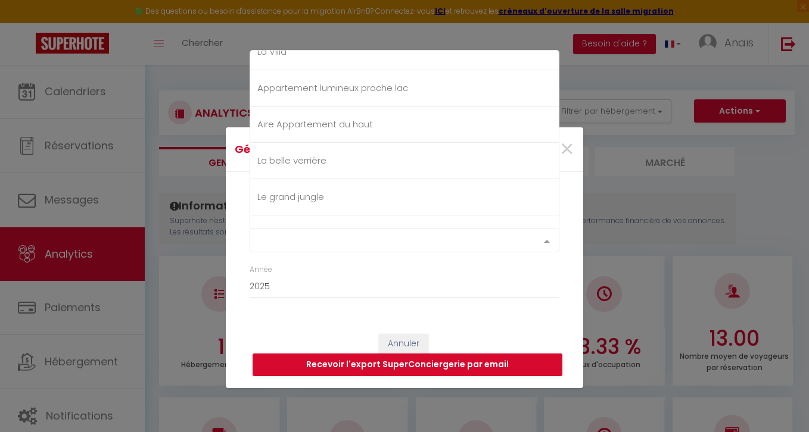
scroll to position [1124, 0]
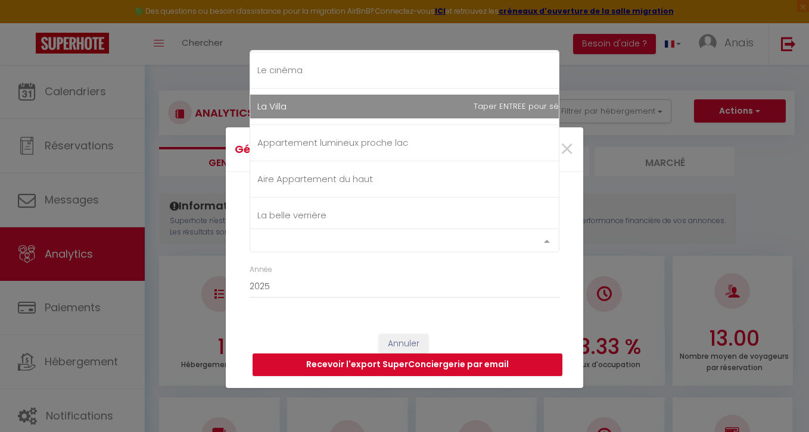
click at [368, 102] on span "La Villa" at bounding box center [427, 107] width 355 height 24
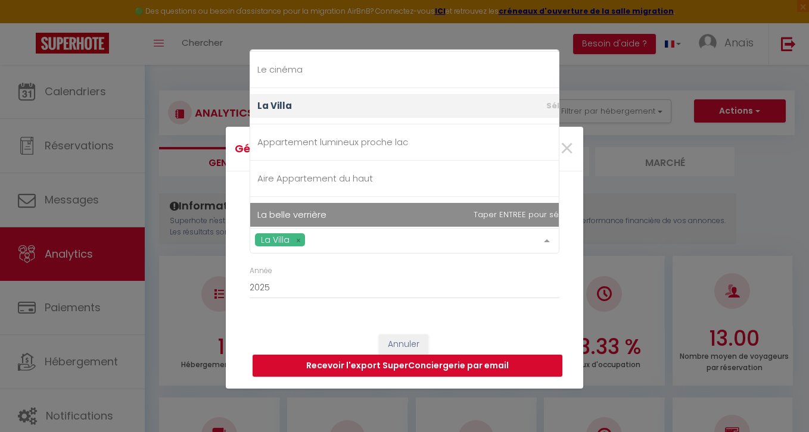
click at [326, 325] on div "Annuler Recevoir l'export SuperConciergerie par email" at bounding box center [404, 356] width 357 height 66
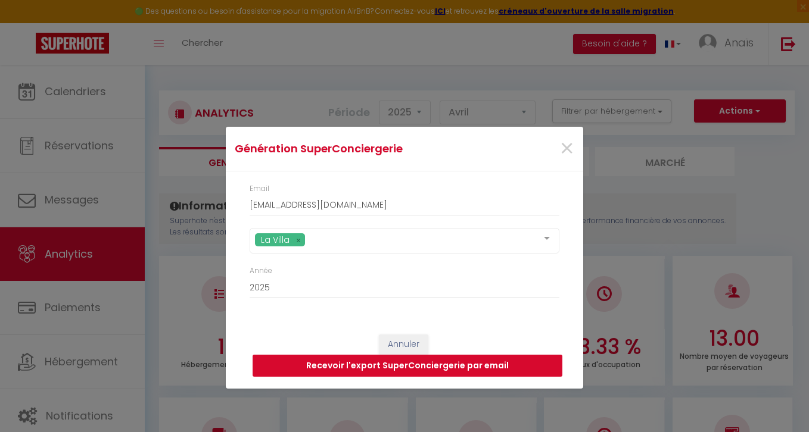
click at [397, 363] on button "Recevoir l'export SuperConciergerie par email" at bounding box center [408, 366] width 310 height 23
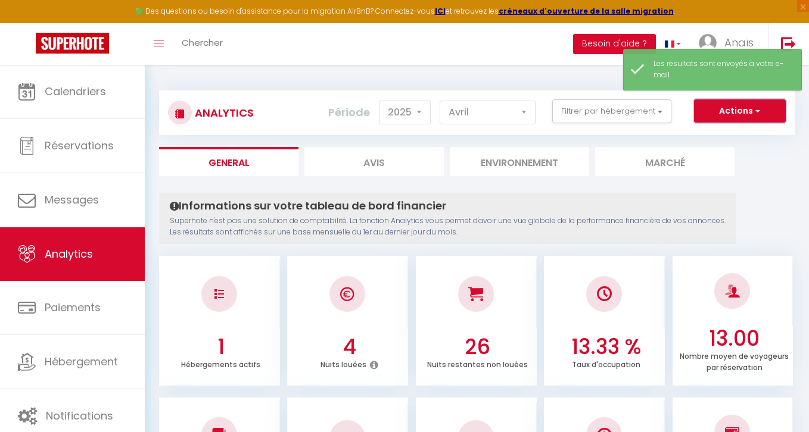
click at [733, 105] on button "Actions" at bounding box center [740, 111] width 92 height 24
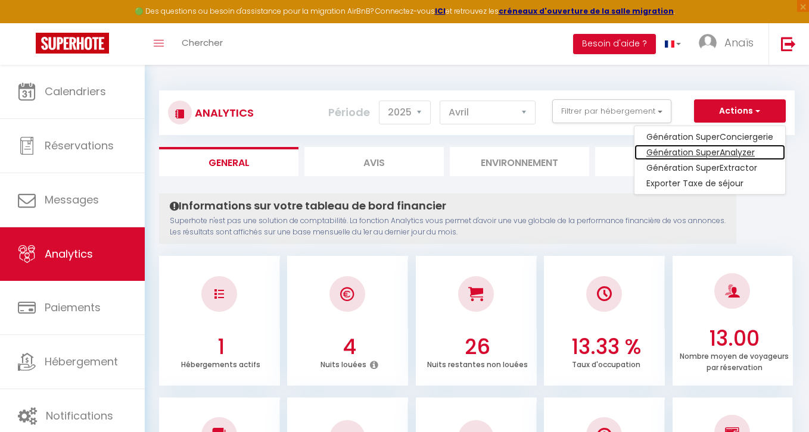
click at [719, 158] on link "Génération SuperAnalyzer" at bounding box center [709, 152] width 151 height 15
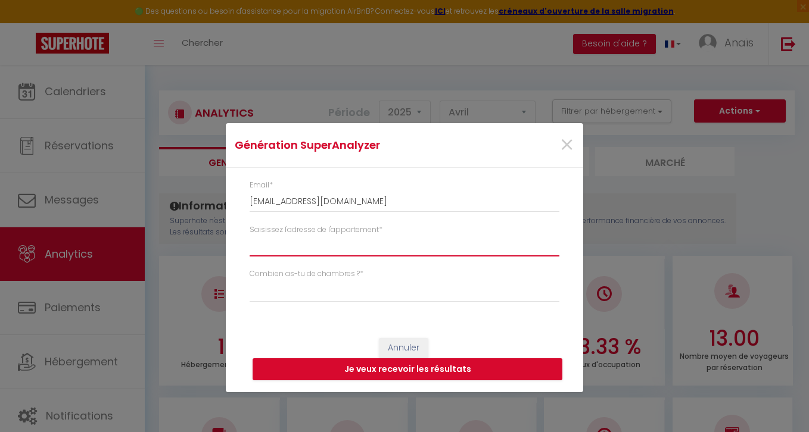
click at [292, 248] on input "Saisissez l'adresse de l'appartement *" at bounding box center [405, 245] width 310 height 21
click at [324, 245] on input "Saisissez l'adresse de l'appartement *" at bounding box center [405, 245] width 310 height 21
click at [347, 248] on input "Saisissez l'adresse de l'appartement *" at bounding box center [405, 245] width 310 height 21
click at [567, 141] on span "×" at bounding box center [566, 145] width 15 height 36
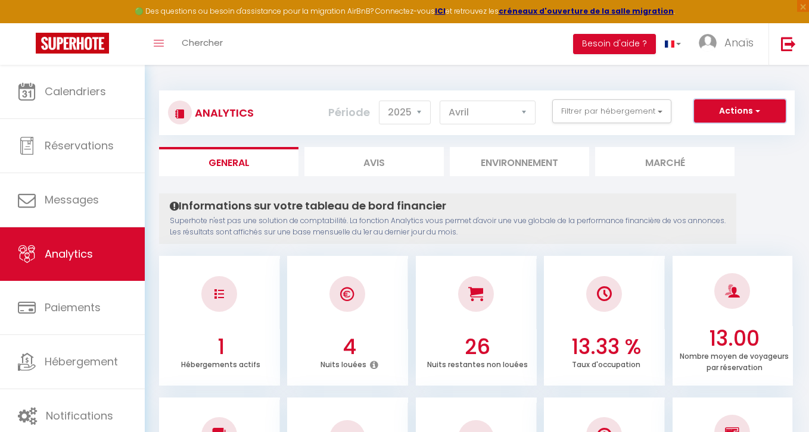
click at [762, 114] on button "Actions" at bounding box center [740, 111] width 92 height 24
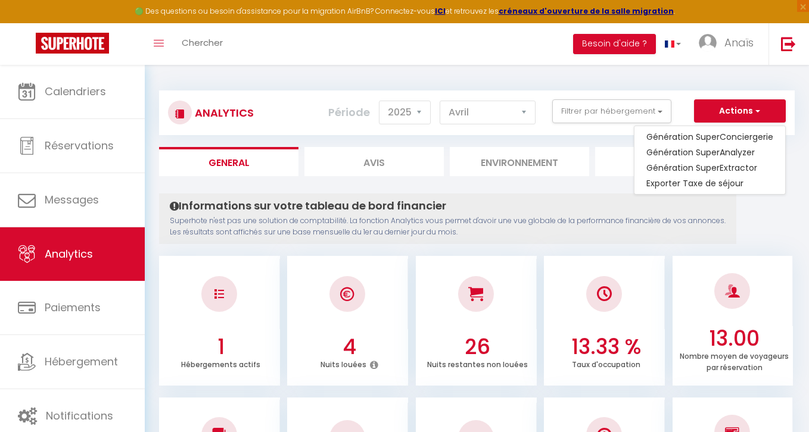
click at [596, 200] on h4 "Informations sur votre tableau de bord financier" at bounding box center [448, 206] width 556 height 13
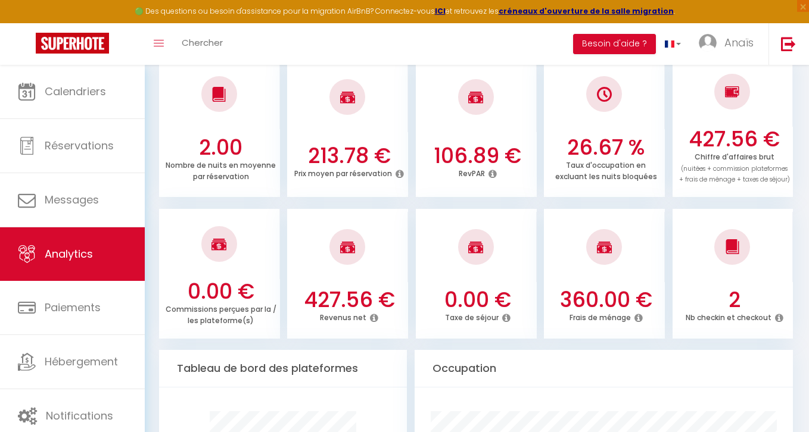
scroll to position [0, 0]
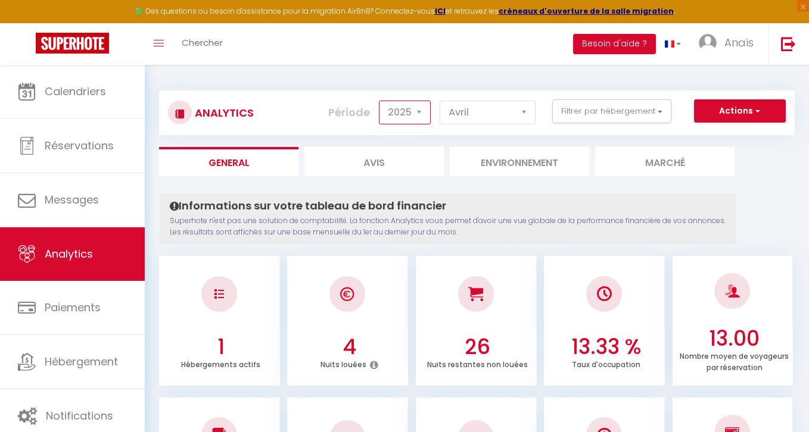
click at [397, 113] on select "2014 2015 2016 2017 2018 2019 2020 2021 2022 2023 2024 2025 2026 2027" at bounding box center [405, 113] width 52 height 24
click at [380, 101] on select "2014 2015 2016 2017 2018 2019 2020 2021 2022 2023 2024 2025 2026 2027" at bounding box center [405, 113] width 52 height 24
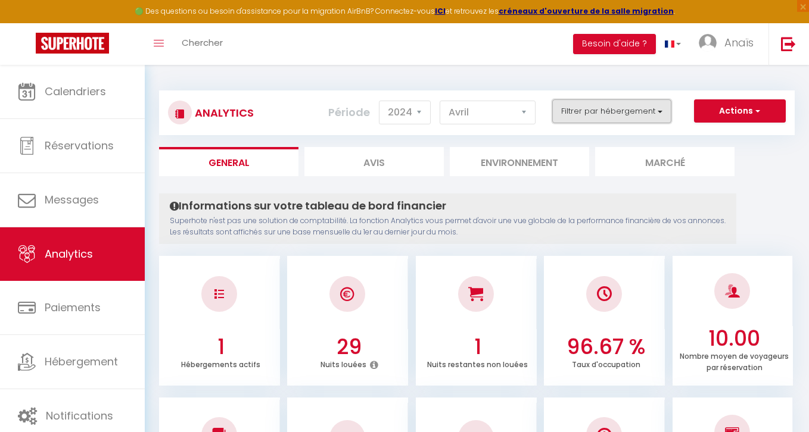
click at [623, 105] on button "Filtrer par hébergement" at bounding box center [611, 111] width 119 height 24
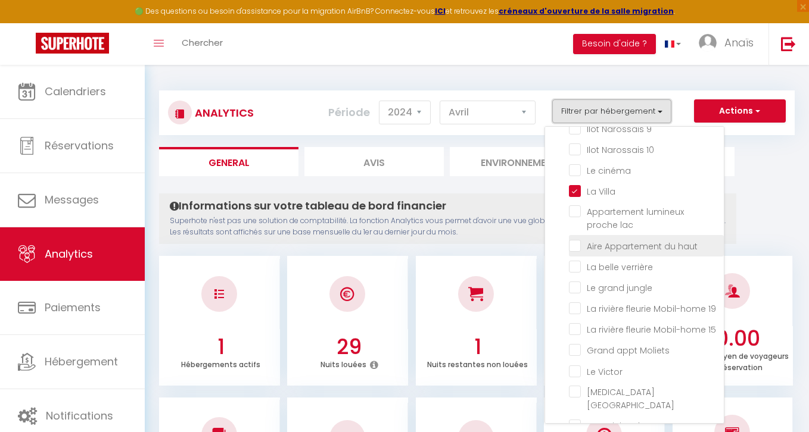
scroll to position [722, 0]
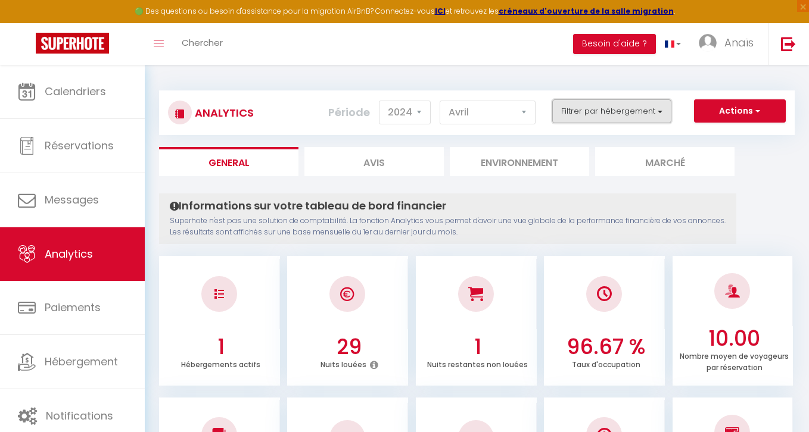
click at [596, 107] on button "Filtrer par hébergement" at bounding box center [611, 111] width 119 height 24
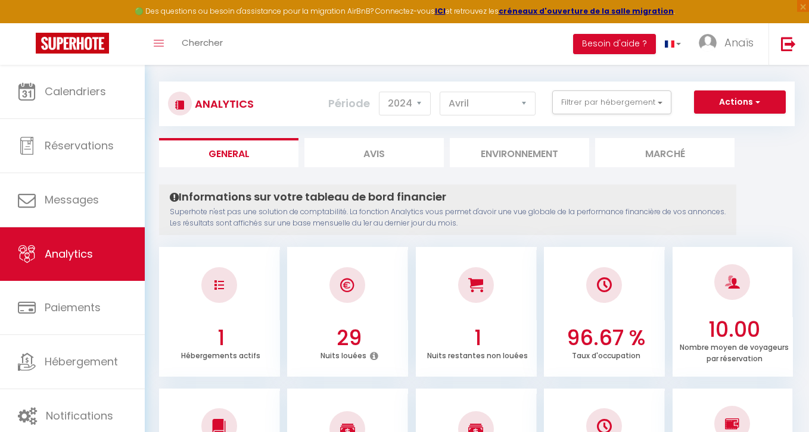
scroll to position [0, 0]
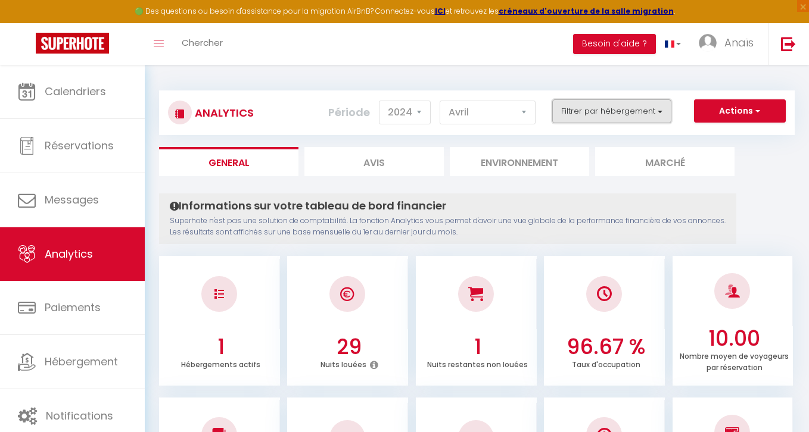
click at [611, 110] on button "Filtrer par hébergement" at bounding box center [611, 111] width 119 height 24
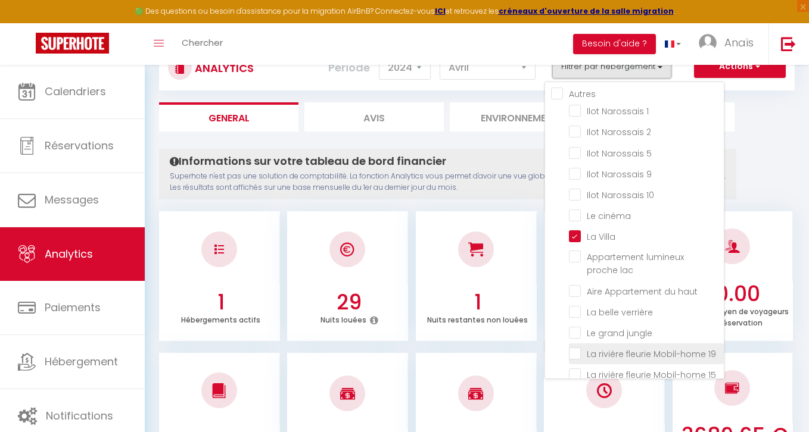
scroll to position [546, 0]
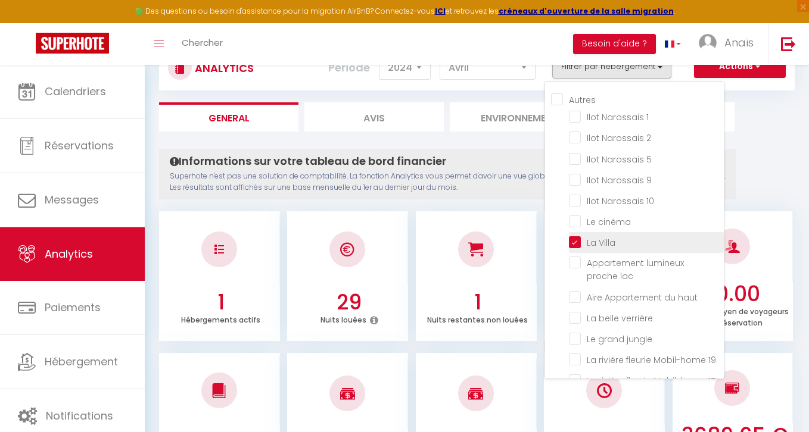
click at [577, 236] on Villa "checkbox" at bounding box center [646, 242] width 155 height 12
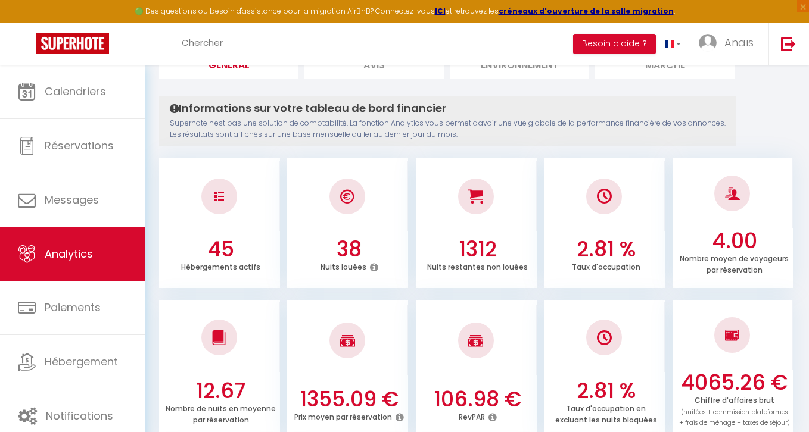
scroll to position [0, 0]
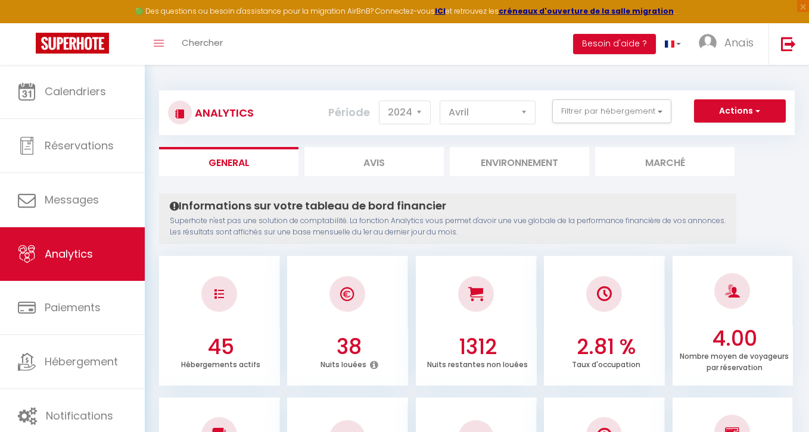
click at [626, 131] on div "Analytics Actions Génération SuperConciergerie Génération SuperAnalyzer Générat…" at bounding box center [476, 113] width 635 height 45
click at [625, 116] on button "Filtrer par hébergement" at bounding box center [611, 111] width 119 height 24
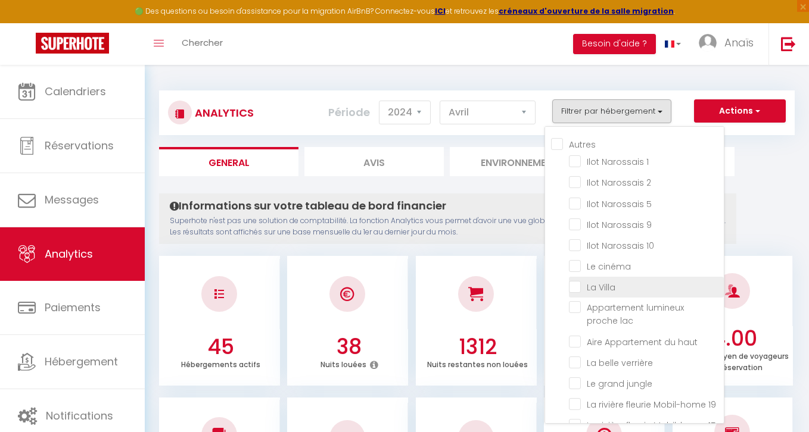
click at [581, 281] on Villa "checkbox" at bounding box center [646, 287] width 155 height 12
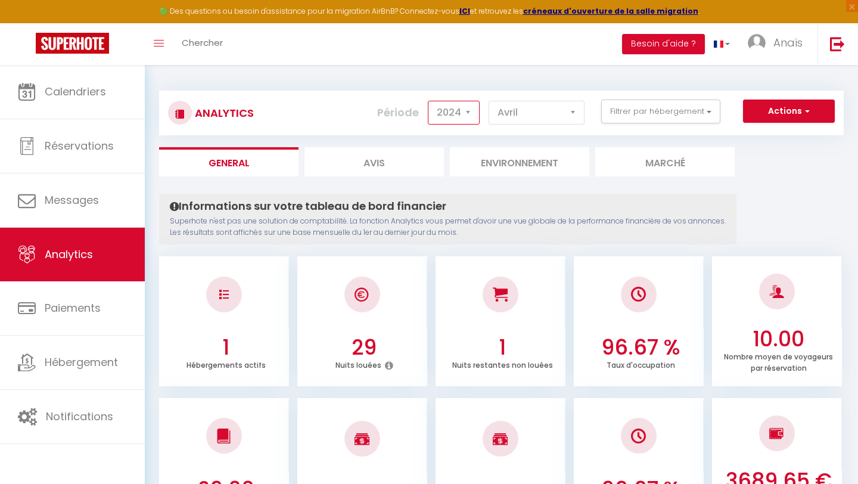
click at [442, 104] on select "2014 2015 2016 2017 2018 2019 2020 2021 2022 2023 2024 2025 2026 2027" at bounding box center [454, 113] width 52 height 24
click at [429, 101] on select "2014 2015 2016 2017 2018 2019 2020 2021 2022 2023 2024 2025 2026 2027" at bounding box center [454, 113] width 52 height 24
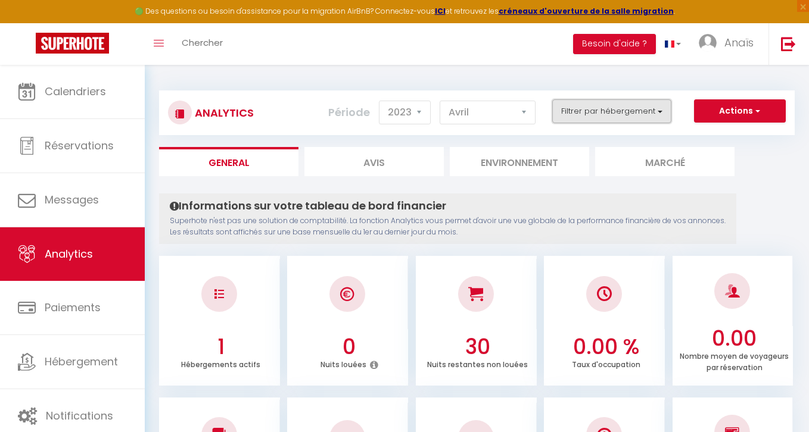
click at [633, 111] on button "Filtrer par hébergement" at bounding box center [611, 111] width 119 height 24
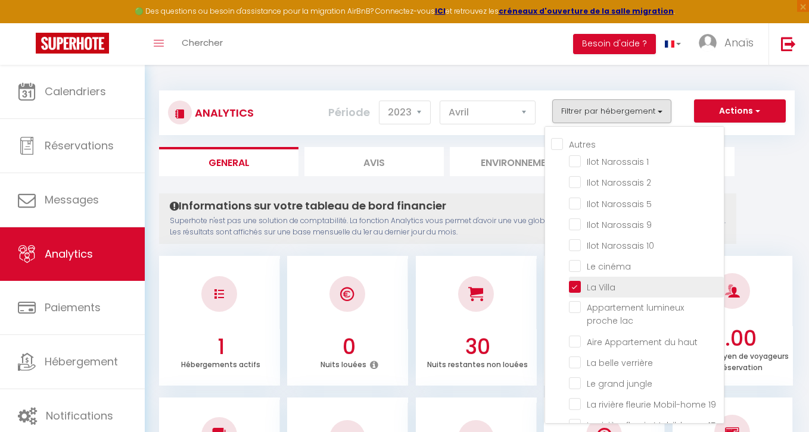
click at [578, 281] on Villa "checkbox" at bounding box center [646, 287] width 155 height 12
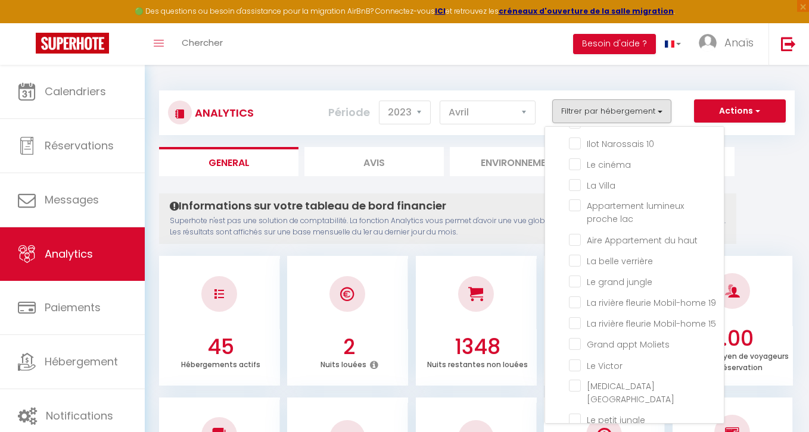
scroll to position [652, 0]
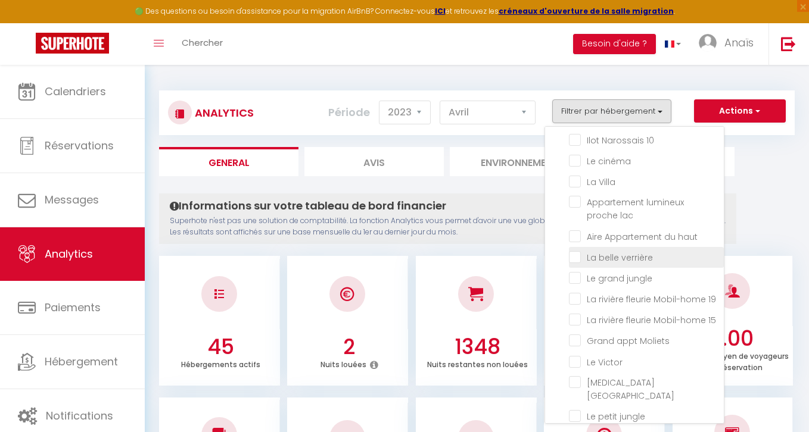
click at [628, 251] on verrière "checkbox" at bounding box center [646, 257] width 155 height 12
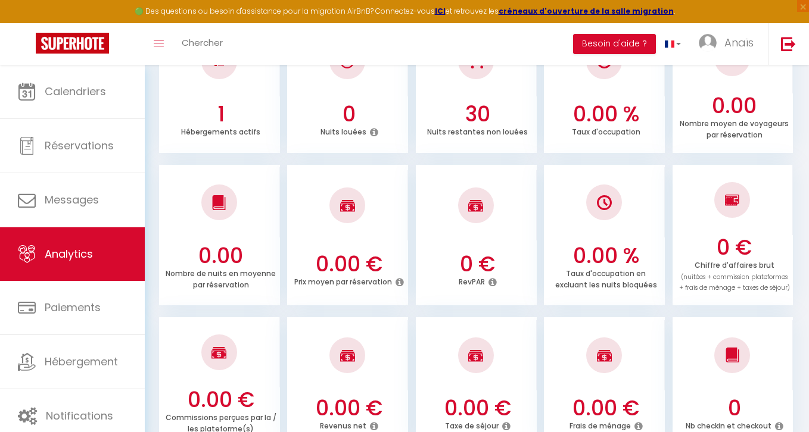
scroll to position [0, 0]
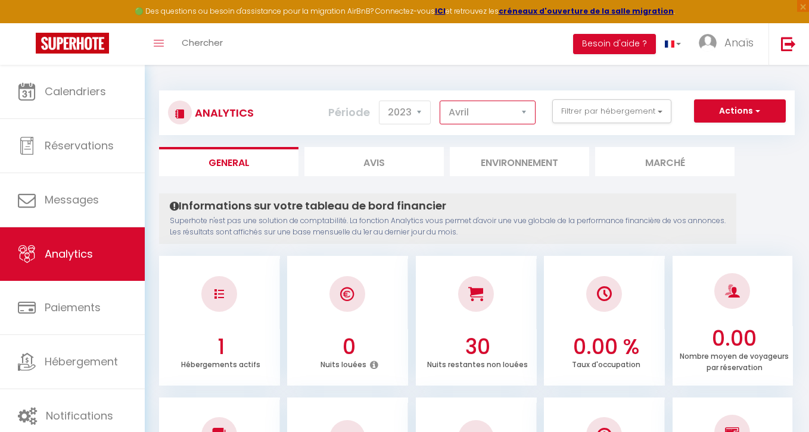
click at [489, 112] on select "[PERSON_NAME] Mars Avril Mai Juin Juillet Août Septembre Octobre Novembre Décem…" at bounding box center [488, 113] width 96 height 24
click at [410, 111] on select "2014 2015 2016 2017 2018 2019 2020 2021 2022 2023 2024 2025 2026 2027" at bounding box center [405, 113] width 52 height 24
click at [380, 101] on select "2014 2015 2016 2017 2018 2019 2020 2021 2022 2023 2024 2025 2026 2027" at bounding box center [405, 113] width 52 height 24
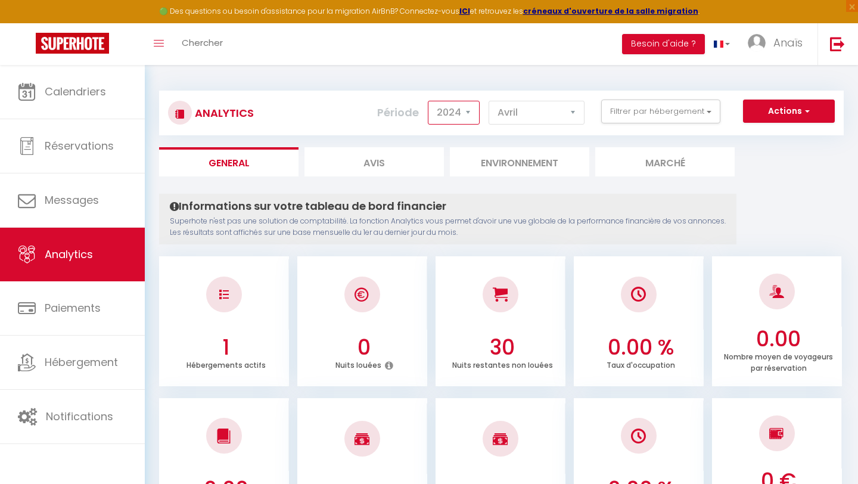
click at [467, 113] on select "2014 2015 2016 2017 2018 2019 2020 2021 2022 2023 2024 2025 2026 2027" at bounding box center [454, 113] width 52 height 24
click at [429, 101] on select "2014 2015 2016 2017 2018 2019 2020 2021 2022 2023 2024 2025 2026 2027" at bounding box center [454, 113] width 52 height 24
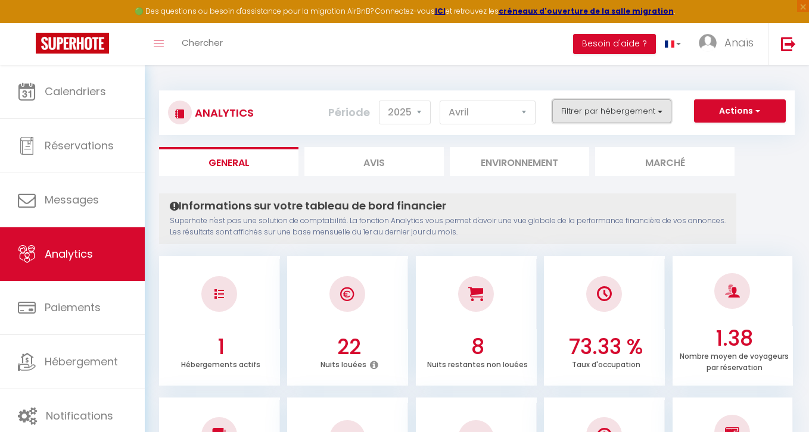
click at [593, 115] on button "Filtrer par hébergement" at bounding box center [611, 111] width 119 height 24
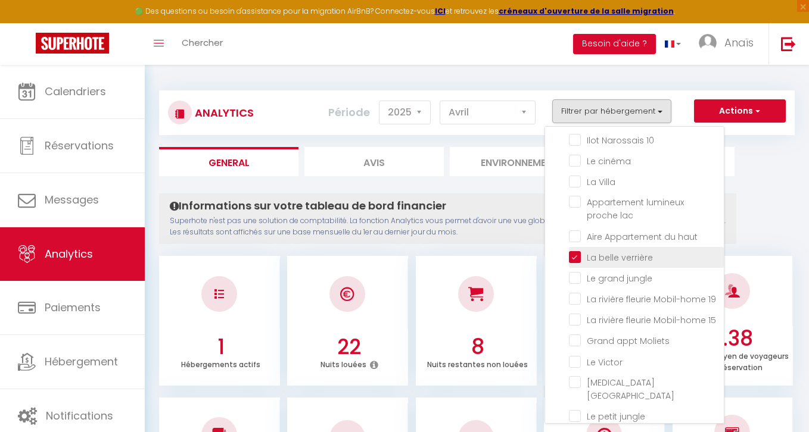
click at [574, 251] on verrière "checkbox" at bounding box center [646, 257] width 155 height 12
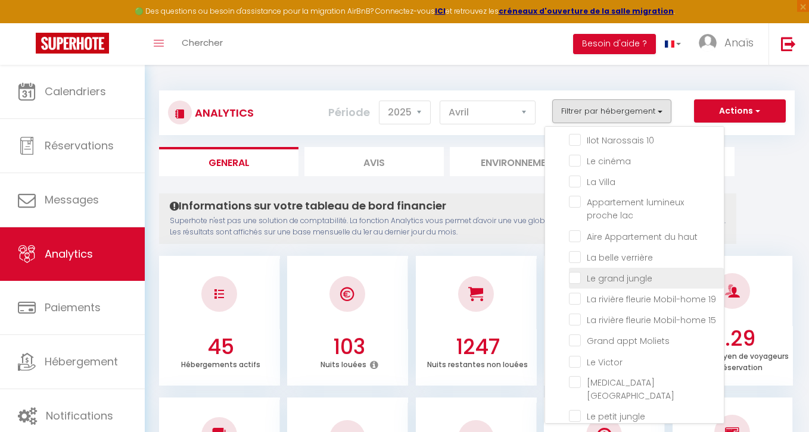
click at [575, 272] on jungle "checkbox" at bounding box center [646, 278] width 155 height 12
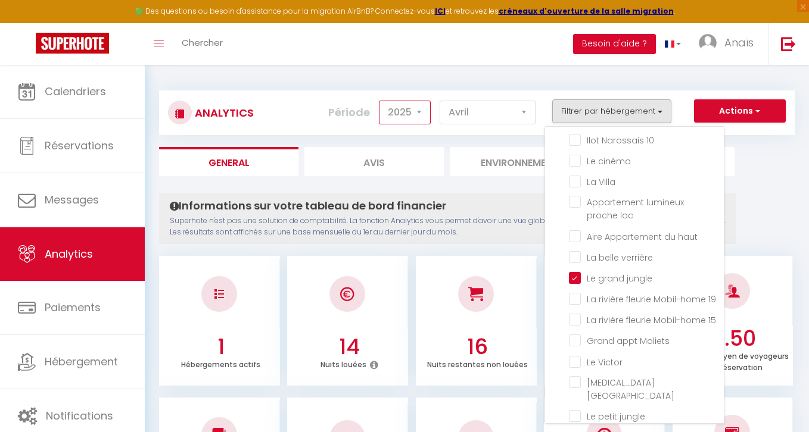
click at [413, 119] on select "2014 2015 2016 2017 2018 2019 2020 2021 2022 2023 2024 2025 2026 2027" at bounding box center [405, 113] width 52 height 24
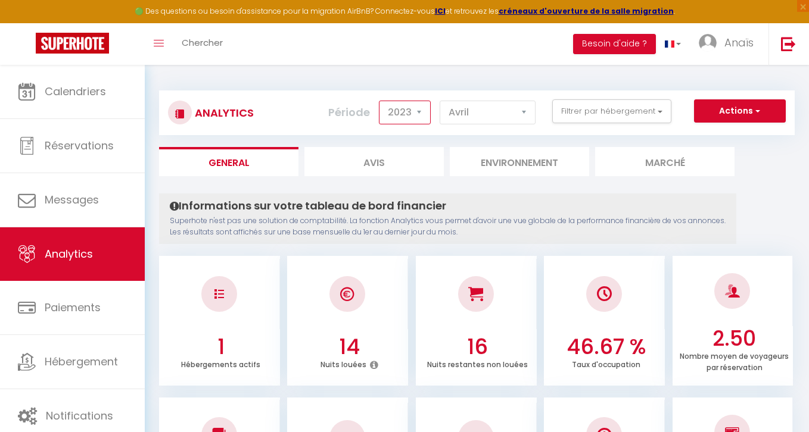
click at [380, 101] on select "2014 2015 2016 2017 2018 2019 2020 2021 2022 2023 2024 2025 2026 2027" at bounding box center [405, 113] width 52 height 24
click at [403, 108] on select "2014 2015 2016 2017 2018 2019 2020 2021 2022 2023 2024 2025 2026 2027" at bounding box center [405, 113] width 52 height 24
click at [380, 101] on select "2014 2015 2016 2017 2018 2019 2020 2021 2022 2023 2024 2025 2026 2027" at bounding box center [405, 113] width 52 height 24
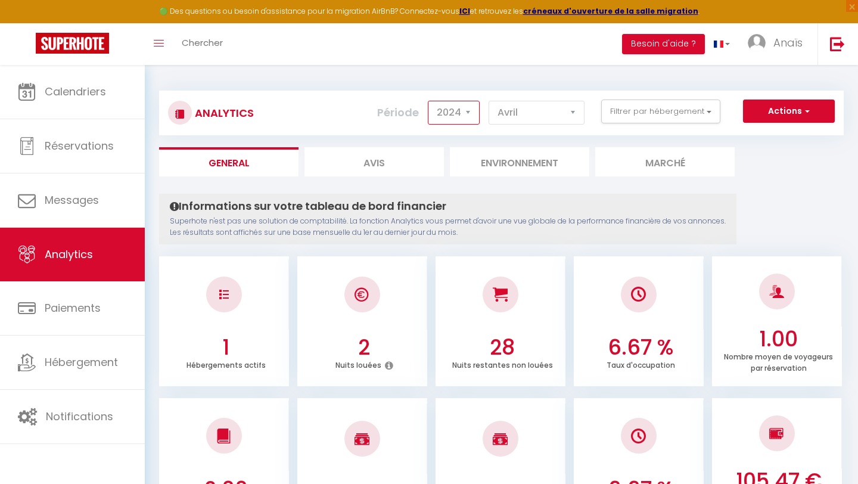
click at [457, 107] on select "2014 2015 2016 2017 2018 2019 2020 2021 2022 2023 2024 2025 2026 2027" at bounding box center [454, 113] width 52 height 24
click at [429, 101] on select "2014 2015 2016 2017 2018 2019 2020 2021 2022 2023 2024 2025 2026 2027" at bounding box center [454, 113] width 52 height 24
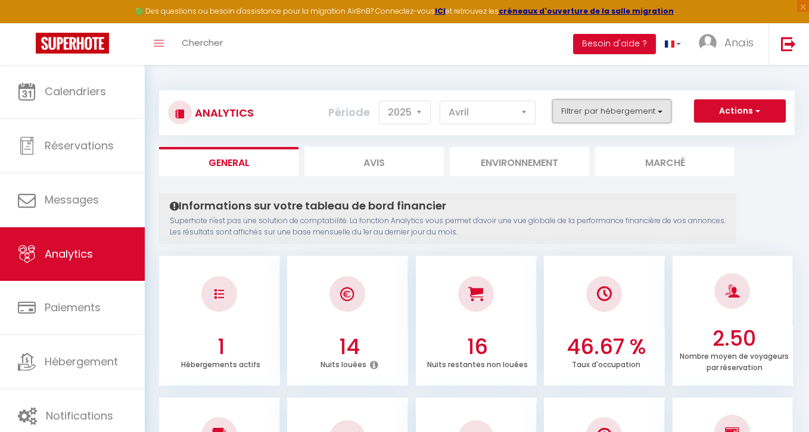
click at [629, 109] on button "Filtrer par hébergement" at bounding box center [611, 111] width 119 height 24
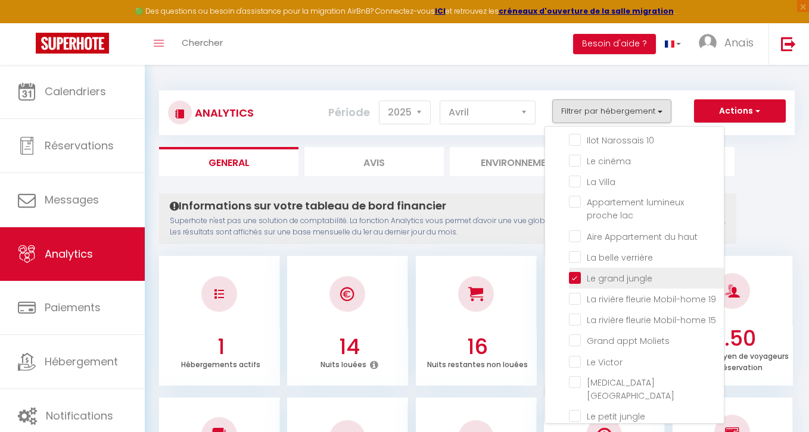
click at [578, 272] on jungle "checkbox" at bounding box center [646, 278] width 155 height 12
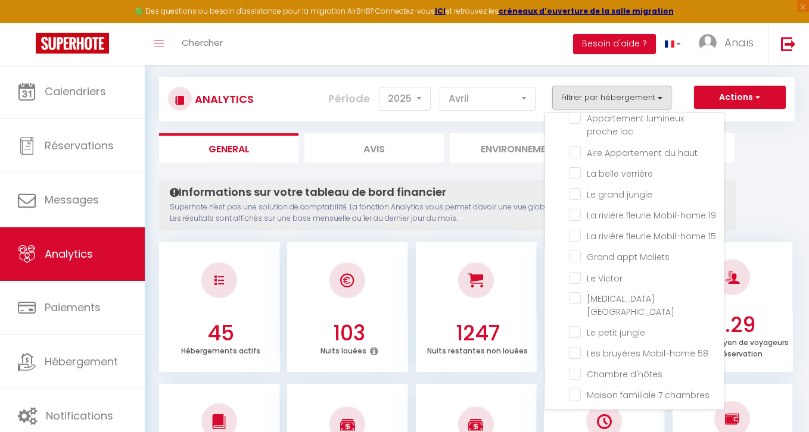
scroll to position [16, 0]
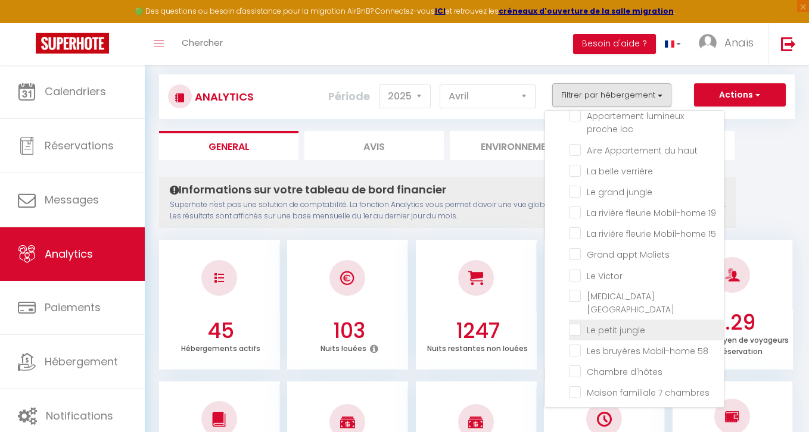
click at [571, 323] on jungle "checkbox" at bounding box center [646, 329] width 155 height 12
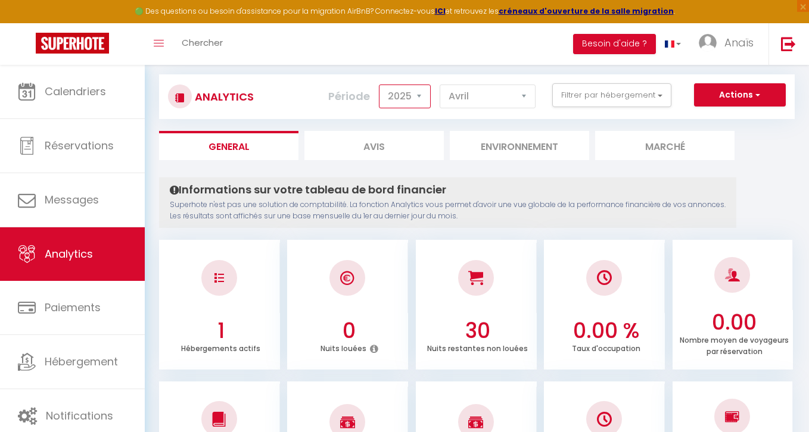
click at [400, 97] on select "2014 2015 2016 2017 2018 2019 2020 2021 2022 2023 2024 2025 2026 2027" at bounding box center [405, 97] width 52 height 24
click at [380, 85] on select "2014 2015 2016 2017 2018 2019 2020 2021 2022 2023 2024 2025 2026 2027" at bounding box center [405, 97] width 52 height 24
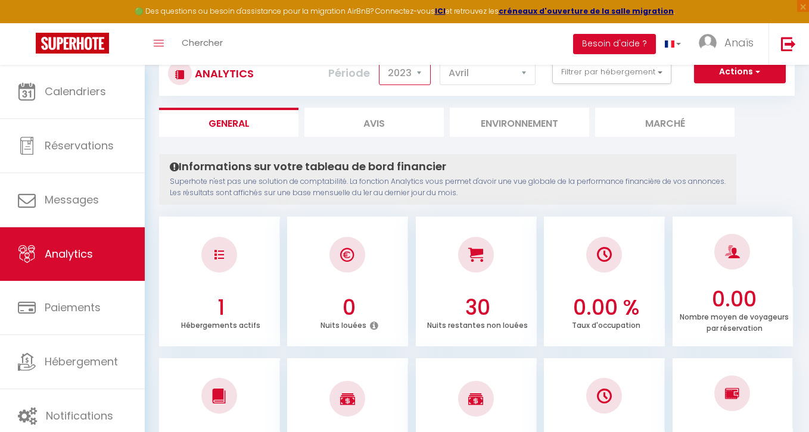
scroll to position [0, 0]
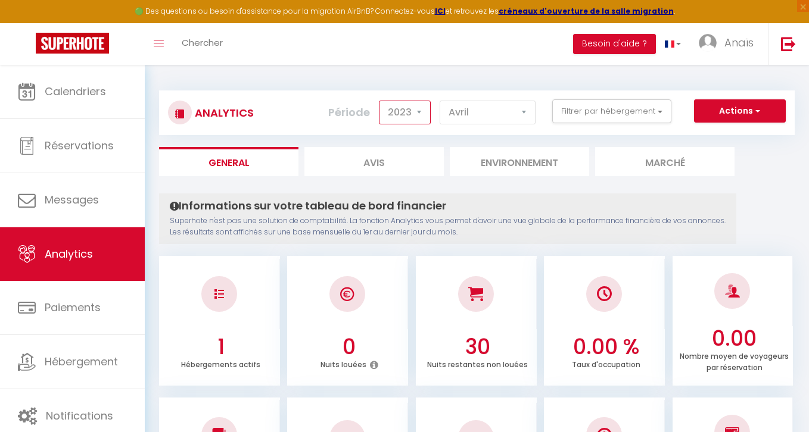
click at [405, 110] on select "2014 2015 2016 2017 2018 2019 2020 2021 2022 2023 2024 2025 2026 2027" at bounding box center [405, 113] width 52 height 24
click at [380, 101] on select "2014 2015 2016 2017 2018 2019 2020 2021 2022 2023 2024 2025 2026 2027" at bounding box center [405, 113] width 52 height 24
click at [406, 110] on select "2014 2015 2016 2017 2018 2019 2020 2021 2022 2023 2024 2025 2026 2027" at bounding box center [405, 113] width 52 height 24
click at [380, 101] on select "2014 2015 2016 2017 2018 2019 2020 2021 2022 2023 2024 2025 2026 2027" at bounding box center [405, 113] width 52 height 24
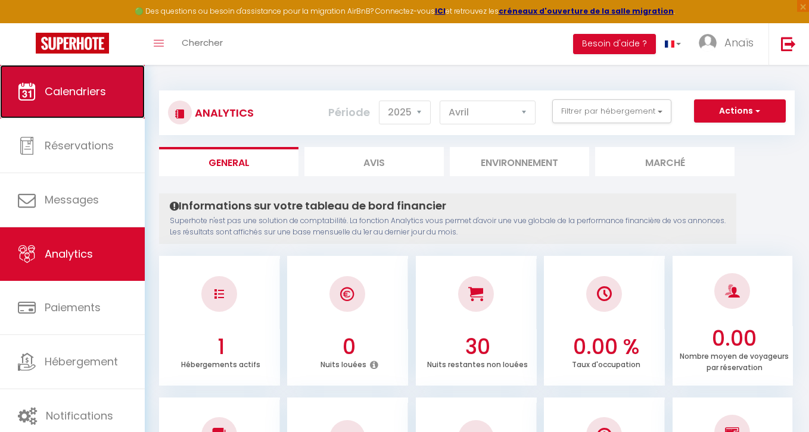
click at [83, 101] on link "Calendriers" at bounding box center [72, 92] width 145 height 54
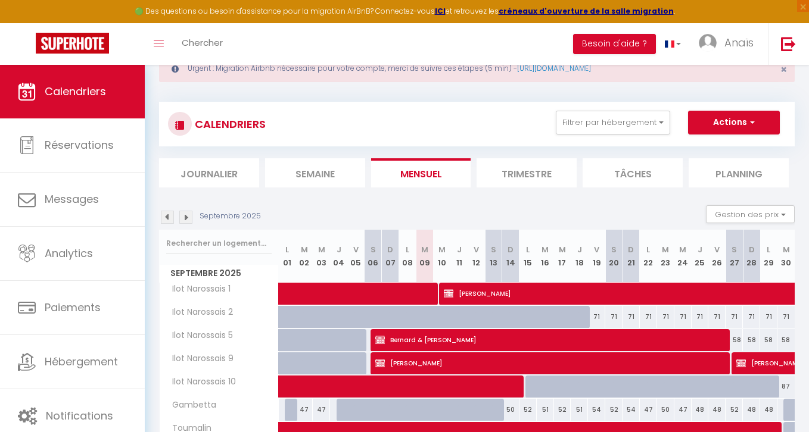
scroll to position [52, 0]
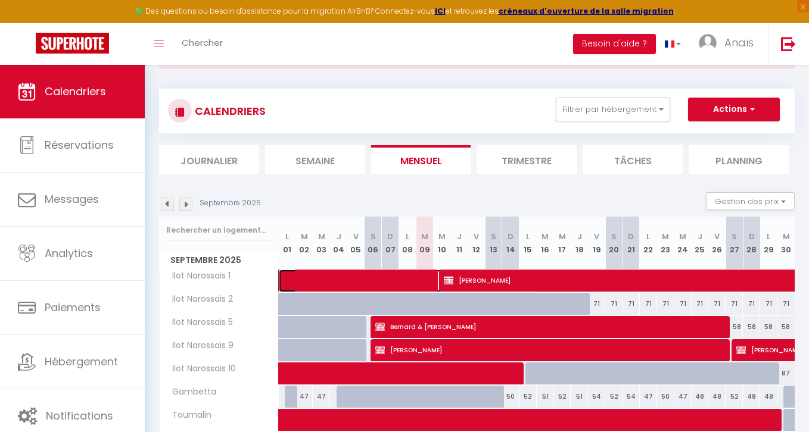
click at [319, 281] on span at bounding box center [412, 281] width 247 height 23
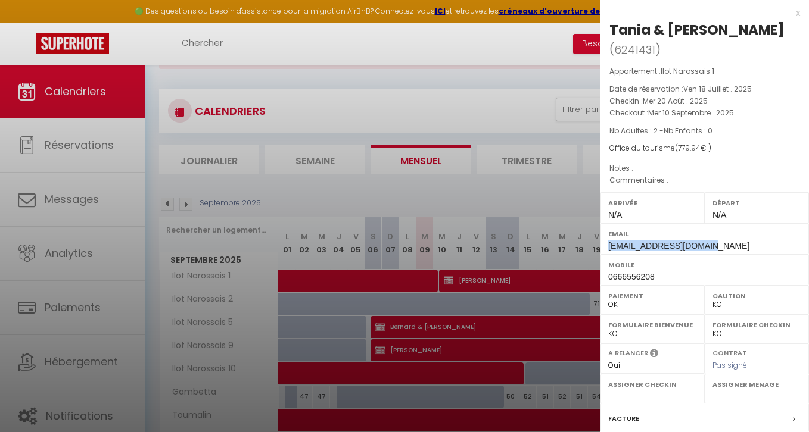
copy span "[EMAIL_ADDRESS][DOMAIN_NAME]"
drag, startPoint x: 697, startPoint y: 223, endPoint x: 608, endPoint y: 229, distance: 89.5
click at [608, 229] on div "Email [EMAIL_ADDRESS][DOMAIN_NAME]" at bounding box center [704, 238] width 208 height 31
copy span "[EMAIL_ADDRESS][DOMAIN_NAME]"
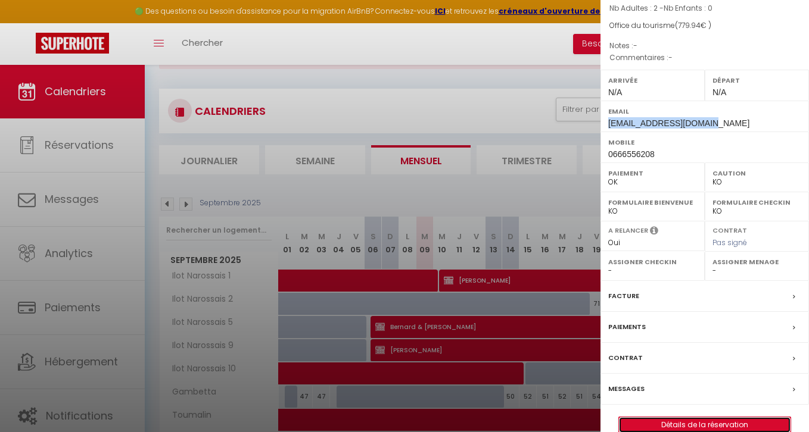
click at [666, 418] on link "Détails de la réservation" at bounding box center [705, 425] width 172 height 15
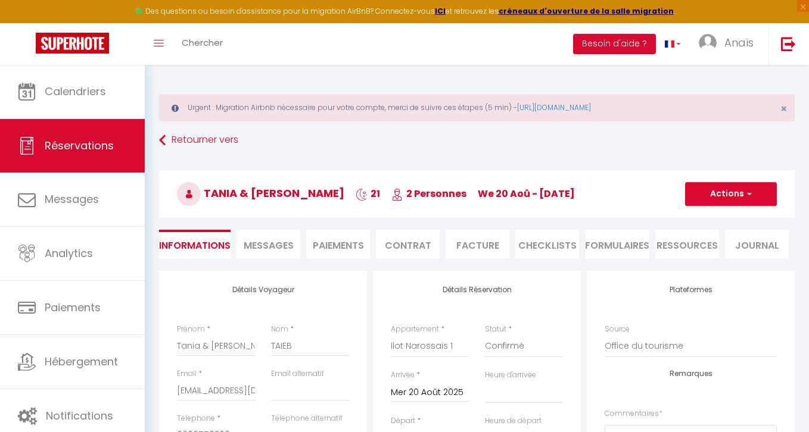
click at [269, 241] on span "Messages" at bounding box center [269, 246] width 50 height 14
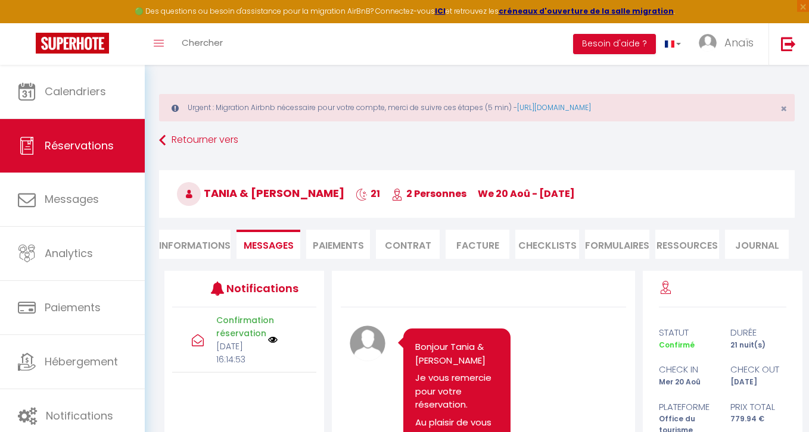
click at [327, 243] on li "Paiements" at bounding box center [338, 244] width 64 height 29
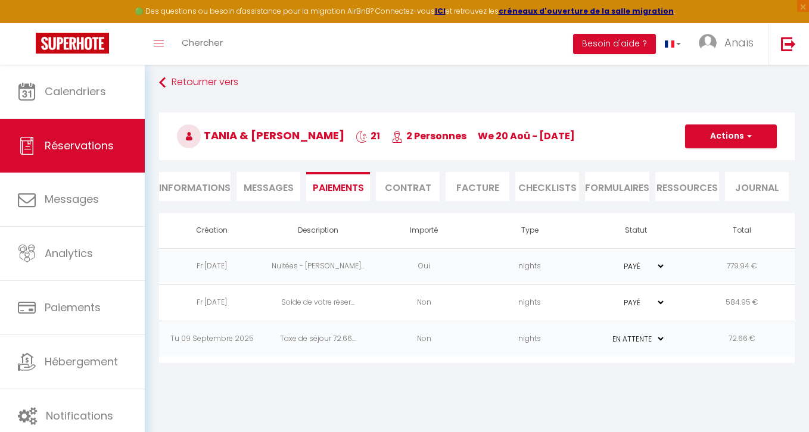
scroll to position [65, 0]
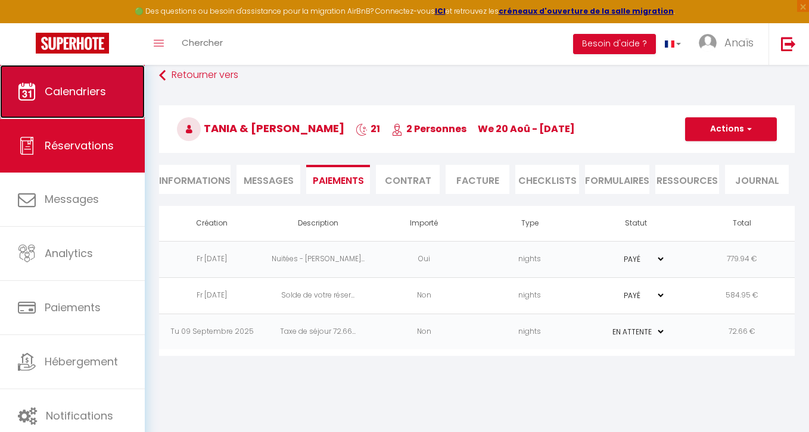
click at [55, 82] on link "Calendriers" at bounding box center [72, 92] width 145 height 54
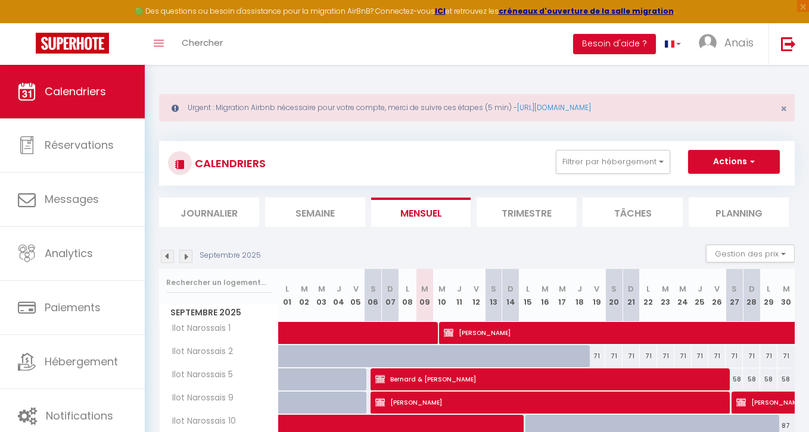
click at [167, 256] on img at bounding box center [167, 256] width 13 height 13
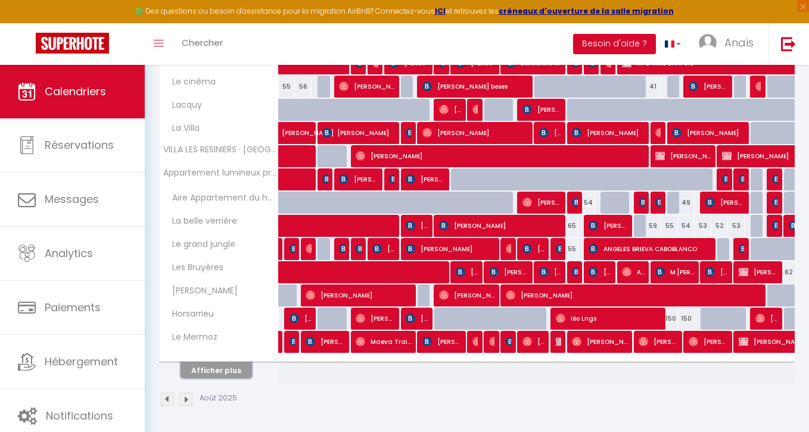
click at [226, 369] on button "Afficher plus" at bounding box center [215, 371] width 71 height 16
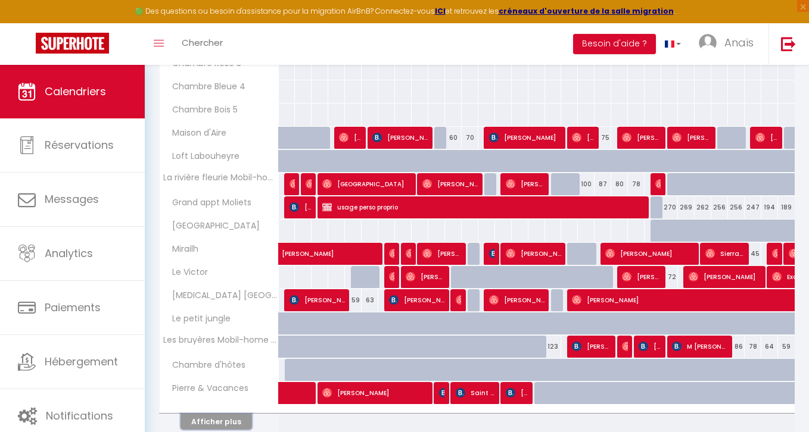
scroll to position [860, 0]
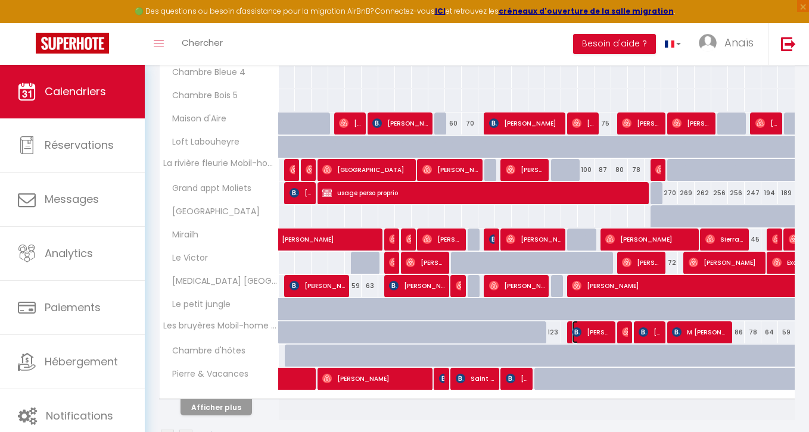
click at [595, 334] on span "[PERSON_NAME]" at bounding box center [591, 332] width 39 height 23
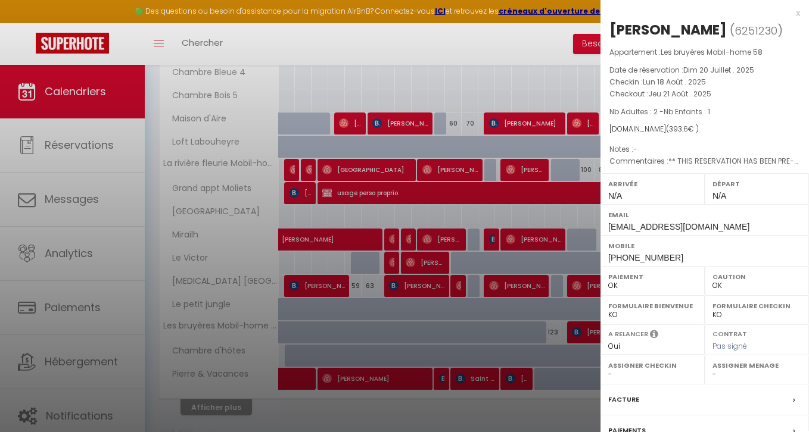
click at [245, 203] on div at bounding box center [404, 216] width 809 height 432
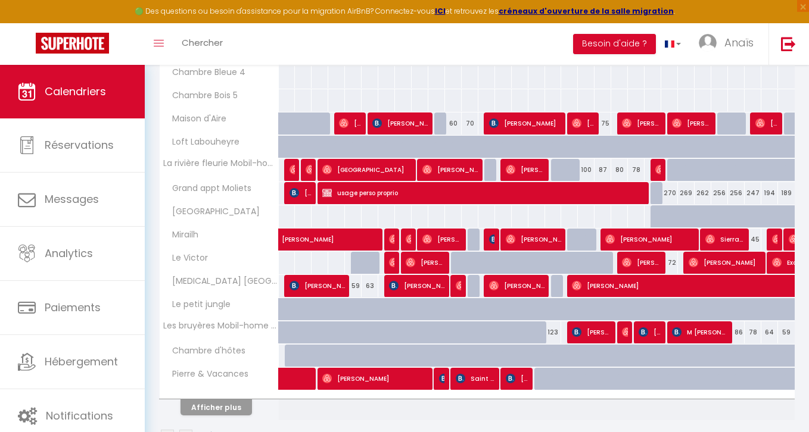
click at [628, 331] on div at bounding box center [623, 333] width 17 height 23
click at [626, 331] on img at bounding box center [627, 333] width 10 height 10
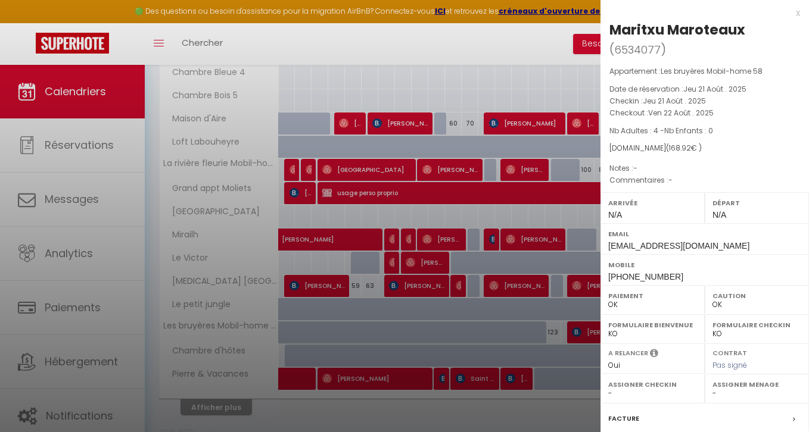
click at [564, 264] on div at bounding box center [404, 216] width 809 height 432
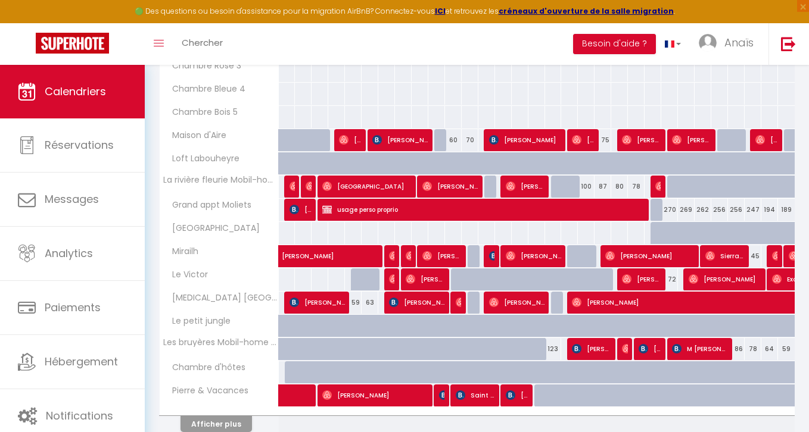
scroll to position [897, 0]
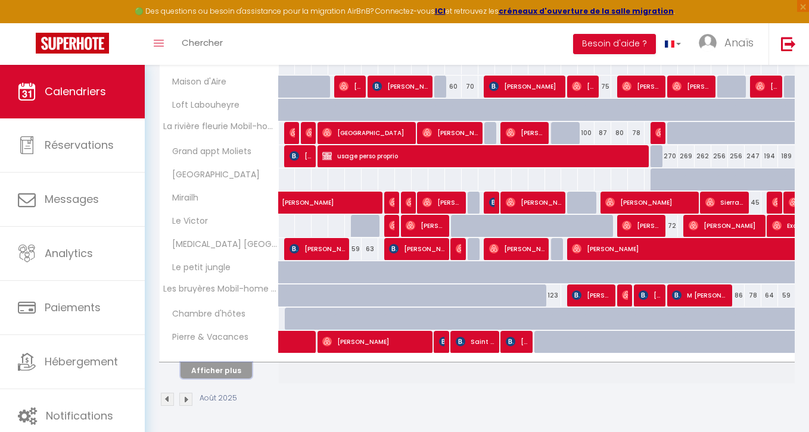
click at [204, 377] on button "Afficher plus" at bounding box center [215, 371] width 71 height 16
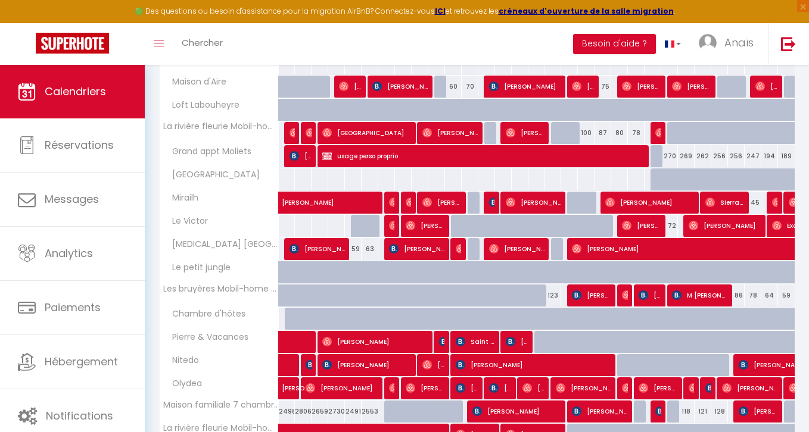
click at [204, 372] on th "Nitedo" at bounding box center [219, 365] width 119 height 23
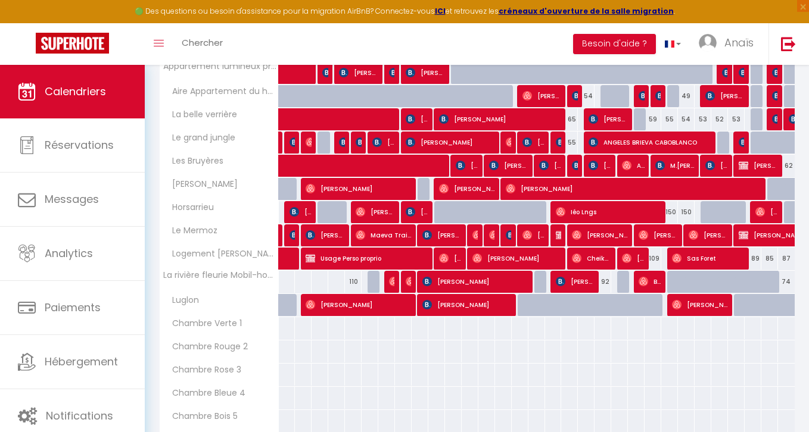
scroll to position [537, 0]
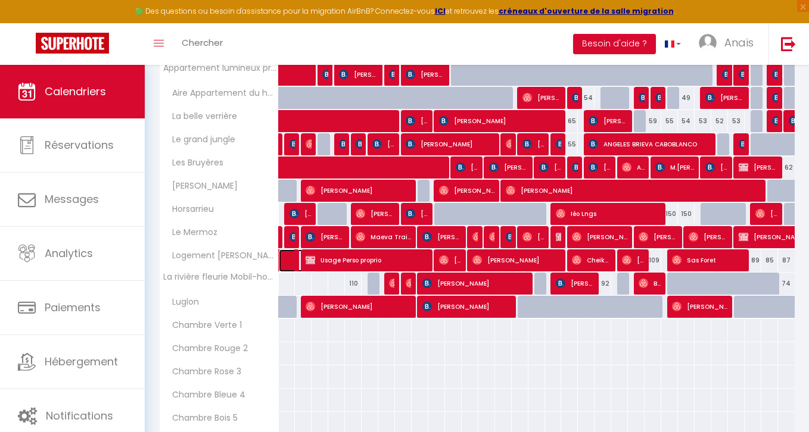
click at [285, 260] on link at bounding box center [287, 261] width 17 height 23
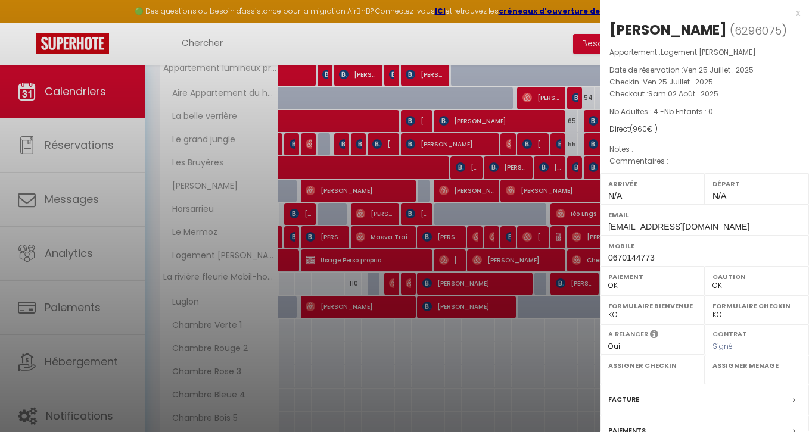
click at [194, 196] on div at bounding box center [404, 216] width 809 height 432
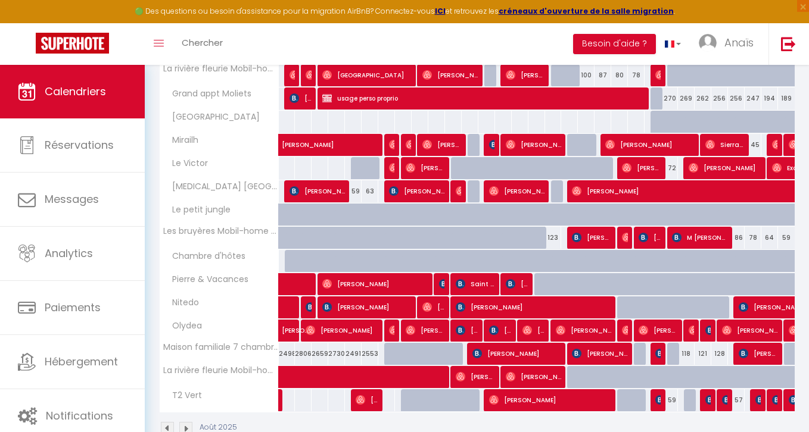
scroll to position [984, 0]
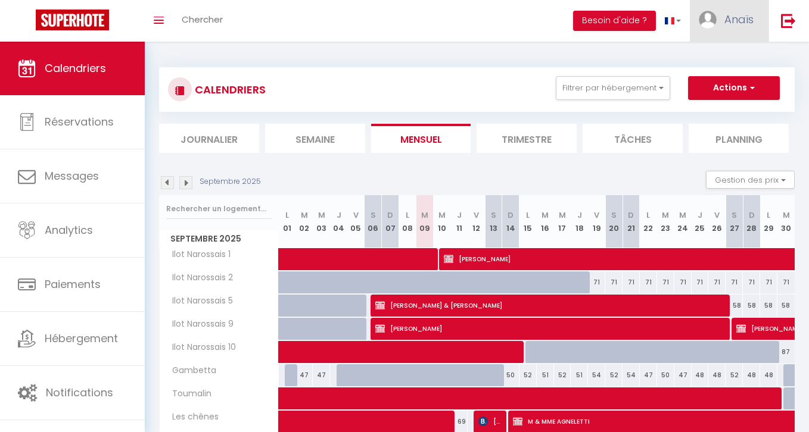
click at [712, 24] on img at bounding box center [708, 20] width 18 height 18
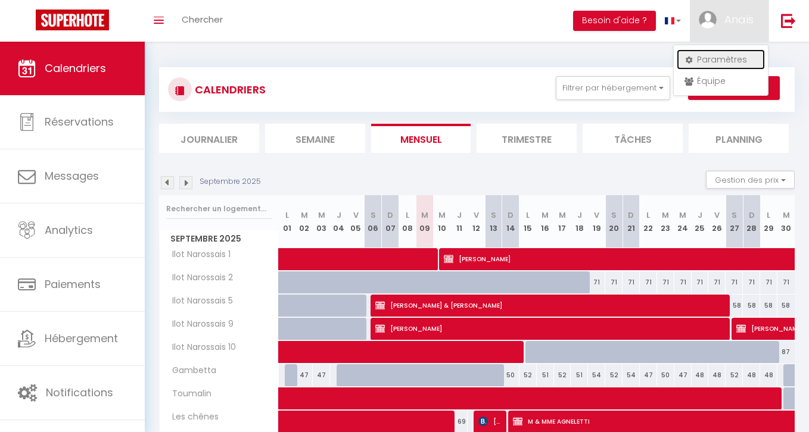
click at [726, 64] on link "Paramètres" at bounding box center [721, 59] width 88 height 20
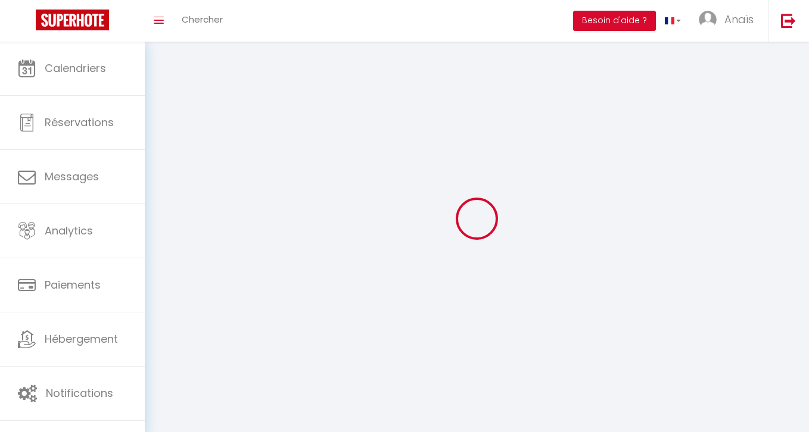
type input "Anaïs"
type input "Antalick"
type input "0759608739"
type input "586 chemin de [PERSON_NAME]"
type input "40410"
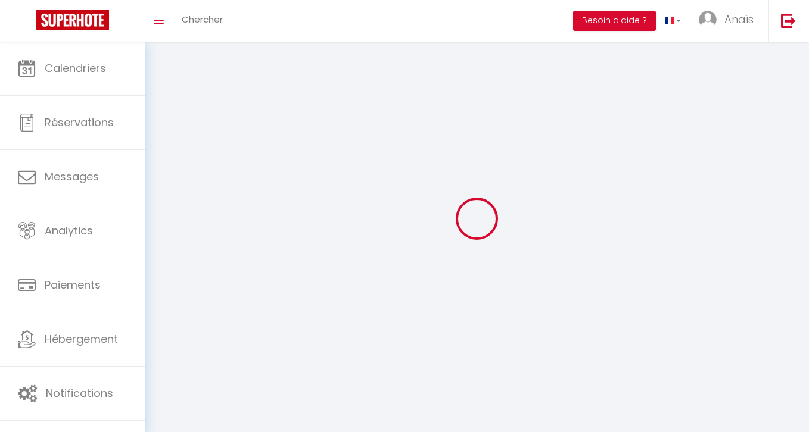
type input "Moustey (40410)"
type input "6vPm3od8nnrx3K5l4nGOjPBNq"
type input "xtNZIyt83bZSOI0fmKGLWDXce"
type input "[URL][DOMAIN_NAME]"
select select "28"
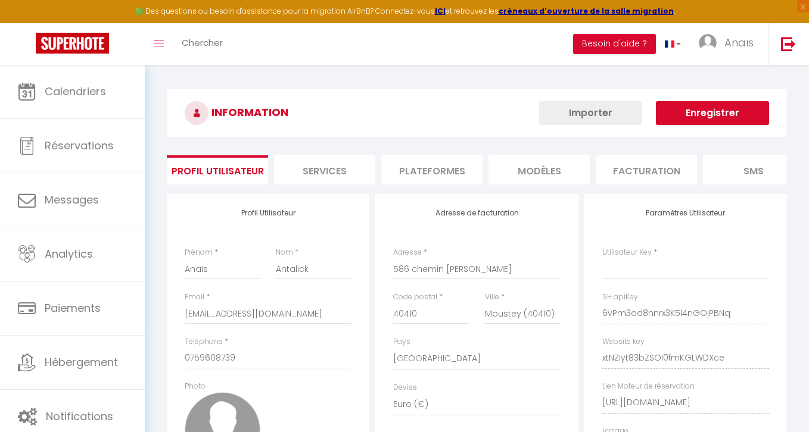
type input "6vPm3od8nnrx3K5l4nGOjPBNq"
type input "xtNZIyt83bZSOI0fmKGLWDXce"
type input "[URL][DOMAIN_NAME]"
select select "fr"
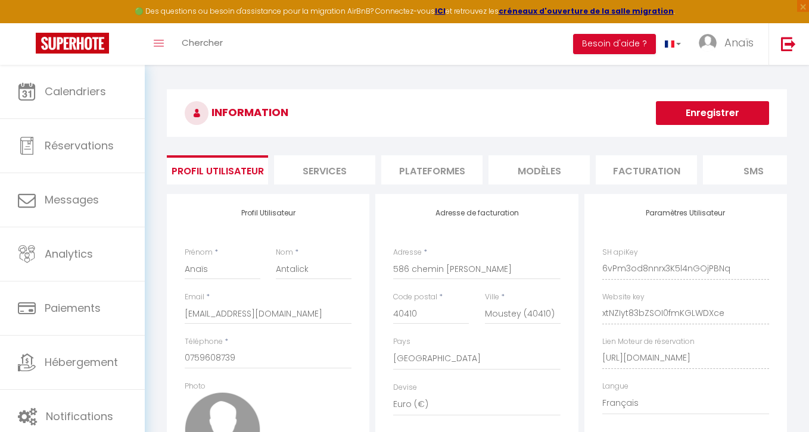
click at [314, 173] on li "Services" at bounding box center [324, 169] width 101 height 29
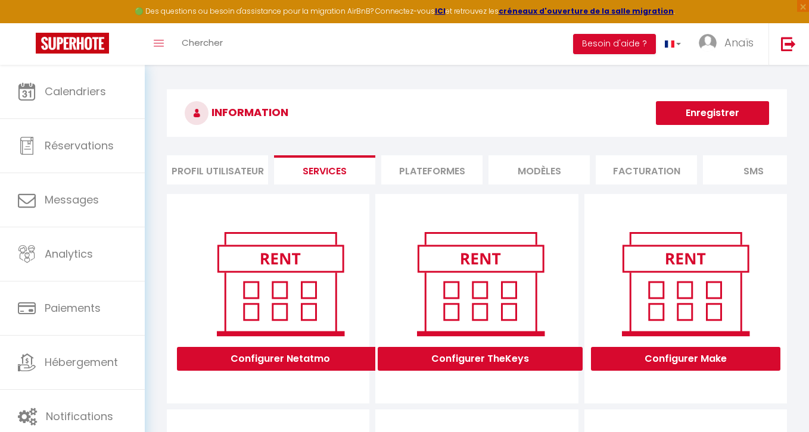
click at [444, 166] on li "Plateformes" at bounding box center [431, 169] width 101 height 29
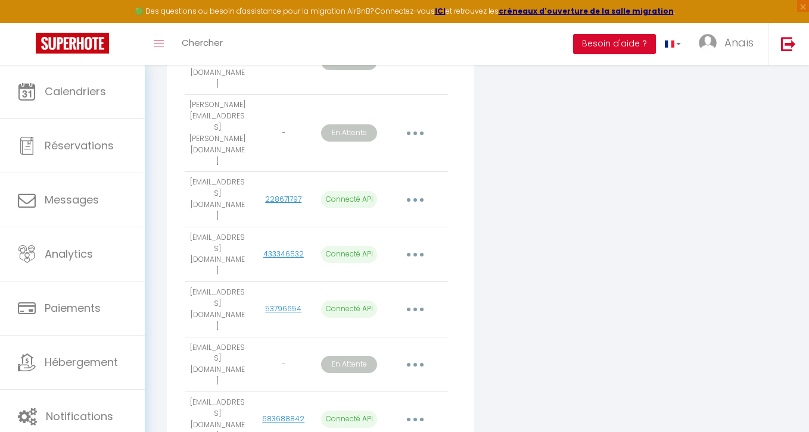
scroll to position [915, 0]
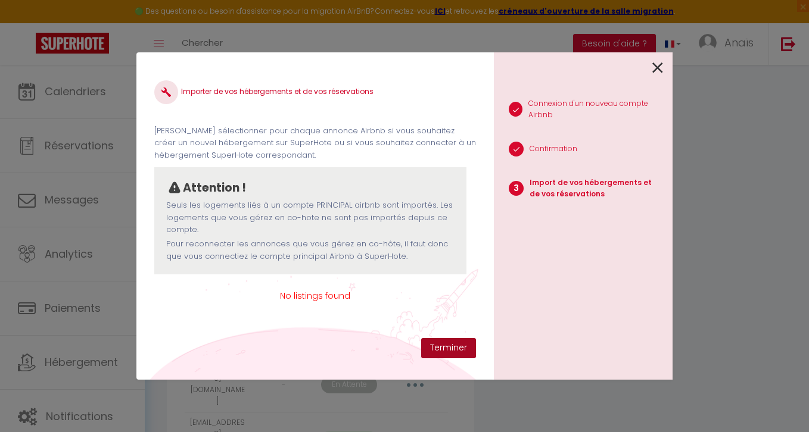
click at [464, 348] on button "Terminer" at bounding box center [448, 348] width 55 height 20
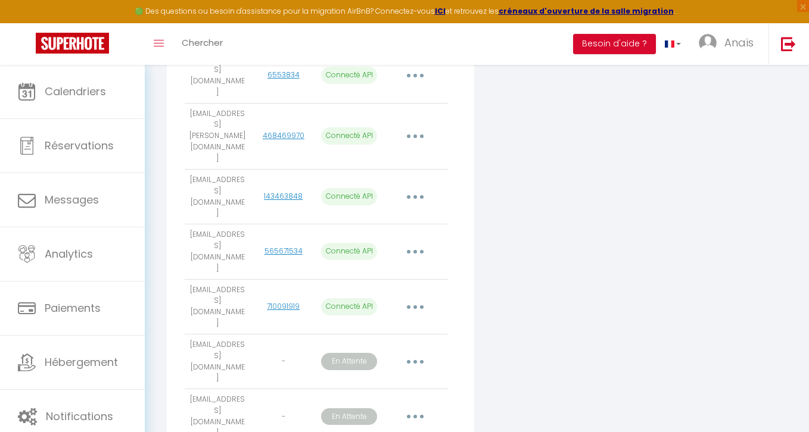
scroll to position [395, 0]
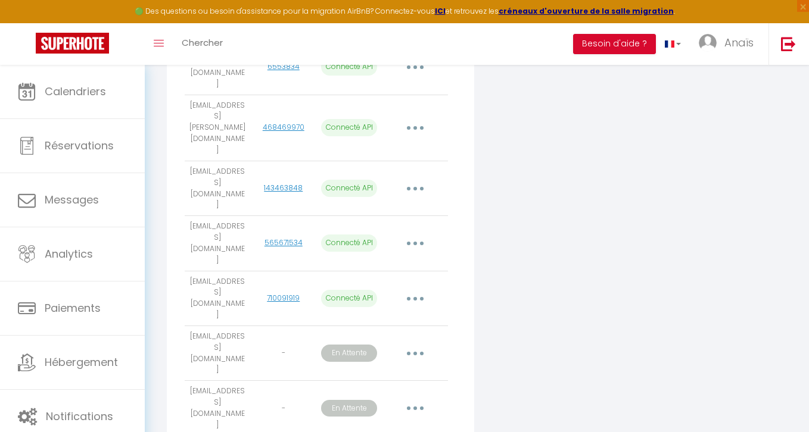
drag, startPoint x: 239, startPoint y: 225, endPoint x: 191, endPoint y: 216, distance: 49.6
click at [191, 326] on td "[EMAIL_ADDRESS][DOMAIN_NAME]" at bounding box center [218, 353] width 66 height 55
copy td "[EMAIL_ADDRESS][DOMAIN_NAME]"
drag, startPoint x: 244, startPoint y: 256, endPoint x: 188, endPoint y: 244, distance: 57.2
click at [188, 381] on td "[EMAIL_ADDRESS][DOMAIN_NAME]" at bounding box center [218, 408] width 66 height 55
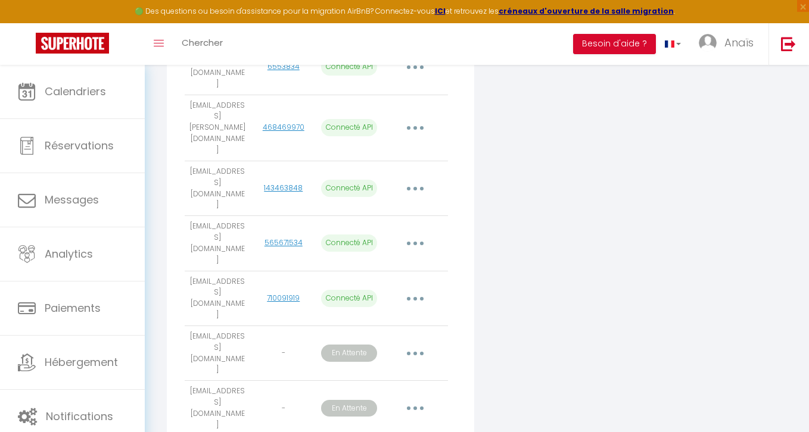
copy td "[EMAIL_ADDRESS][DOMAIN_NAME]"
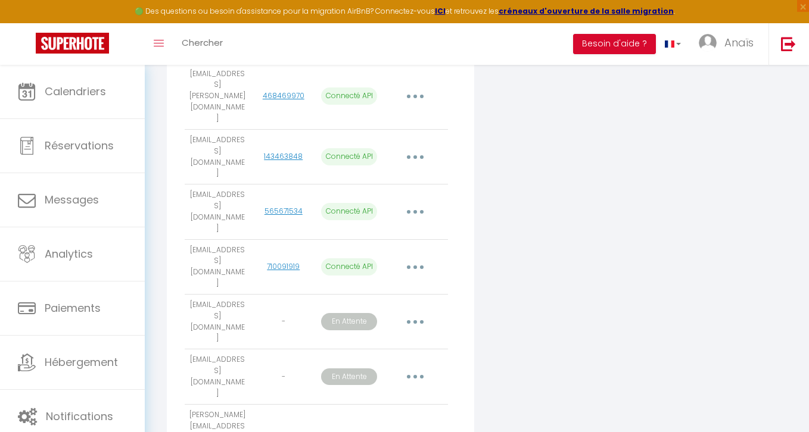
scroll to position [435, 0]
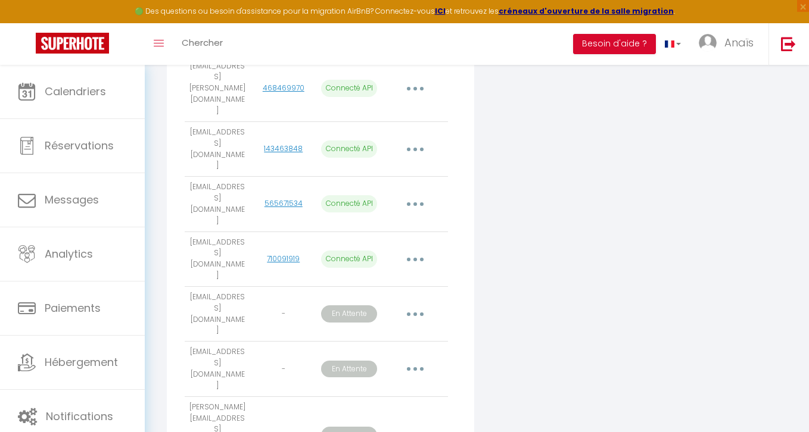
drag, startPoint x: 238, startPoint y: 252, endPoint x: 189, endPoint y: 239, distance: 49.8
click at [189, 397] on td "[EMAIL_ADDRESS][DOMAIN_NAME]" at bounding box center [218, 435] width 66 height 77
copy td "[EMAIL_ADDRESS][DOMAIN_NAME]"
drag, startPoint x: 233, startPoint y: 294, endPoint x: 192, endPoint y: 273, distance: 46.1
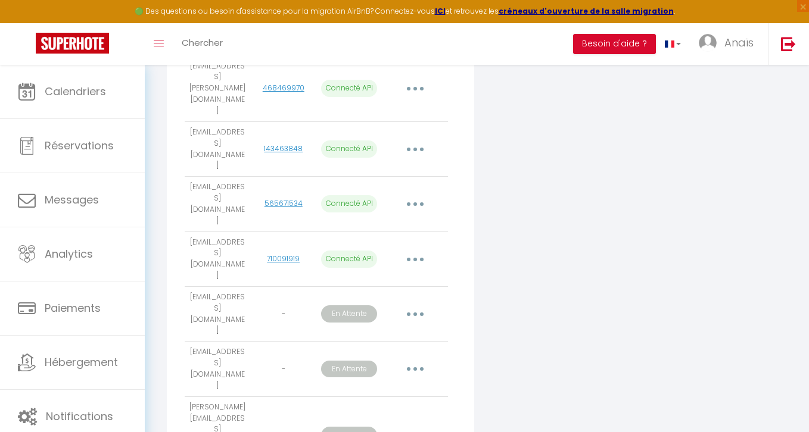
copy td "[EMAIL_ADDRESS][DOMAIN_NAME]"
drag, startPoint x: 230, startPoint y: 337, endPoint x: 189, endPoint y: 317, distance: 45.6
copy td "[EMAIL_ADDRESS][PERSON_NAME][DOMAIN_NAME]"
drag, startPoint x: 240, startPoint y: 371, endPoint x: 189, endPoint y: 359, distance: 52.6
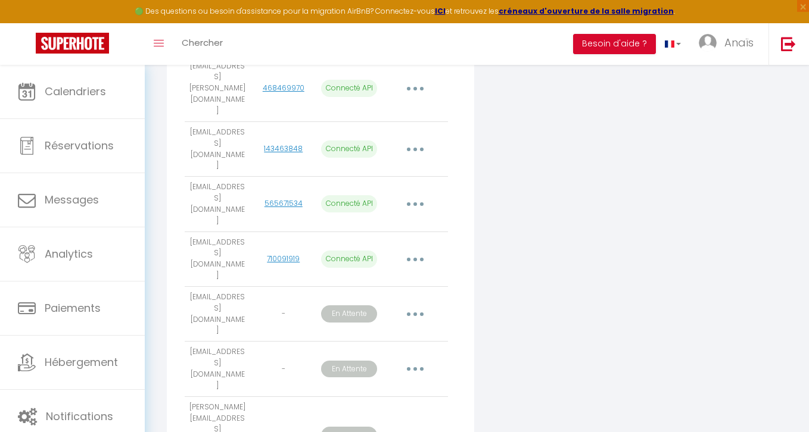
copy td "[PERSON_NAME][EMAIL_ADDRESS][DOMAIN_NAME]"
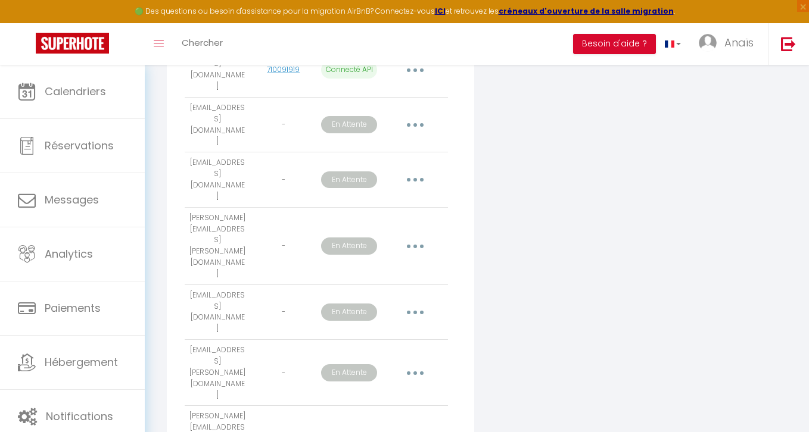
scroll to position [638, 0]
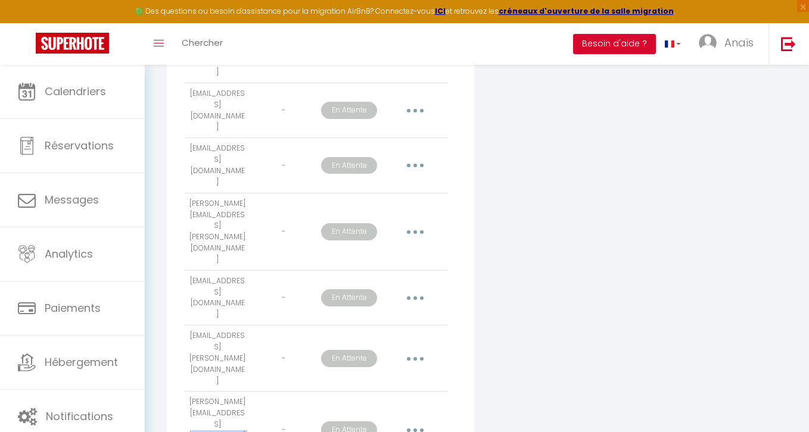
drag, startPoint x: 244, startPoint y: 306, endPoint x: 186, endPoint y: 299, distance: 58.1
copy td "[EMAIL_ADDRESS][DOMAIN_NAME]"
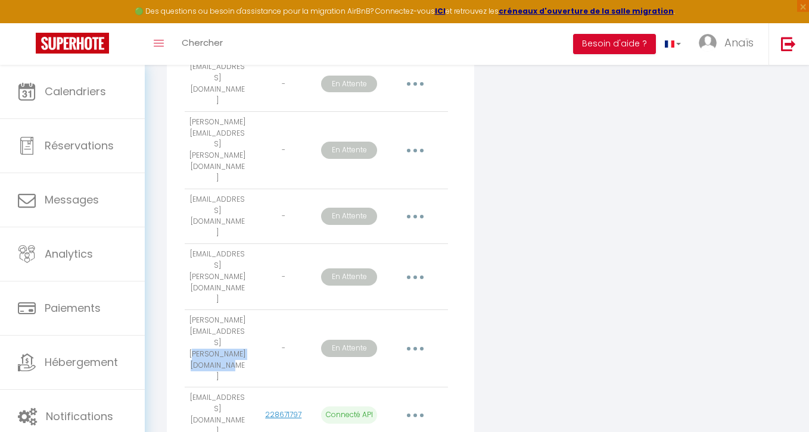
scroll to position [737, 0]
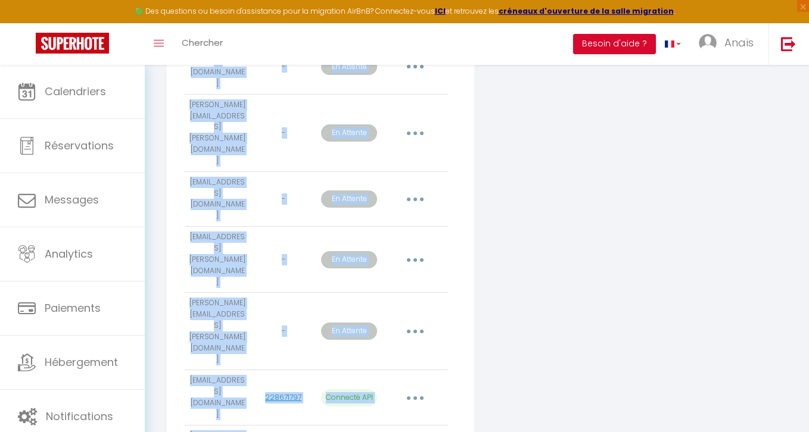
drag, startPoint x: 233, startPoint y: 270, endPoint x: 183, endPoint y: 265, distance: 49.7
click at [183, 265] on div "Ajouter un compte Airbnb Email User ID État Actions anais.assante@yahoo.fr 5425…" at bounding box center [320, 278] width 307 height 1642
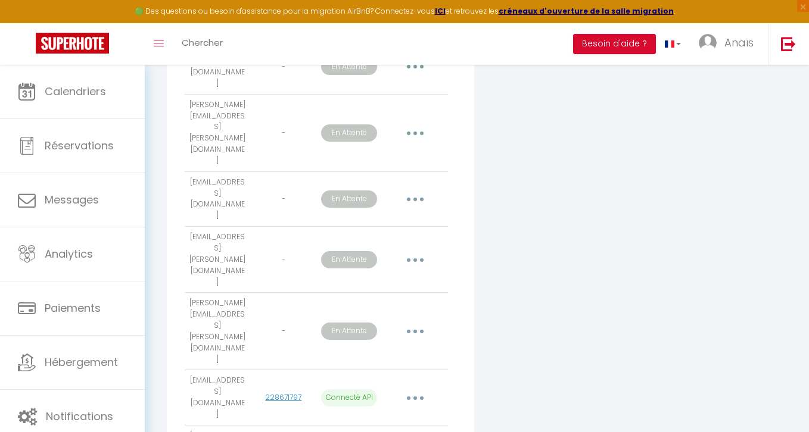
click at [521, 249] on div "Connecter un compte Vrbo" at bounding box center [581, 281] width 208 height 1649
drag, startPoint x: 237, startPoint y: 276, endPoint x: 191, endPoint y: 263, distance: 48.1
copy td "[EMAIL_ADDRESS][DOMAIN_NAME]"
drag, startPoint x: 230, startPoint y: 310, endPoint x: 186, endPoint y: 297, distance: 46.2
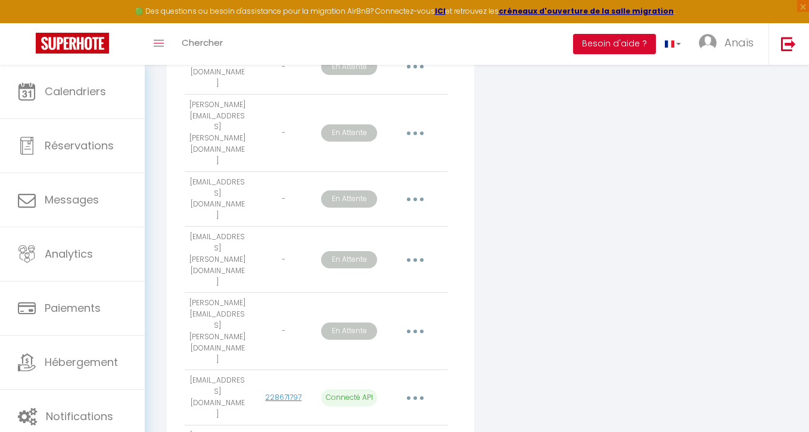
copy td "[EMAIL_ADDRESS][PERSON_NAME][DOMAIN_NAME]"
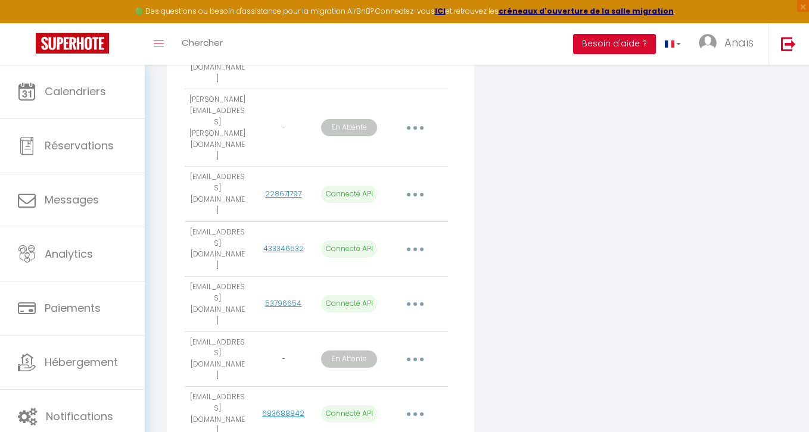
scroll to position [944, 0]
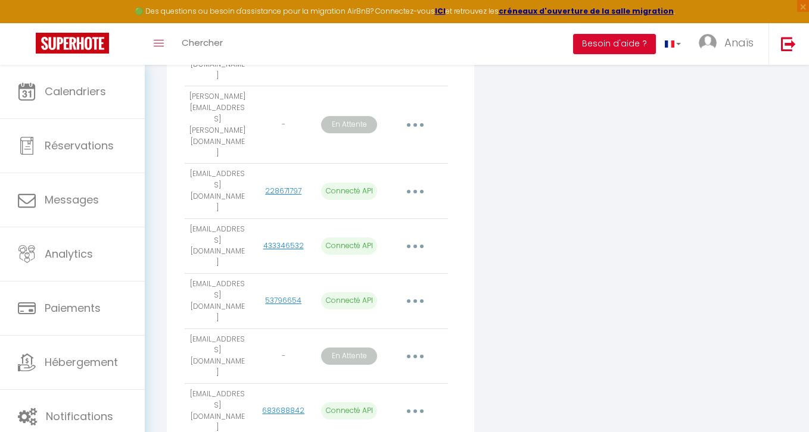
click at [588, 241] on div "Connecter un compte Vrbo" at bounding box center [581, 74] width 208 height 1649
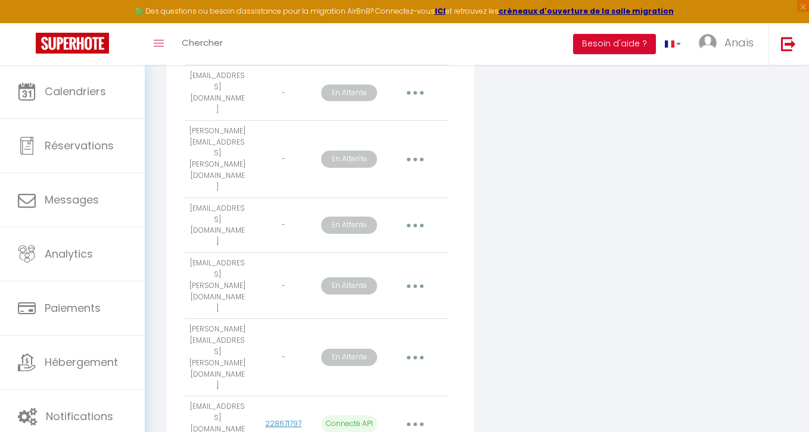
scroll to position [0, 0]
